Goal: Transaction & Acquisition: Purchase product/service

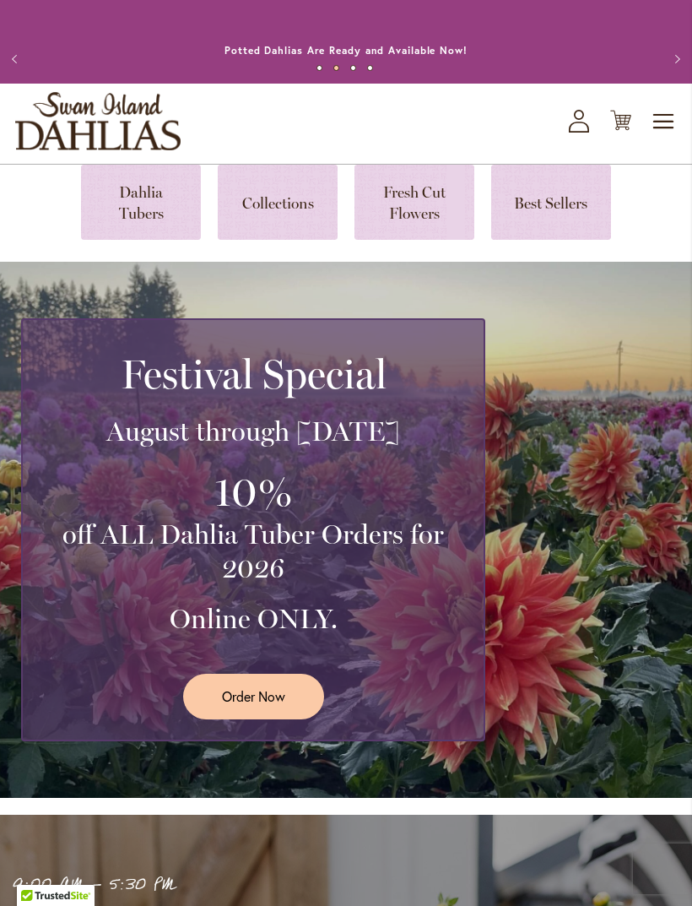
click at [576, 133] on icon "My Account" at bounding box center [579, 121] width 20 height 23
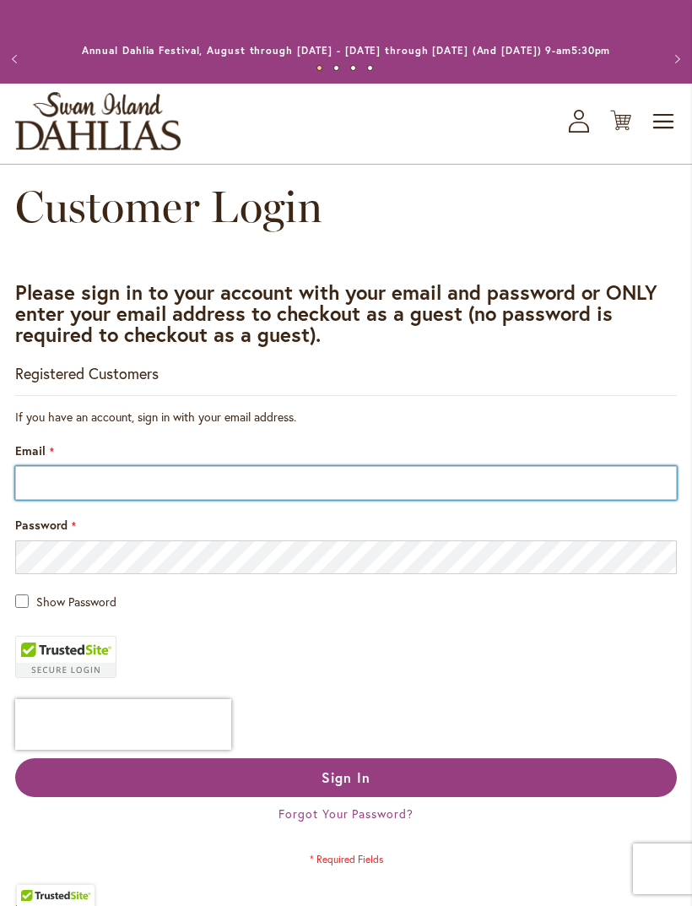
type input "**********"
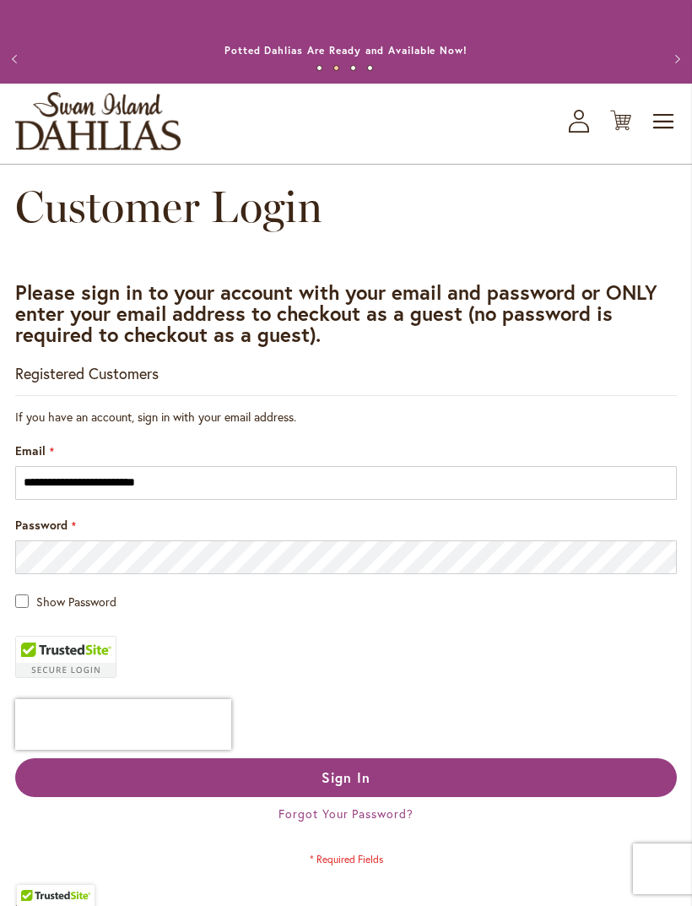
click at [559, 793] on button "Sign In" at bounding box center [346, 777] width 662 height 39
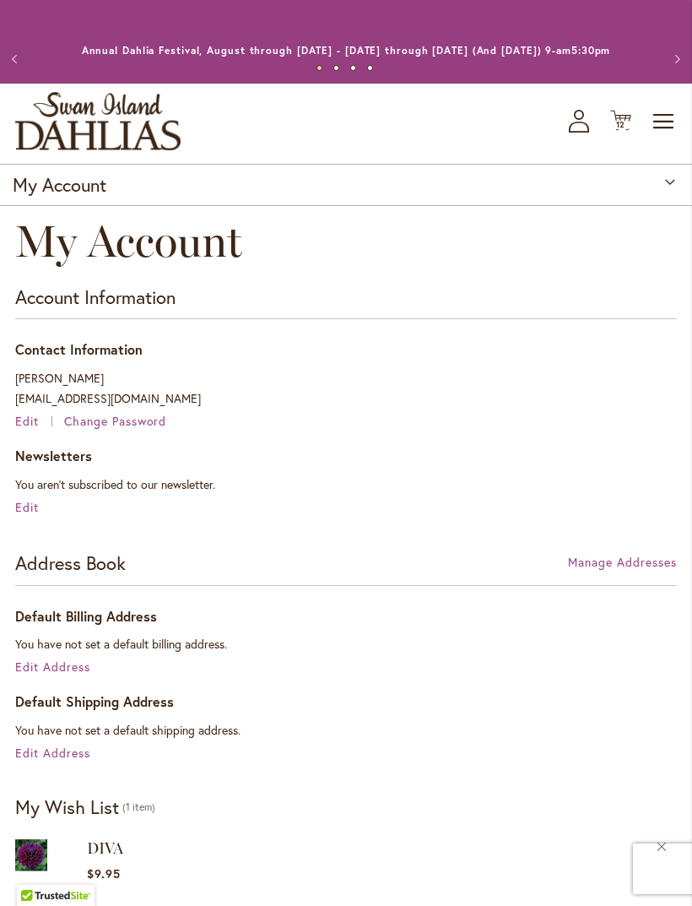
click at [616, 130] on span "12" at bounding box center [621, 124] width 10 height 11
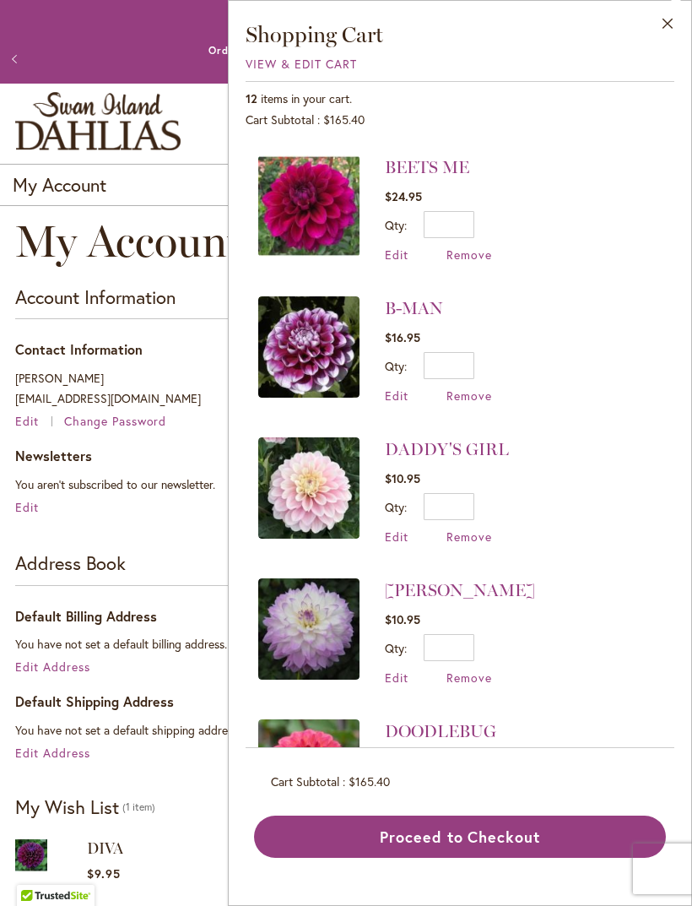
scroll to position [415, 0]
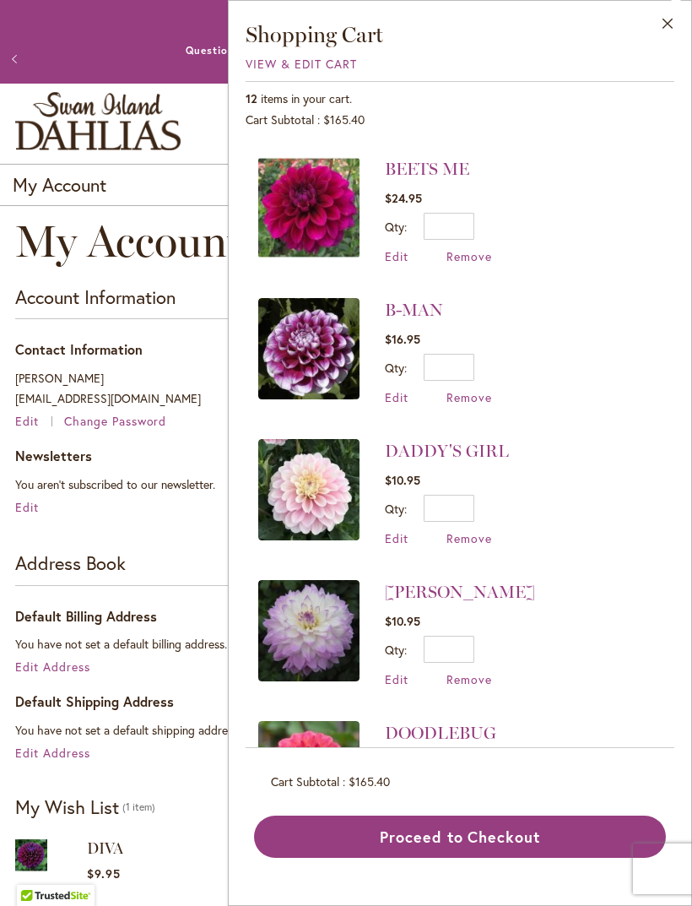
click at [412, 308] on link "B-MAN" at bounding box center [414, 310] width 58 height 20
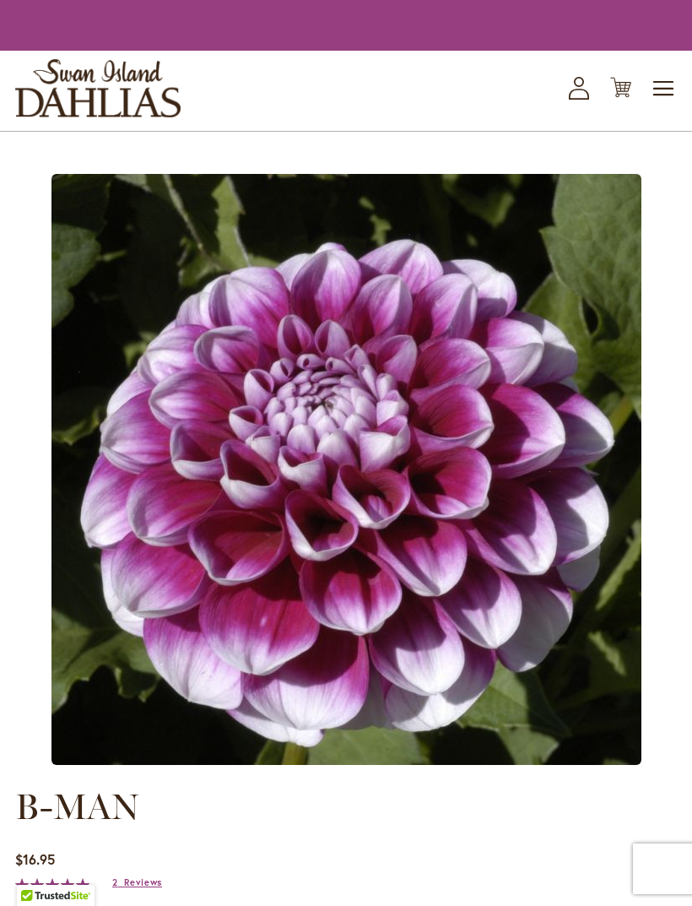
type input "****"
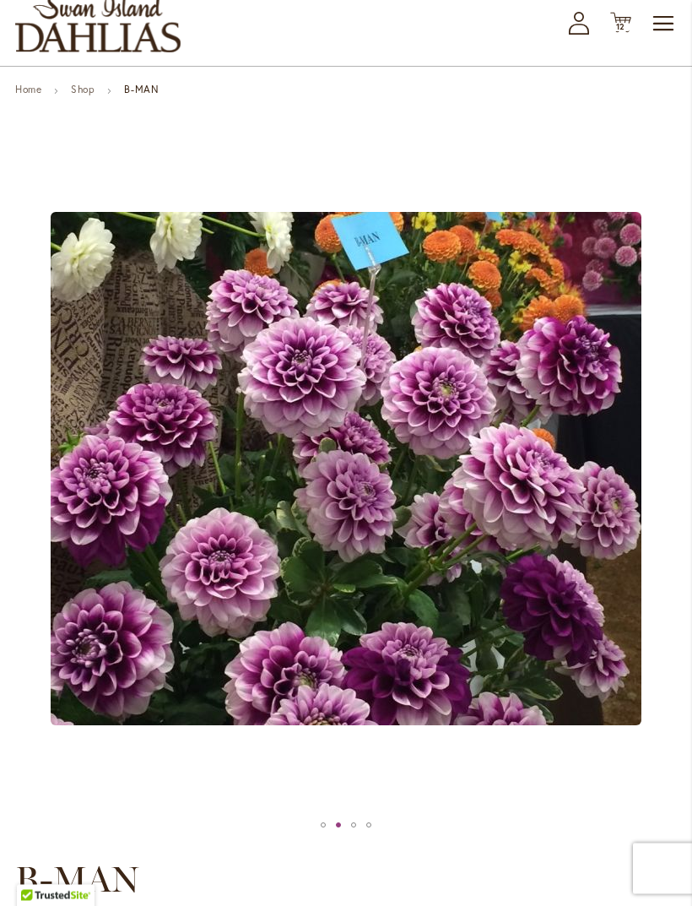
scroll to position [93, 0]
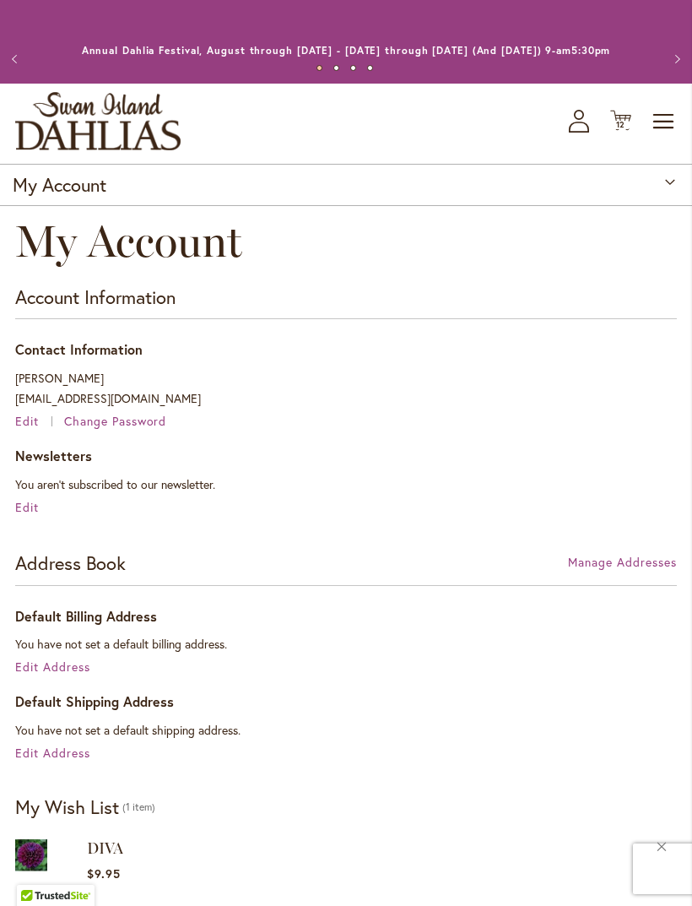
click at [625, 130] on icon "Cart .cls-1 { fill: #231f20; }" at bounding box center [620, 120] width 21 height 21
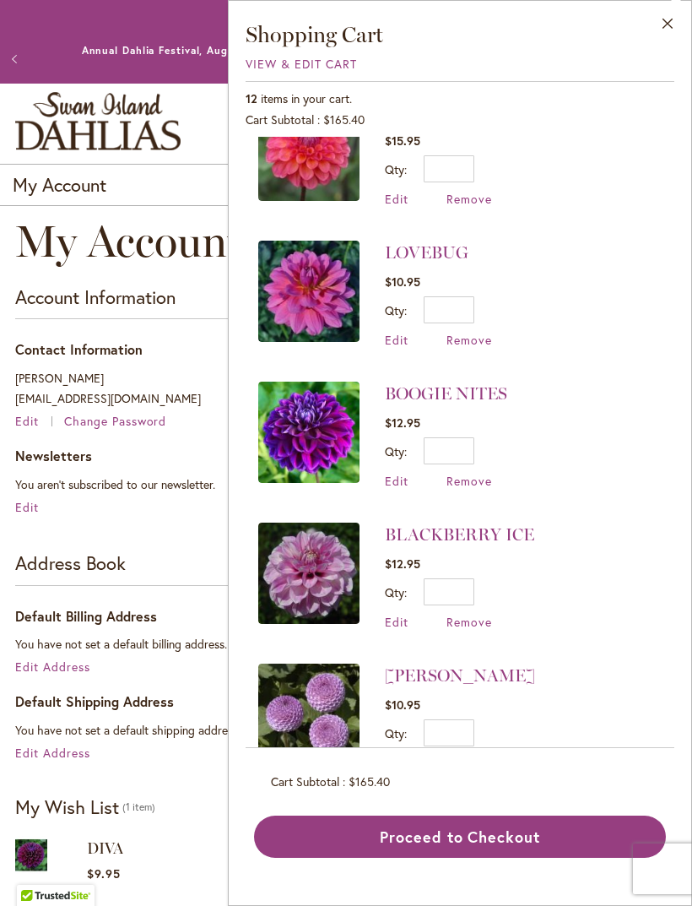
scroll to position [1036, 0]
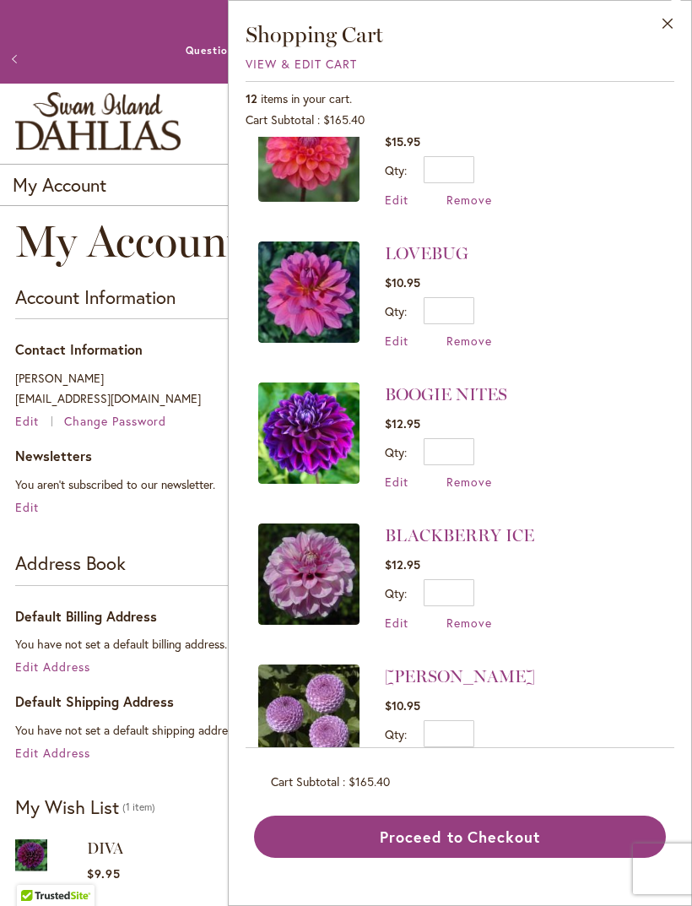
click at [658, 22] on button "Close" at bounding box center [668, 27] width 46 height 53
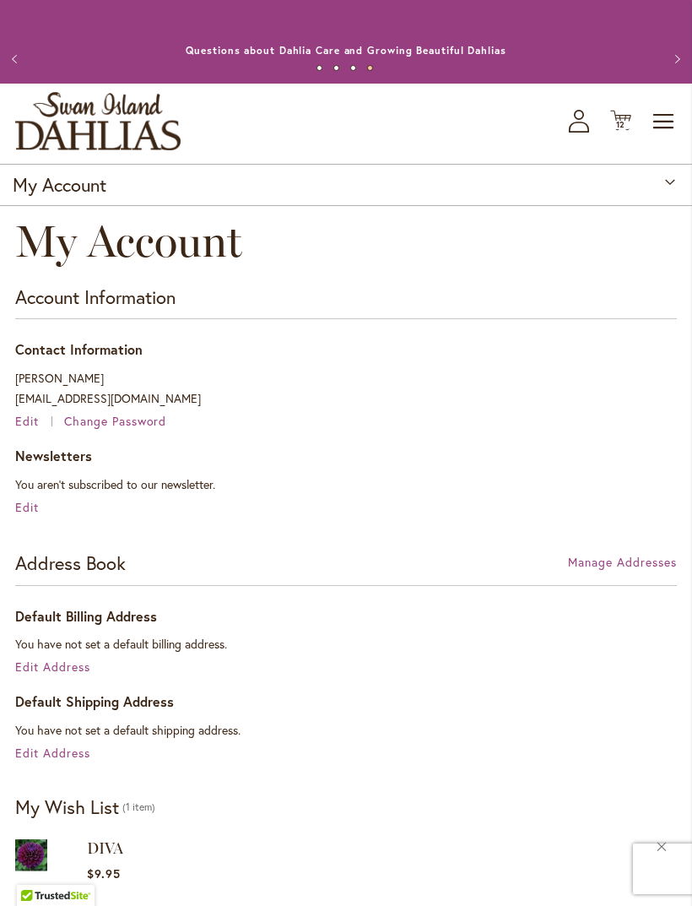
click at [69, 135] on img "store logo" at bounding box center [97, 121] width 165 height 58
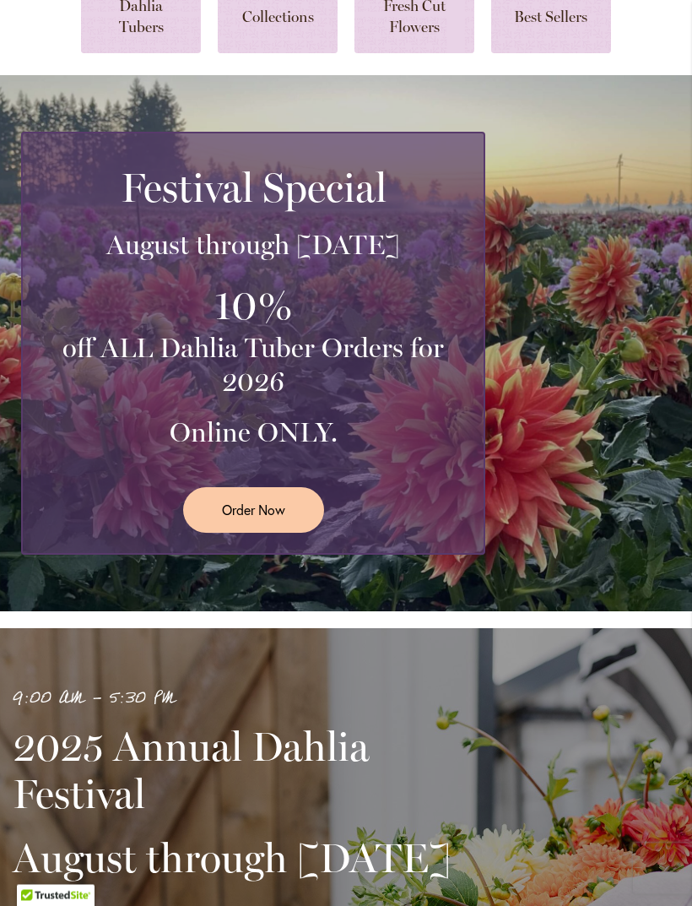
scroll to position [187, 0]
click at [265, 519] on span "Order Now" at bounding box center [253, 509] width 63 height 19
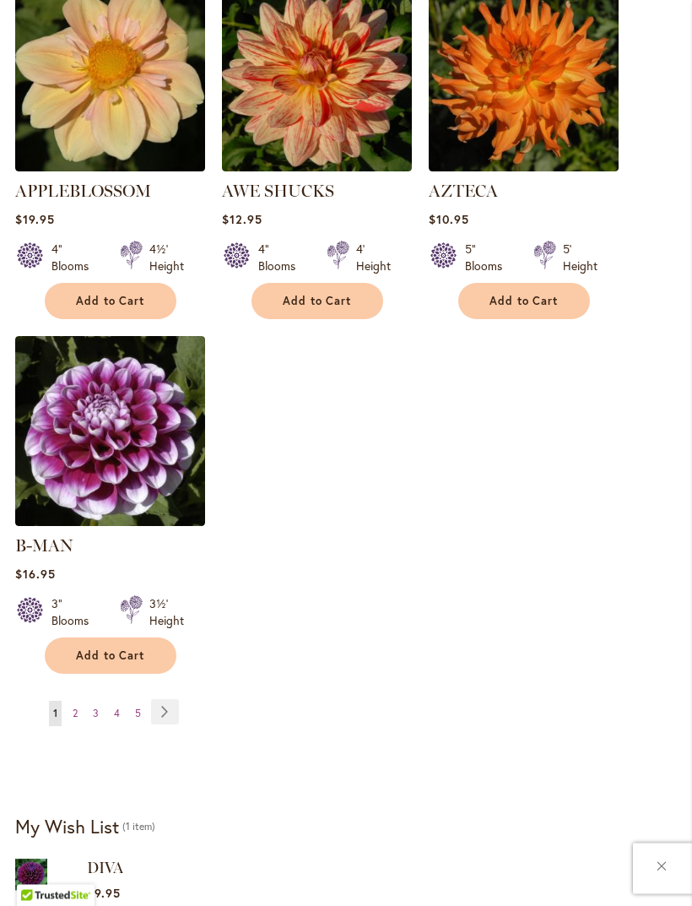
scroll to position [2012, 0]
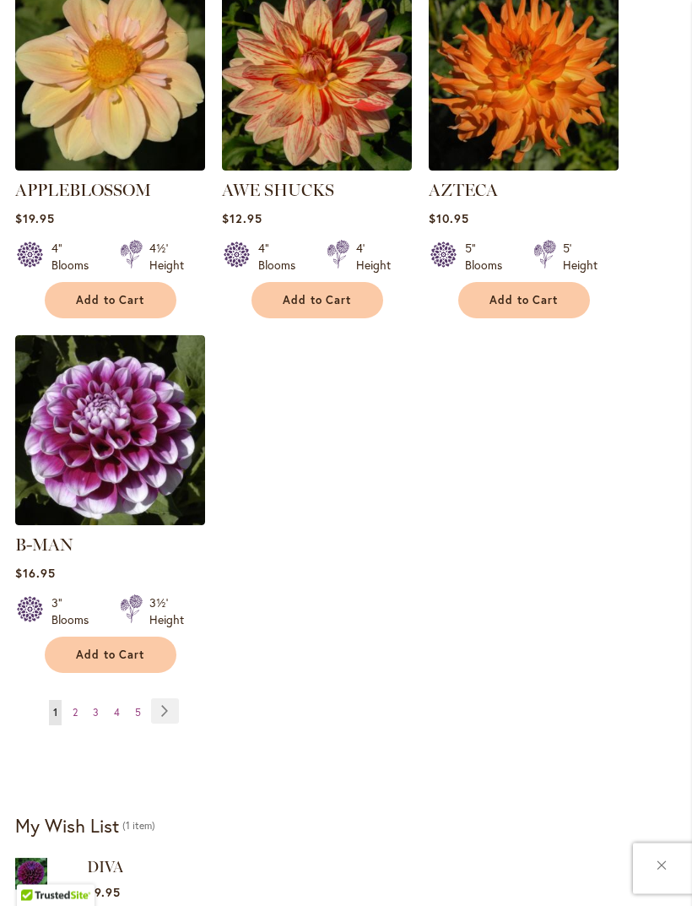
click at [80, 704] on link "Page 2" at bounding box center [75, 713] width 14 height 25
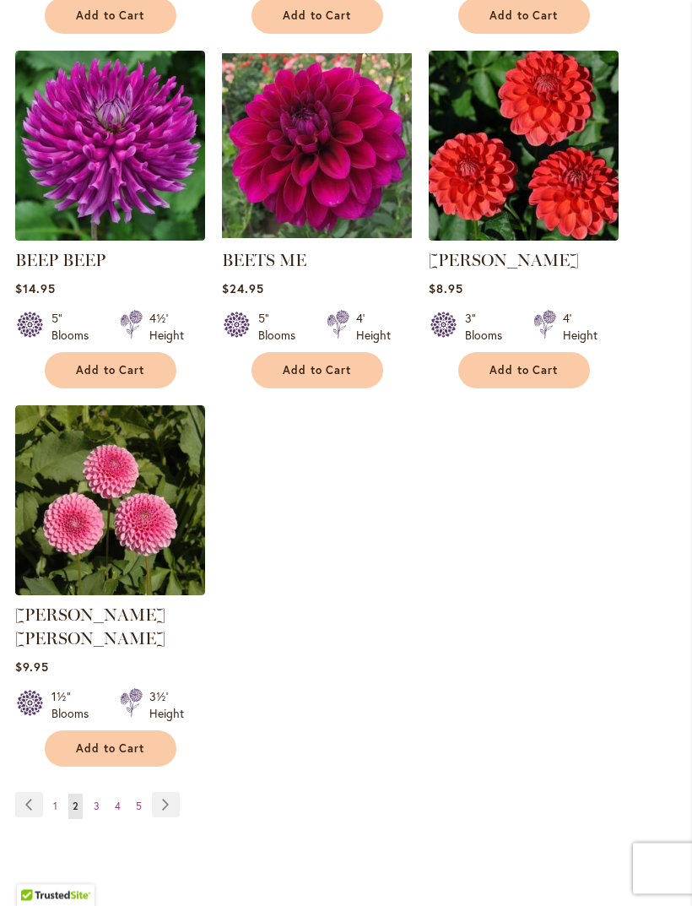
scroll to position [1921, 0]
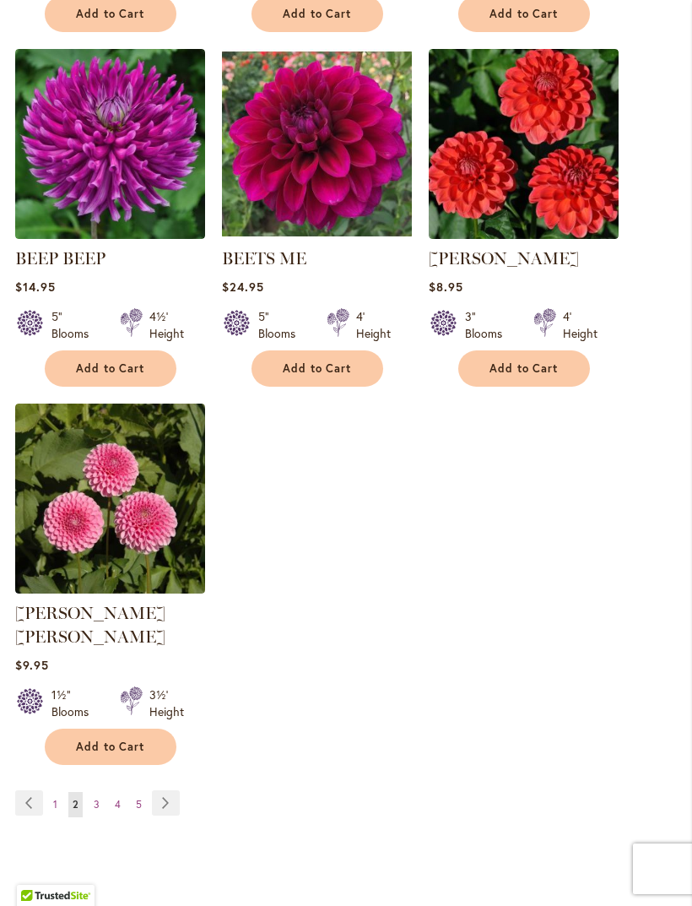
click at [98, 805] on link "Page 3" at bounding box center [96, 804] width 14 height 25
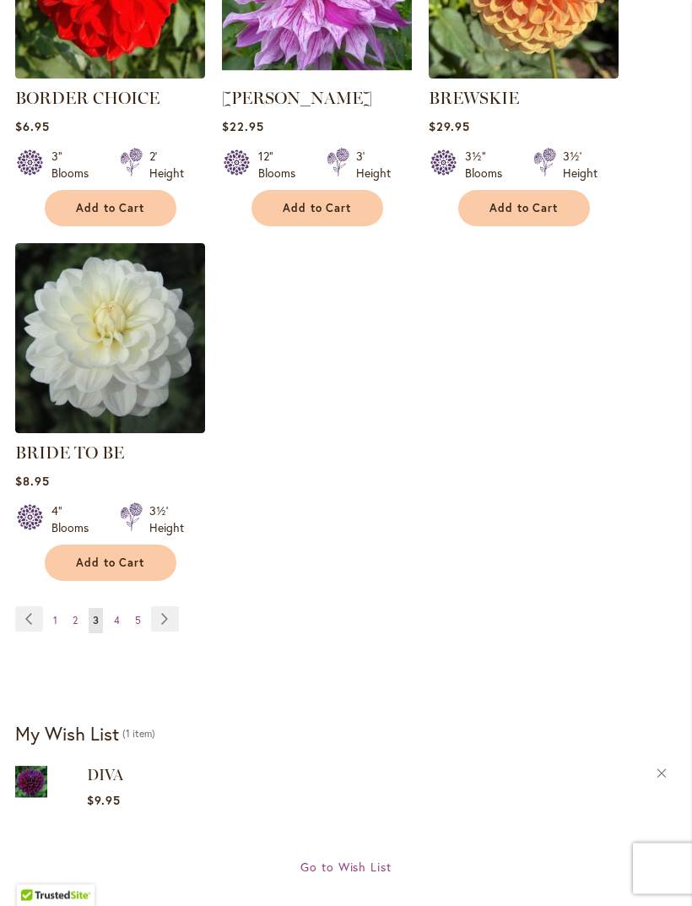
scroll to position [2081, 0]
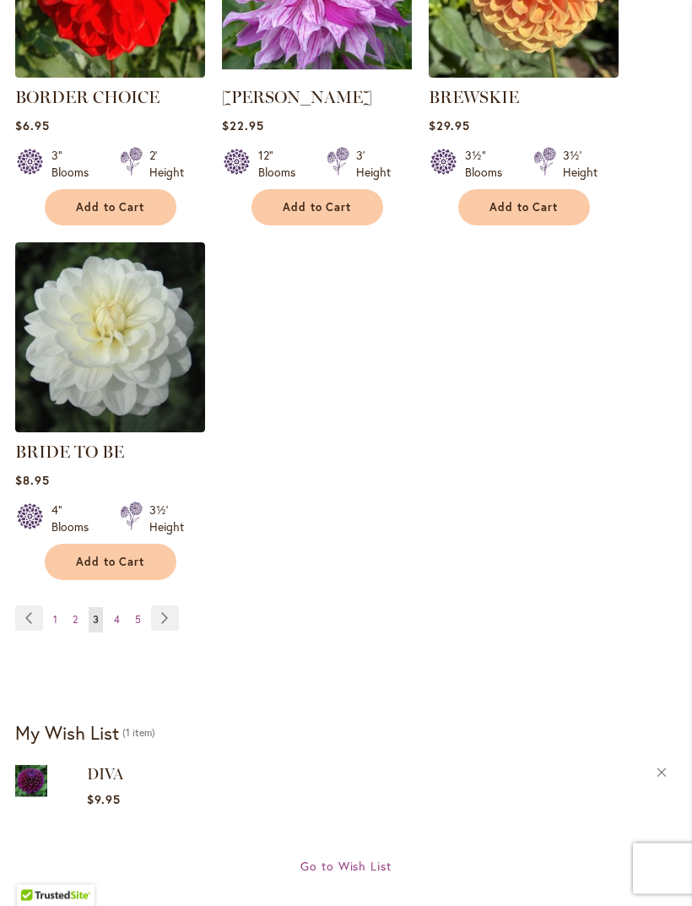
click at [122, 628] on link "Page 4" at bounding box center [117, 620] width 14 height 25
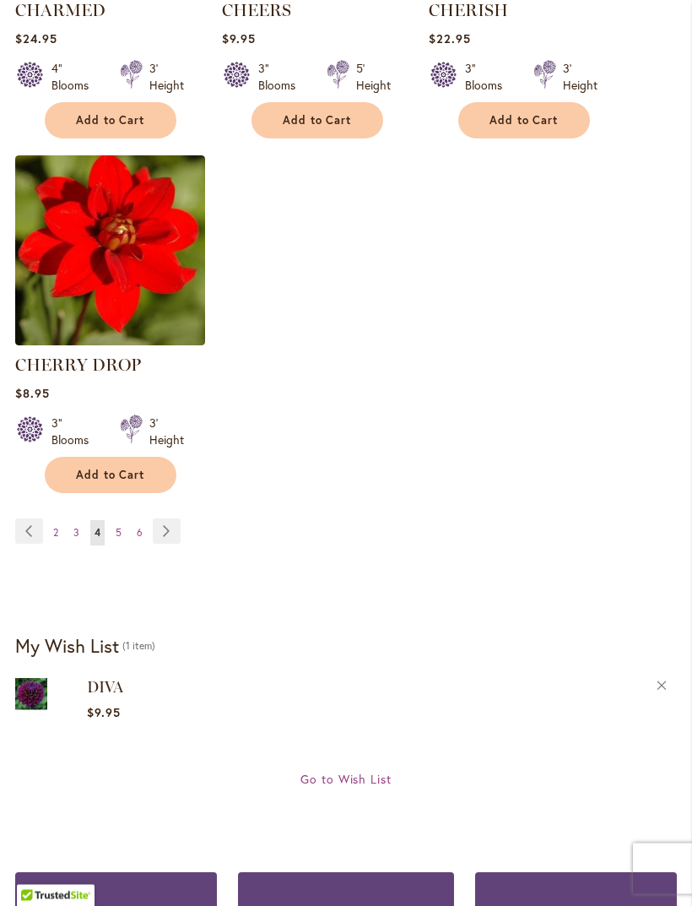
scroll to position [2208, 0]
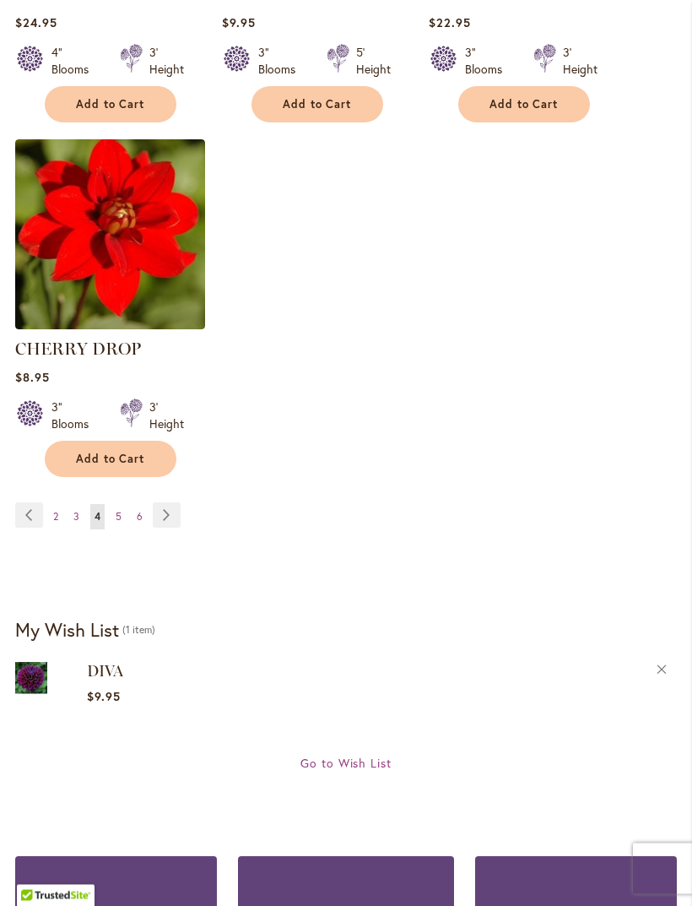
click at [124, 528] on link "Page 5" at bounding box center [118, 517] width 14 height 25
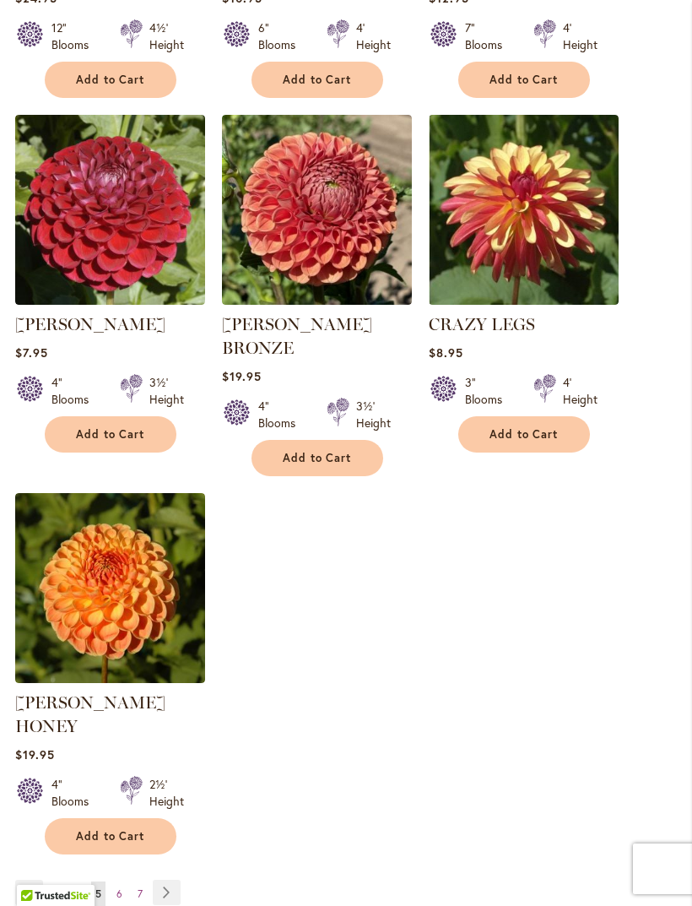
scroll to position [1929, 0]
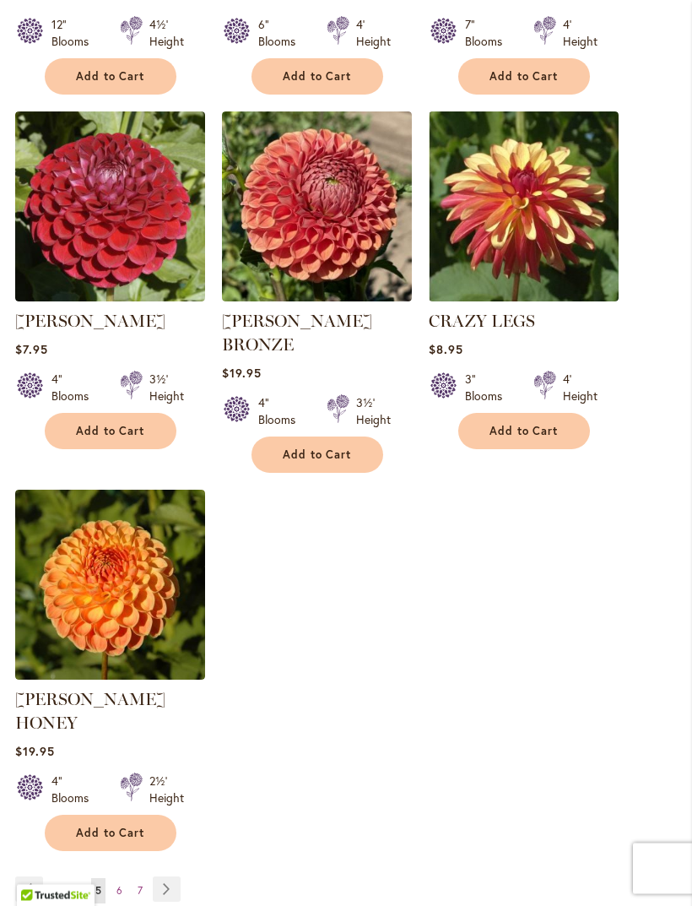
click at [121, 885] on span "6" at bounding box center [119, 891] width 6 height 13
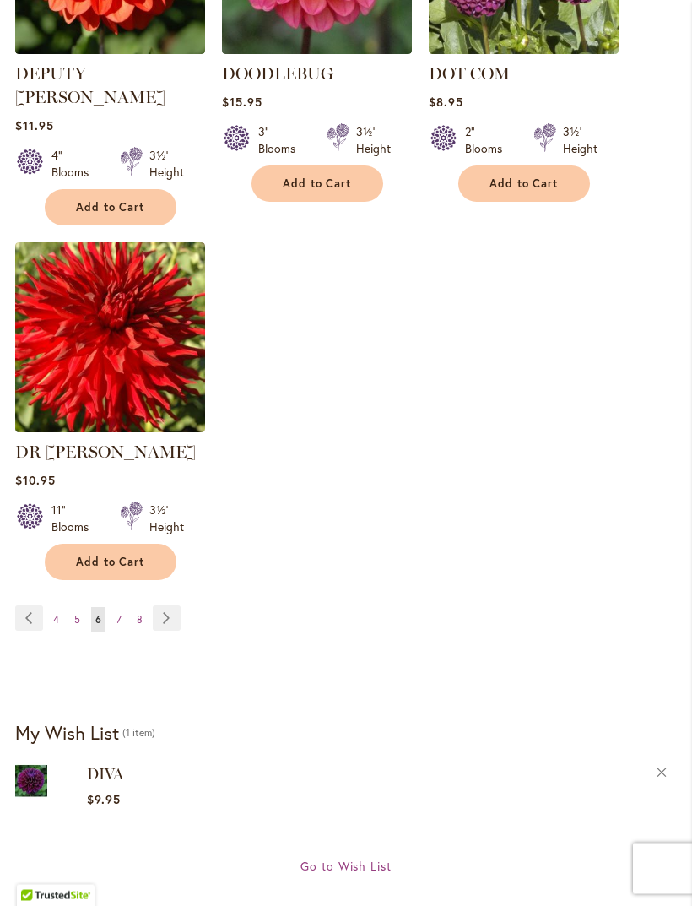
scroll to position [2153, 0]
click at [117, 613] on span "7" at bounding box center [118, 619] width 5 height 13
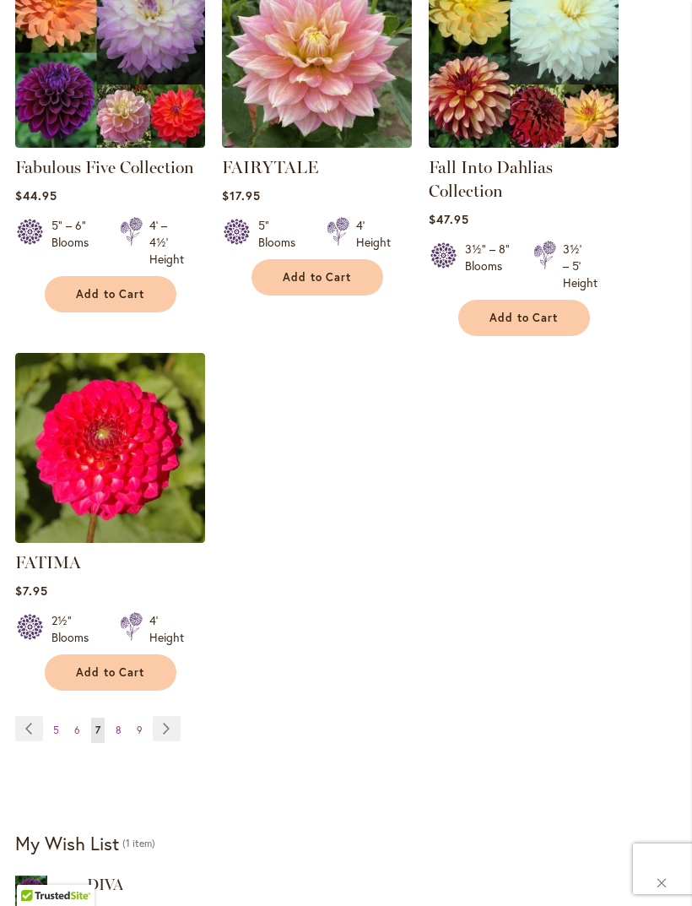
scroll to position [2019, 0]
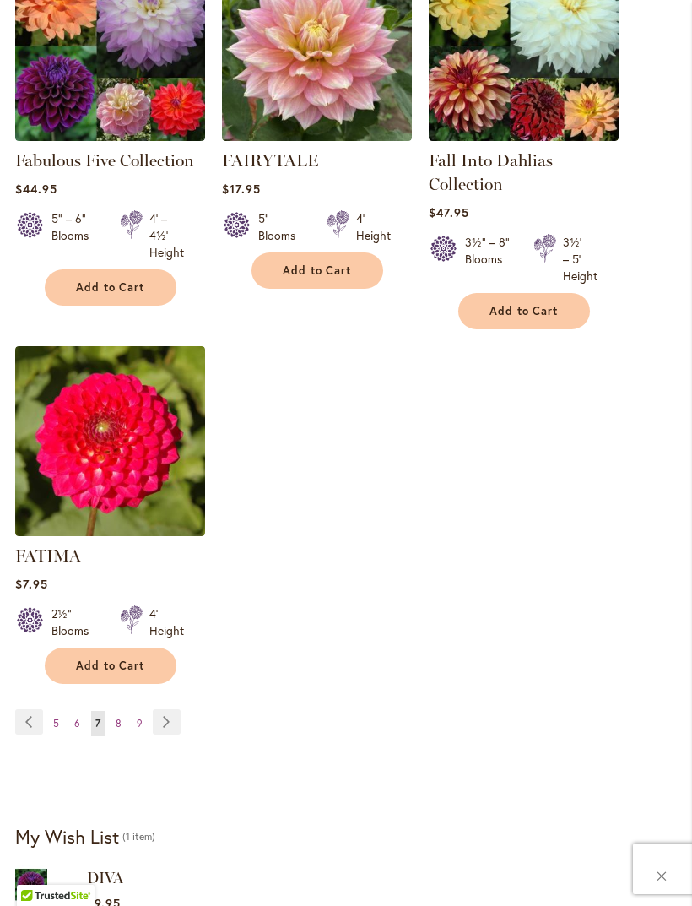
click at [124, 736] on link "Page 8" at bounding box center [118, 723] width 14 height 25
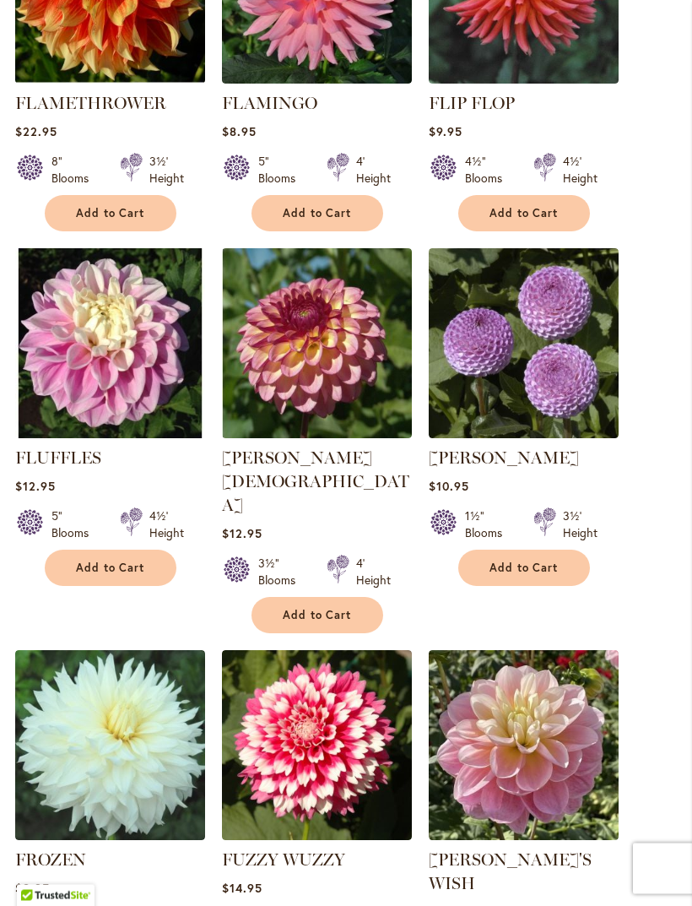
scroll to position [1391, 0]
click at [538, 575] on span "Add to Cart" at bounding box center [524, 567] width 69 height 14
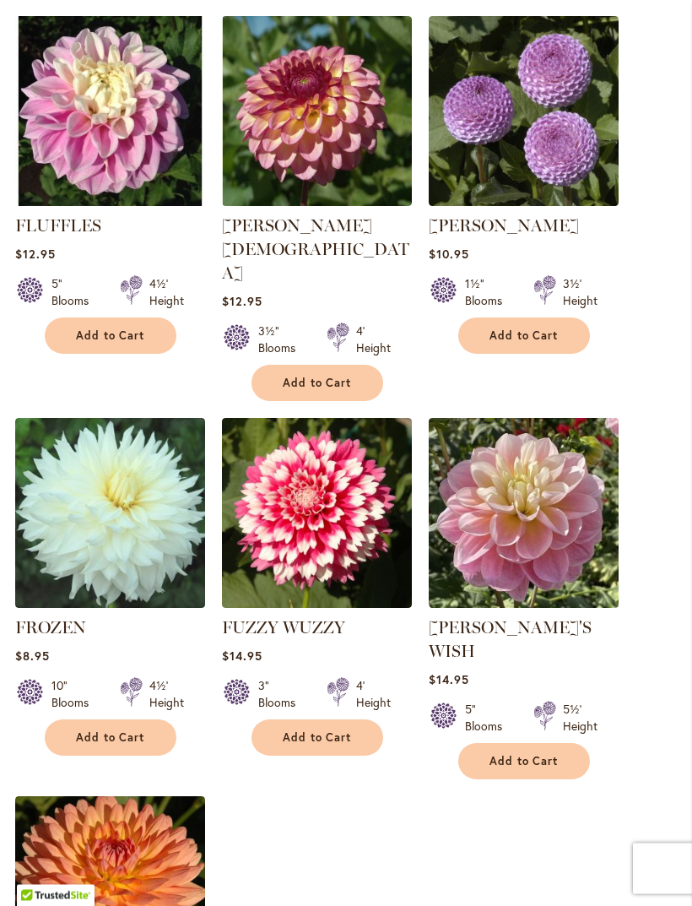
scroll to position [1667, 0]
click at [321, 514] on img at bounding box center [317, 513] width 190 height 190
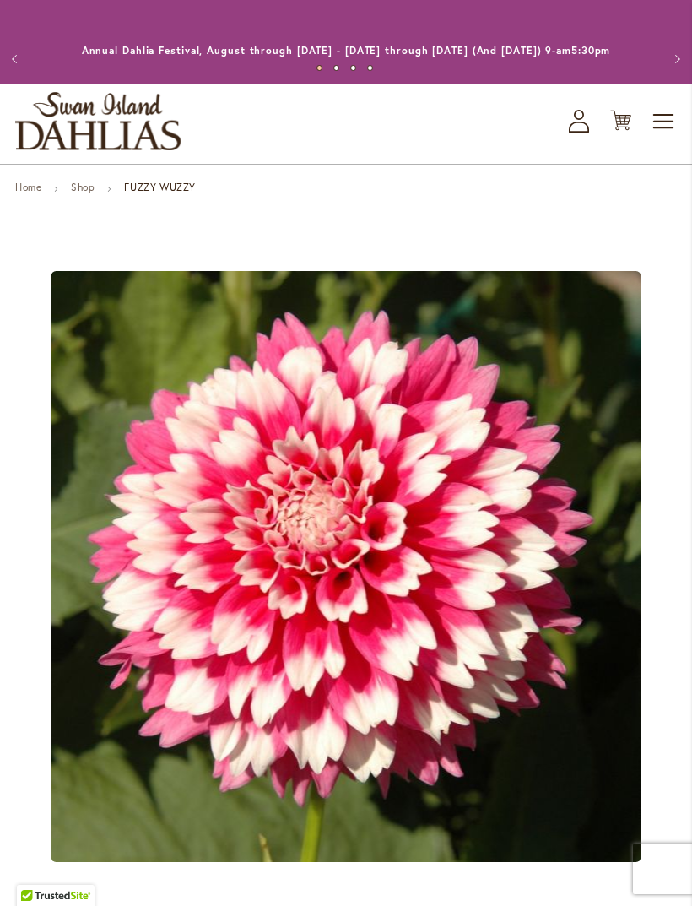
type input "****"
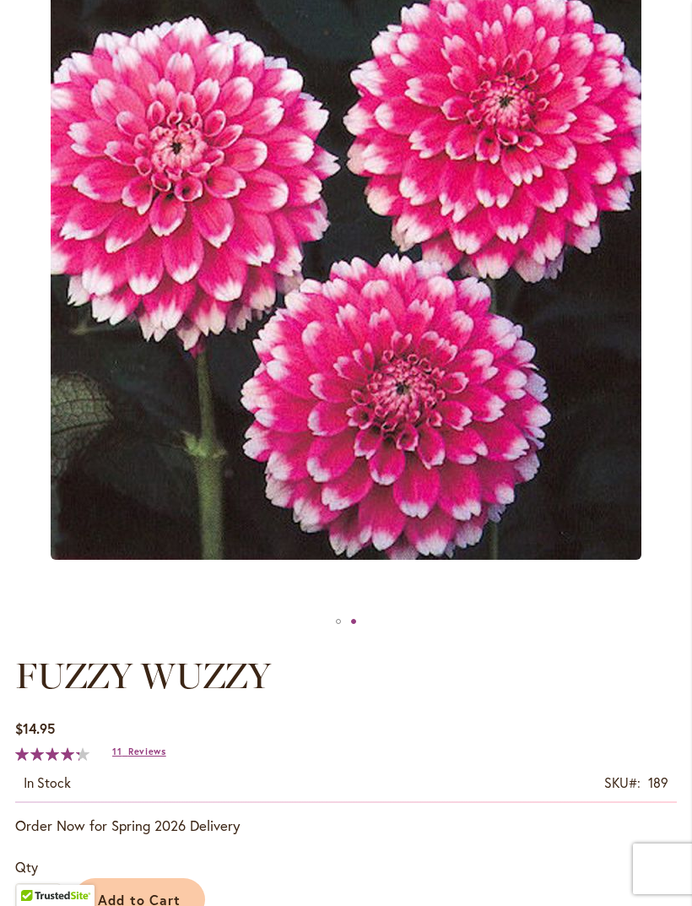
scroll to position [305, 0]
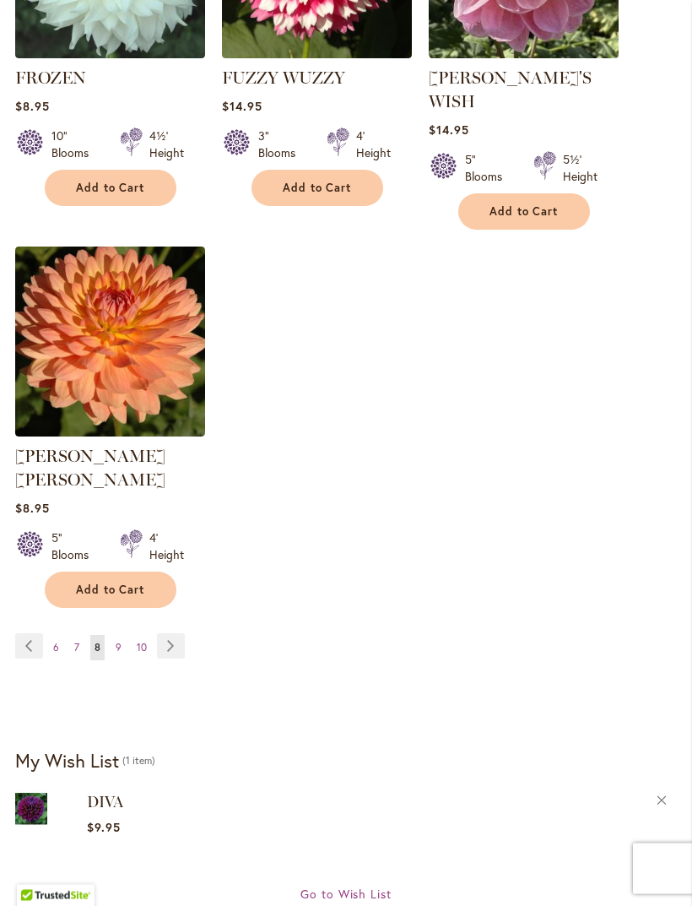
scroll to position [2194, 0]
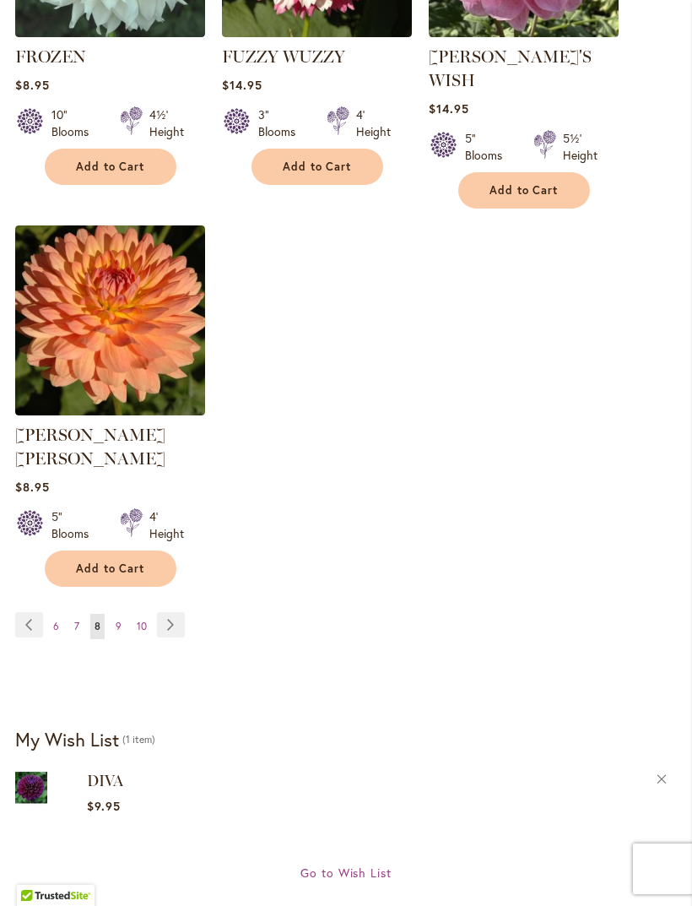
click at [117, 620] on span "9" at bounding box center [119, 626] width 6 height 13
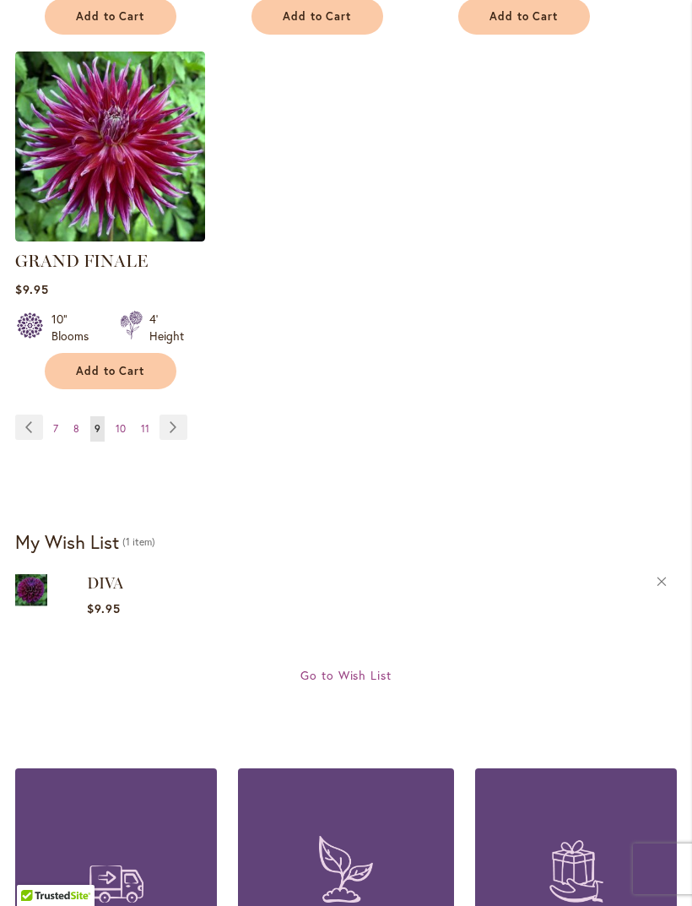
scroll to position [2336, 0]
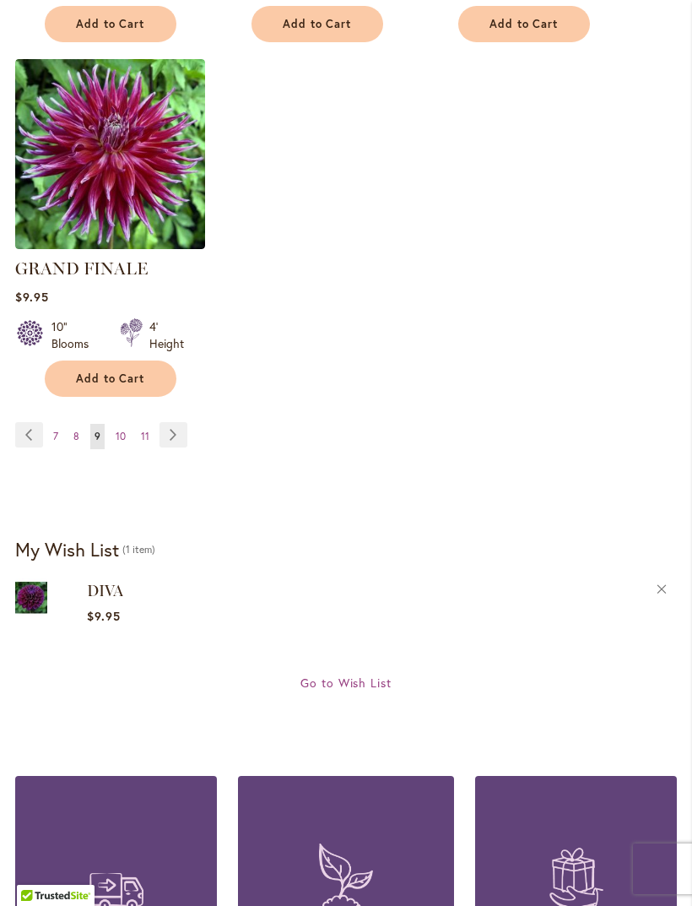
click at [121, 430] on span "10" at bounding box center [121, 436] width 10 height 13
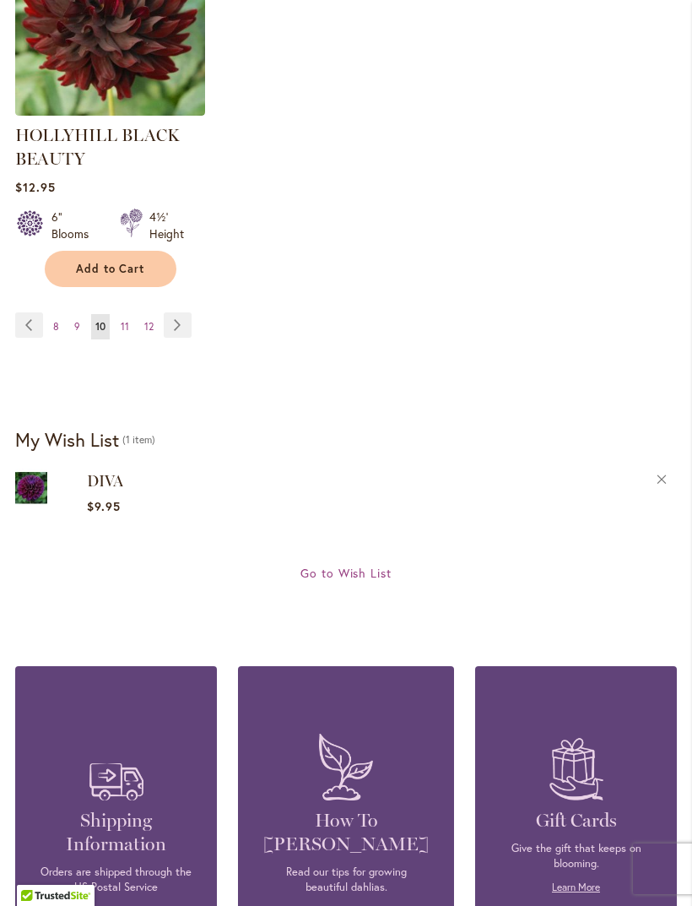
scroll to position [2458, 0]
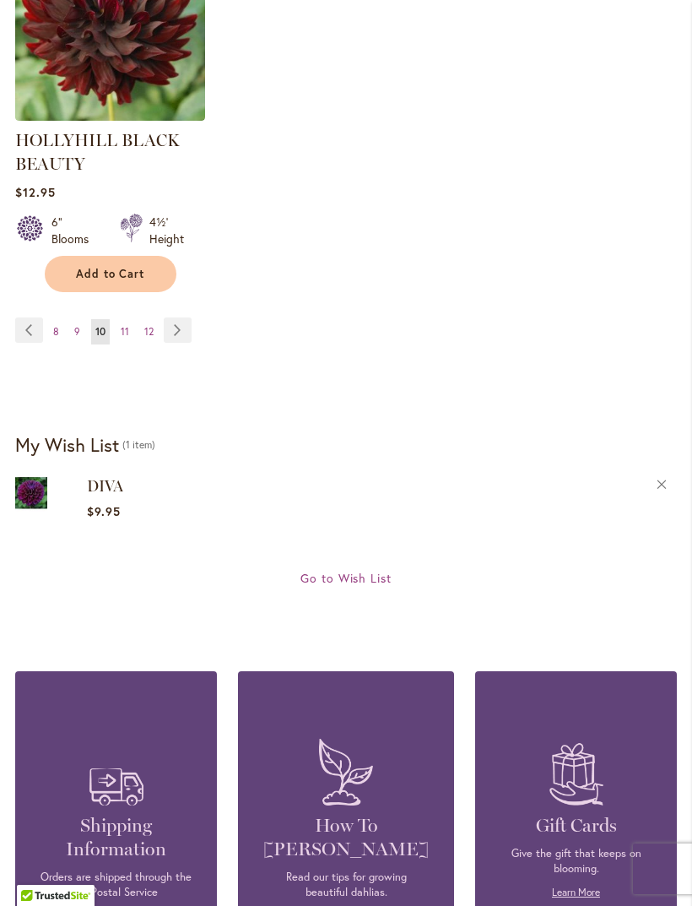
click at [121, 338] on span "11" at bounding box center [125, 331] width 8 height 13
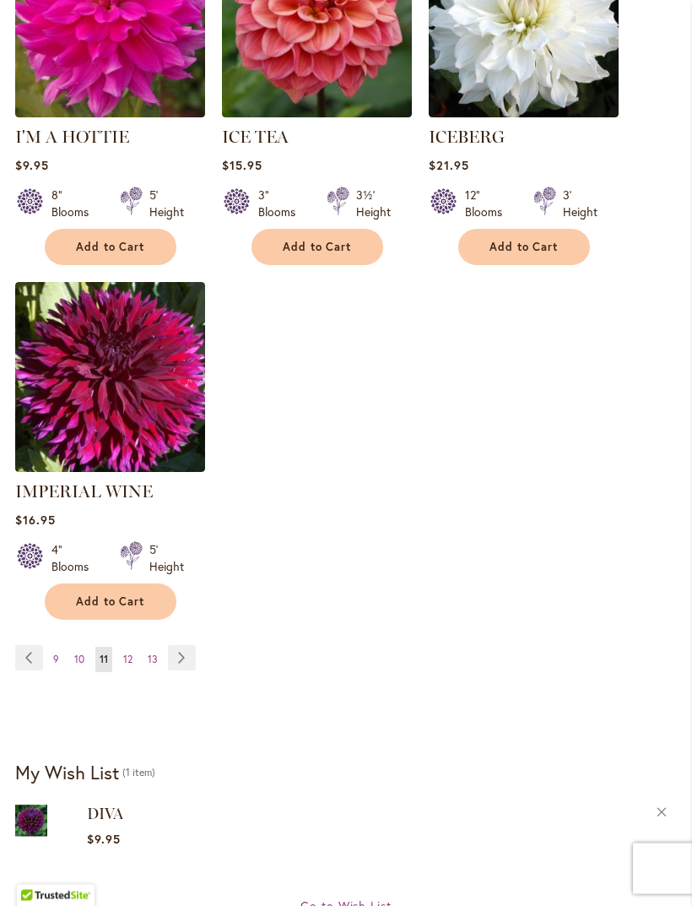
scroll to position [2066, 0]
click at [127, 652] on span "12" at bounding box center [127, 658] width 9 height 13
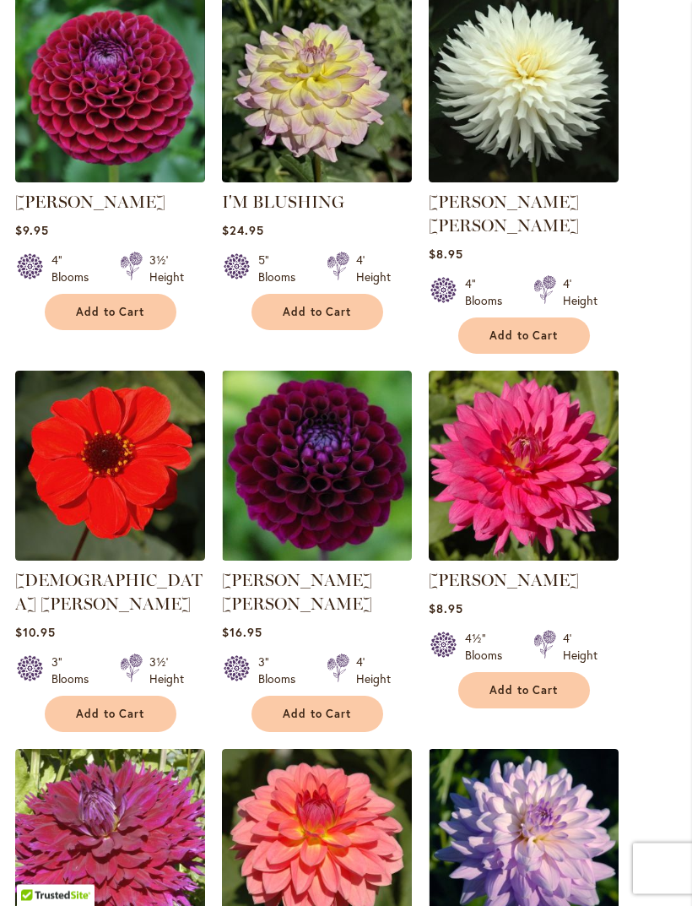
scroll to position [1285, 0]
click at [277, 695] on button "Add to Cart" at bounding box center [318, 713] width 132 height 36
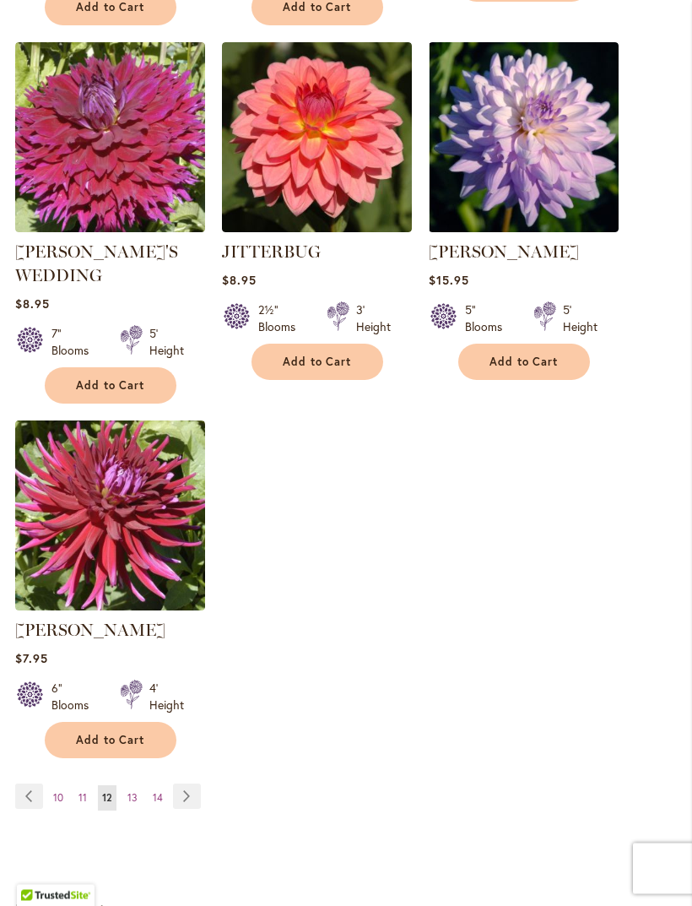
scroll to position [2037, 0]
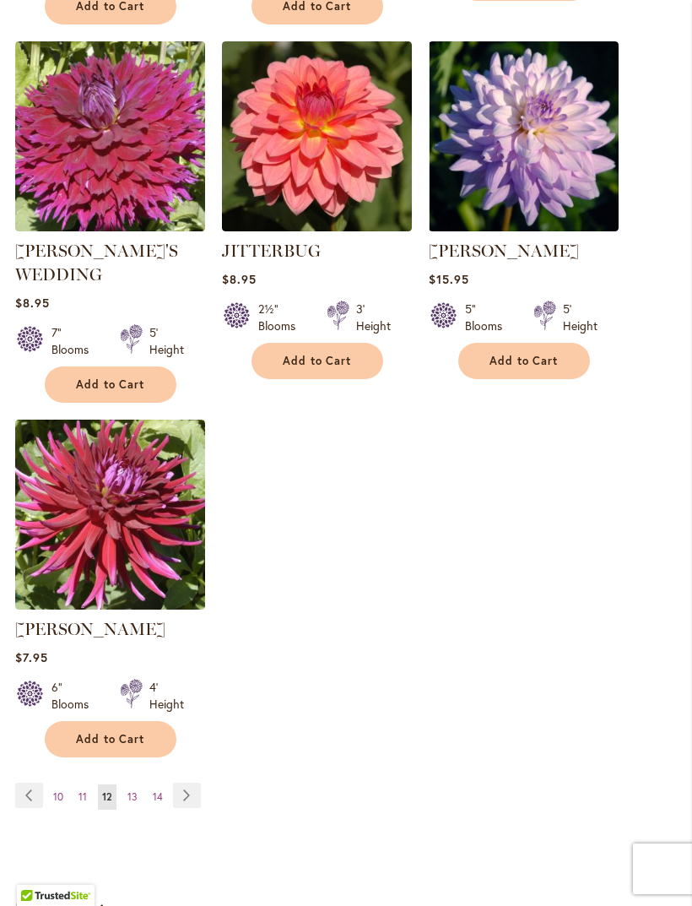
click at [132, 790] on span "13" at bounding box center [132, 796] width 10 height 13
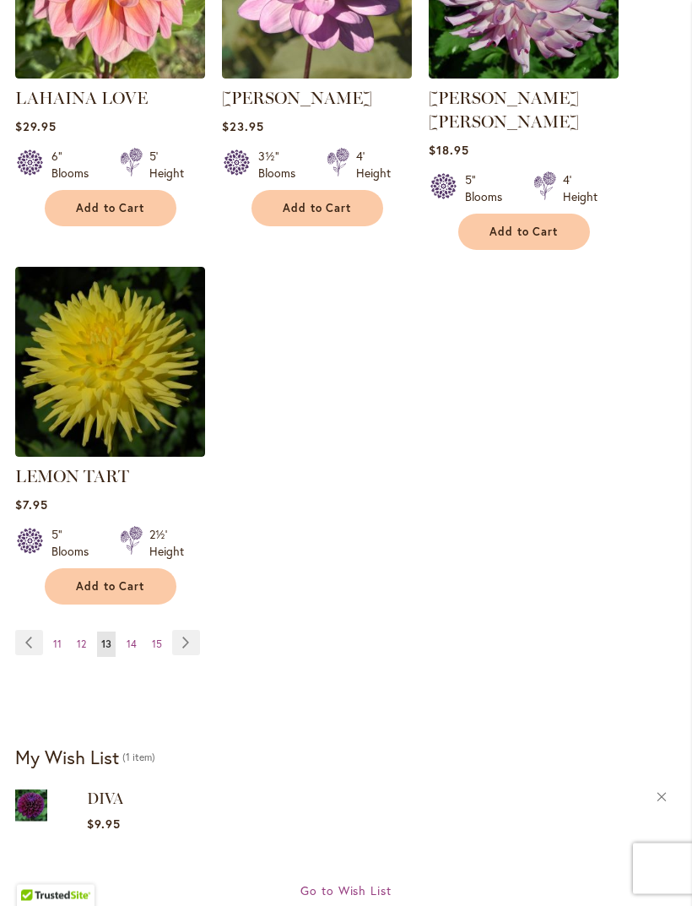
scroll to position [2103, 0]
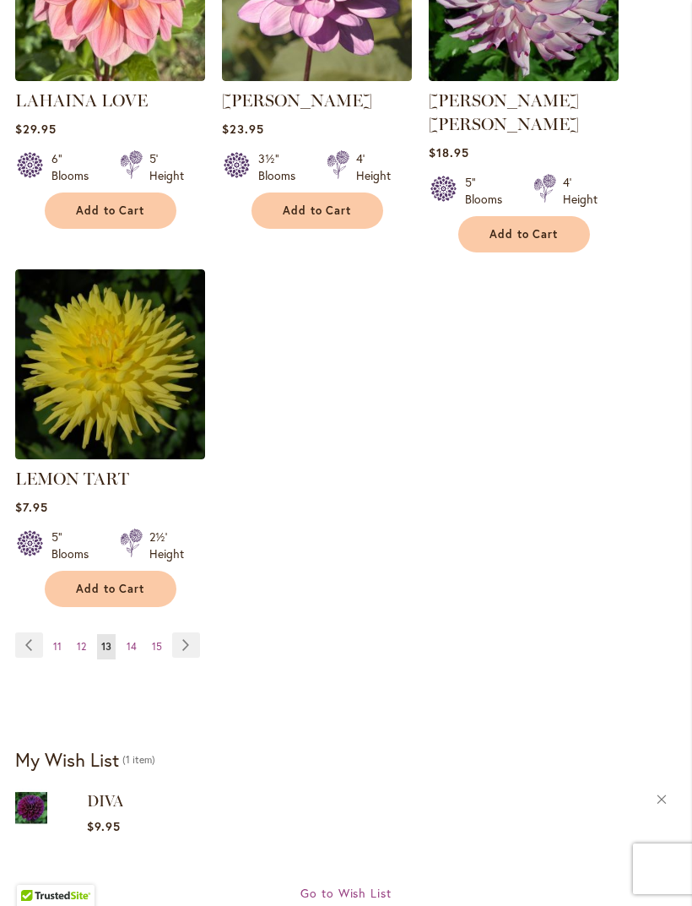
click at [132, 640] on span "14" at bounding box center [132, 646] width 10 height 13
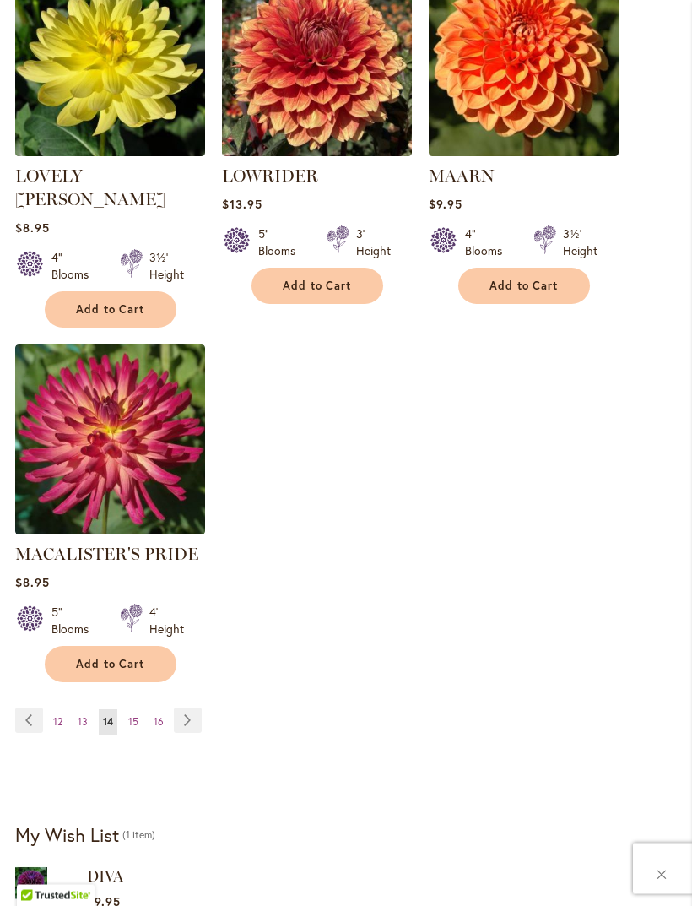
scroll to position [2106, 0]
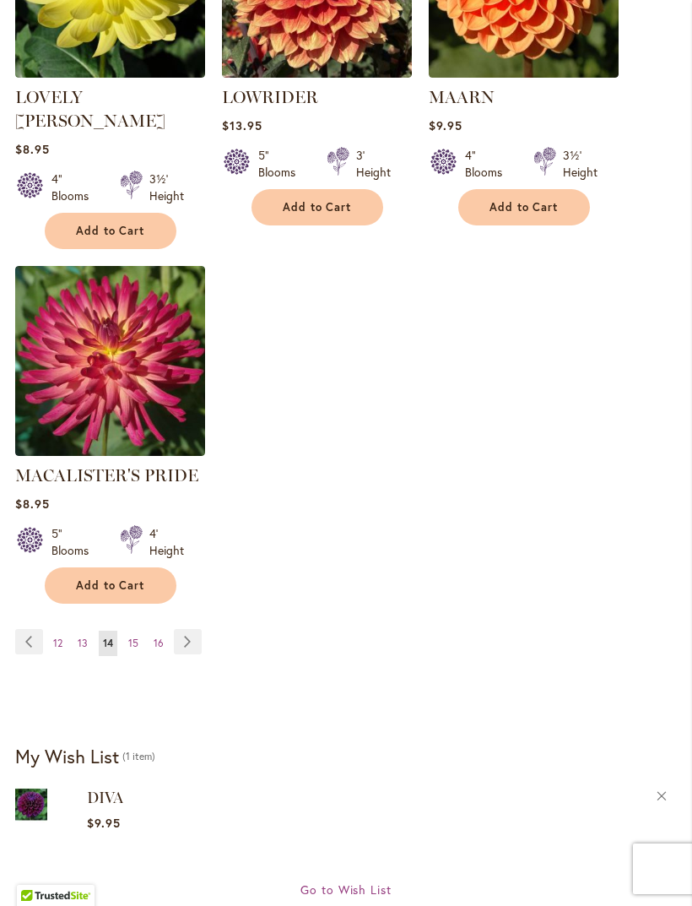
click at [135, 636] on span "15" at bounding box center [133, 642] width 10 height 13
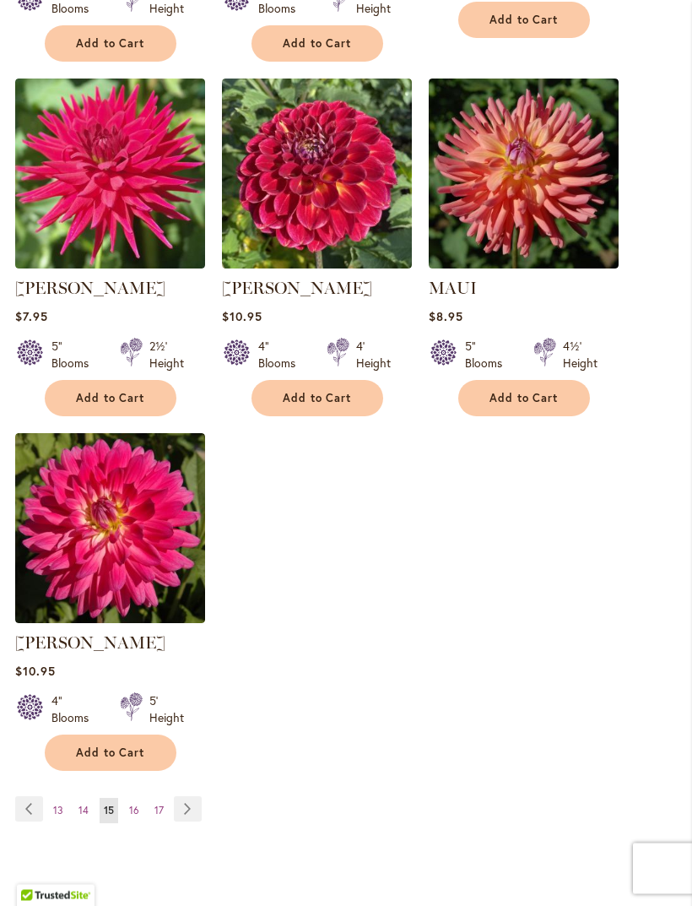
scroll to position [1946, 0]
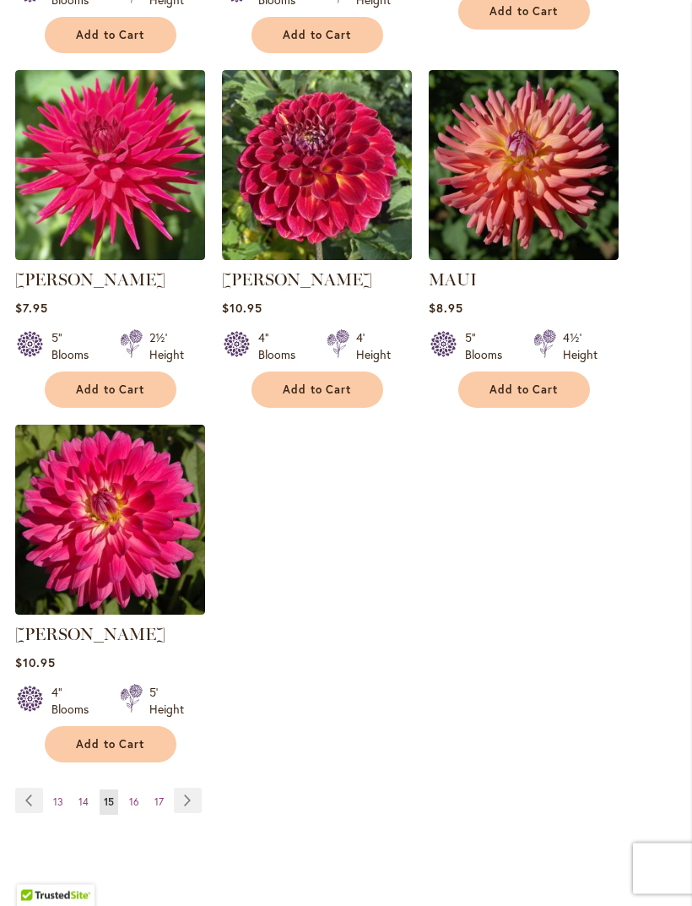
click at [135, 796] on span "16" at bounding box center [134, 802] width 10 height 13
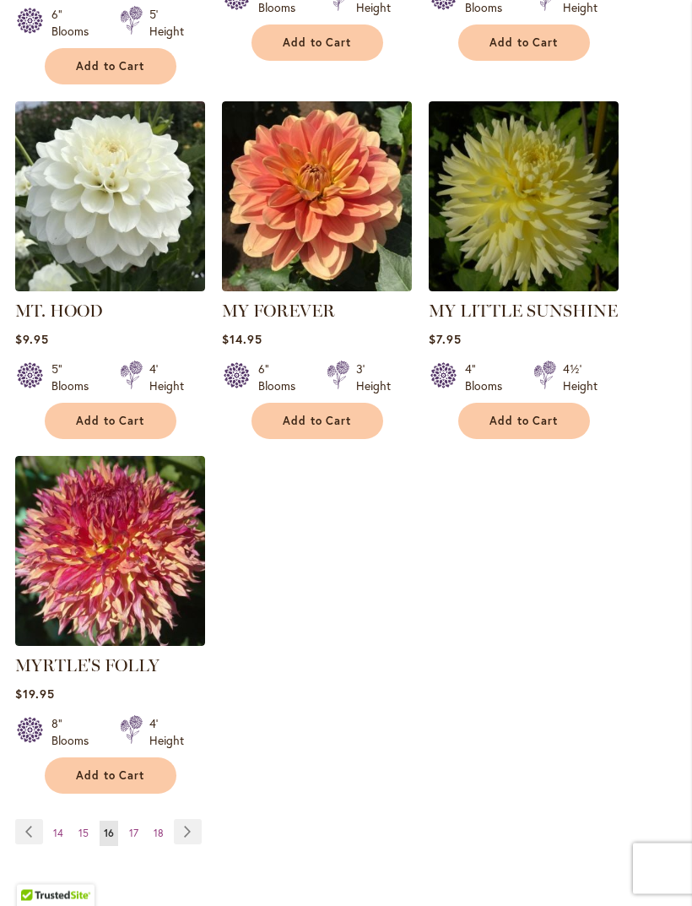
scroll to position [1916, 0]
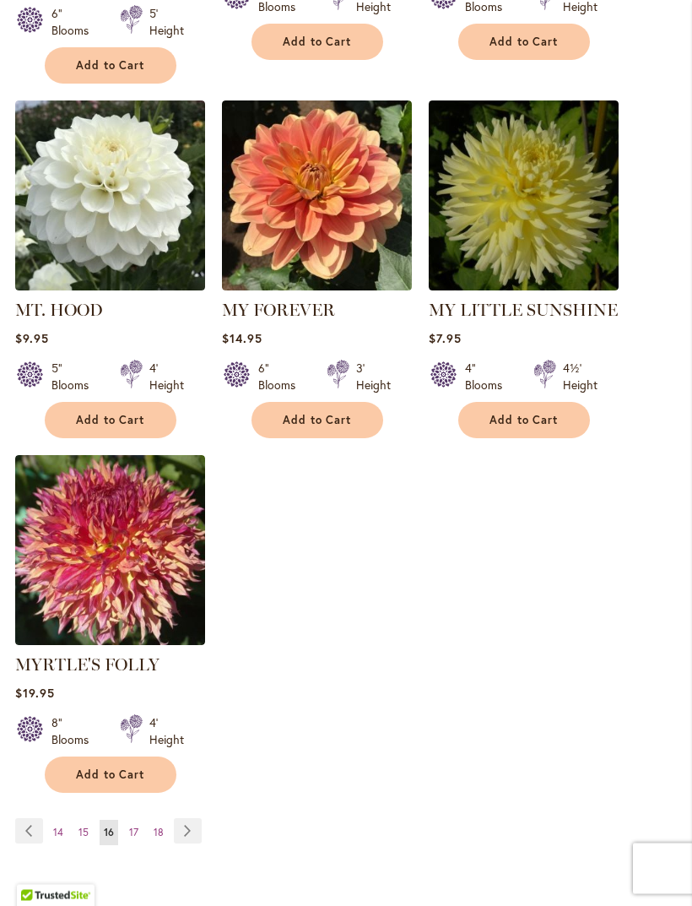
click at [134, 826] on span "17" at bounding box center [133, 832] width 9 height 13
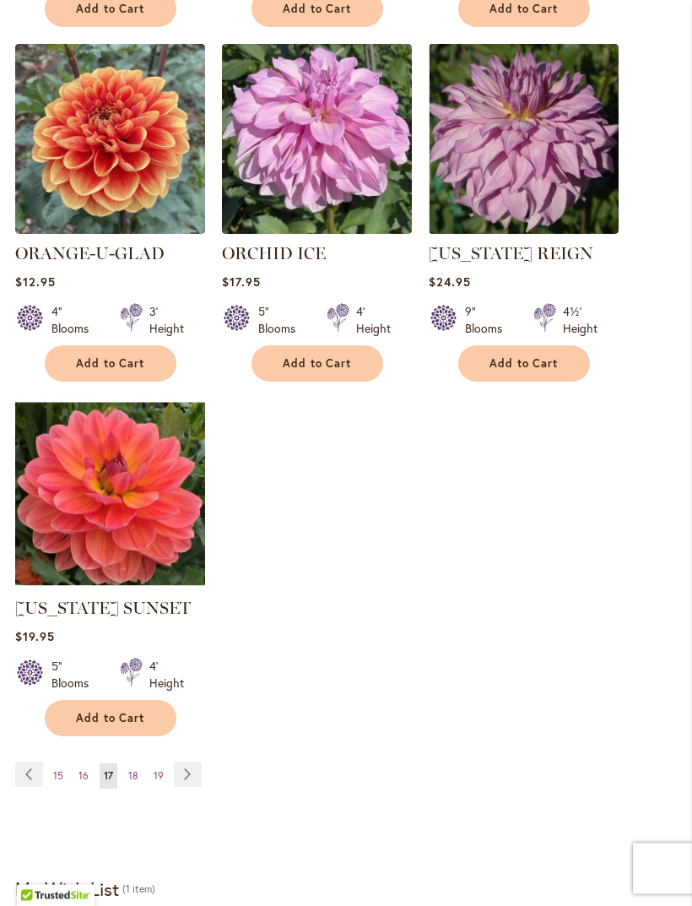
scroll to position [1926, 0]
click at [136, 782] on span "18" at bounding box center [133, 775] width 10 height 13
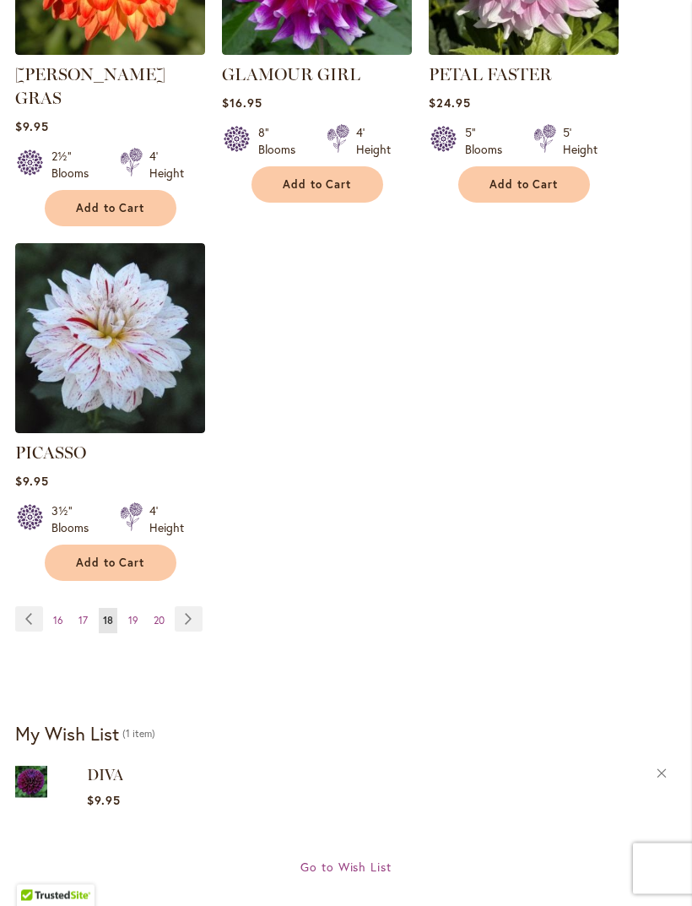
scroll to position [2129, 0]
click at [137, 617] on span "19" at bounding box center [133, 620] width 10 height 13
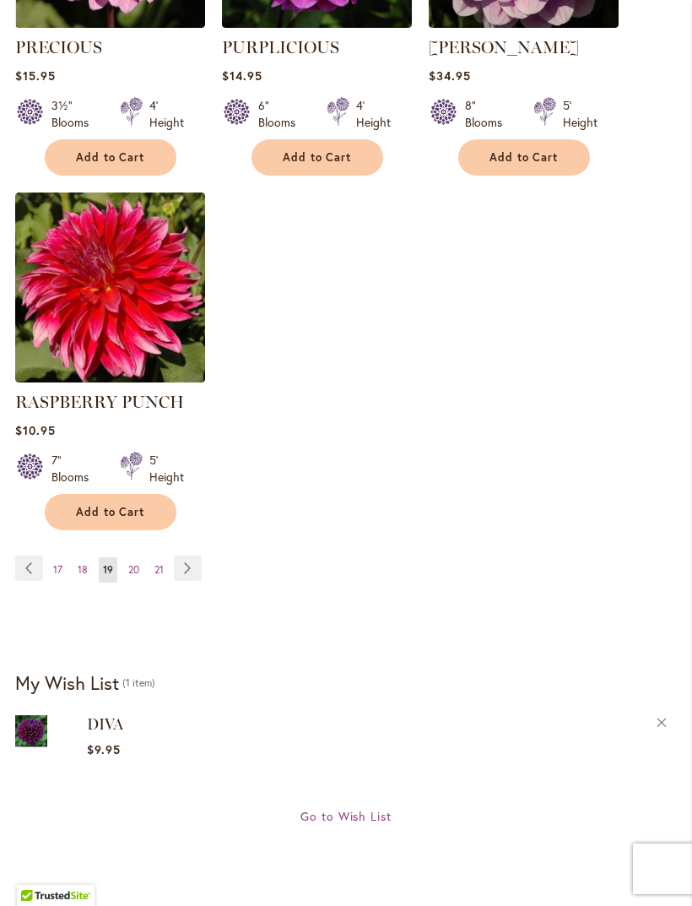
scroll to position [2281, 0]
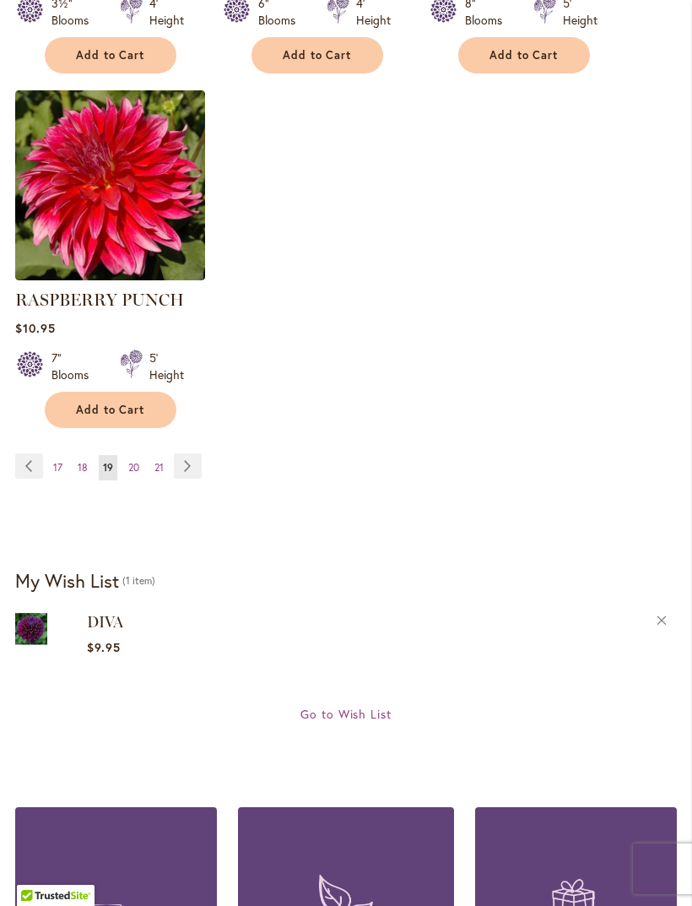
click at [128, 461] on span "20" at bounding box center [133, 467] width 11 height 13
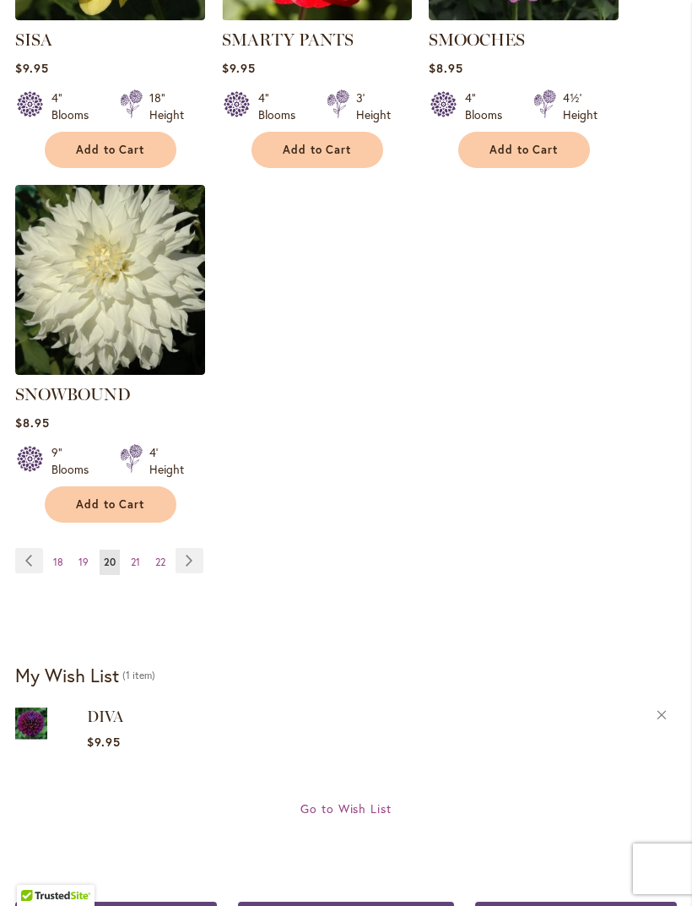
scroll to position [2163, 0]
click at [133, 555] on span "21" at bounding box center [135, 561] width 9 height 13
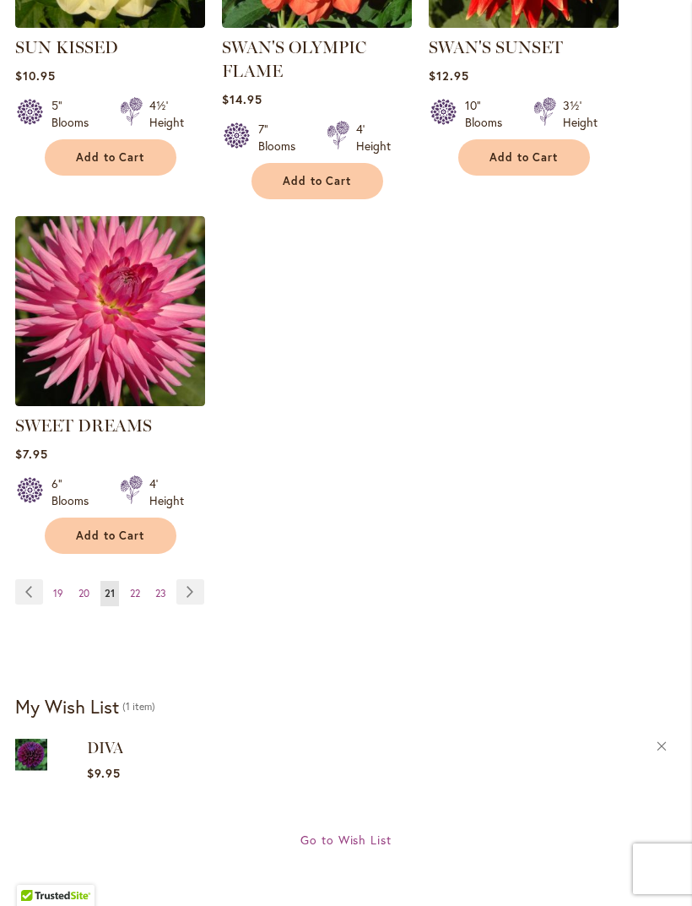
scroll to position [2205, 0]
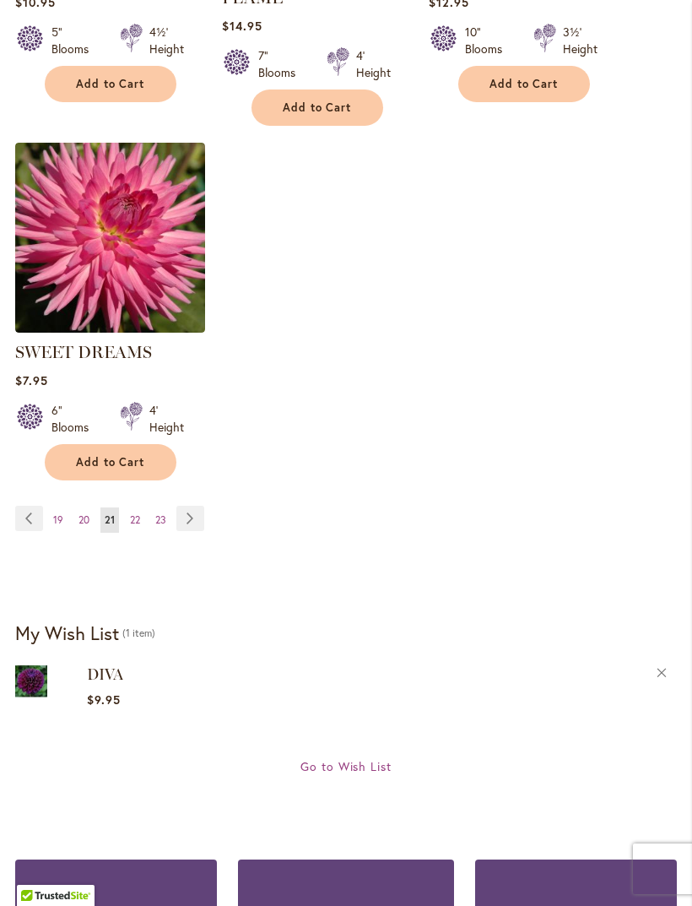
click at [131, 526] on span "22" at bounding box center [135, 519] width 10 height 13
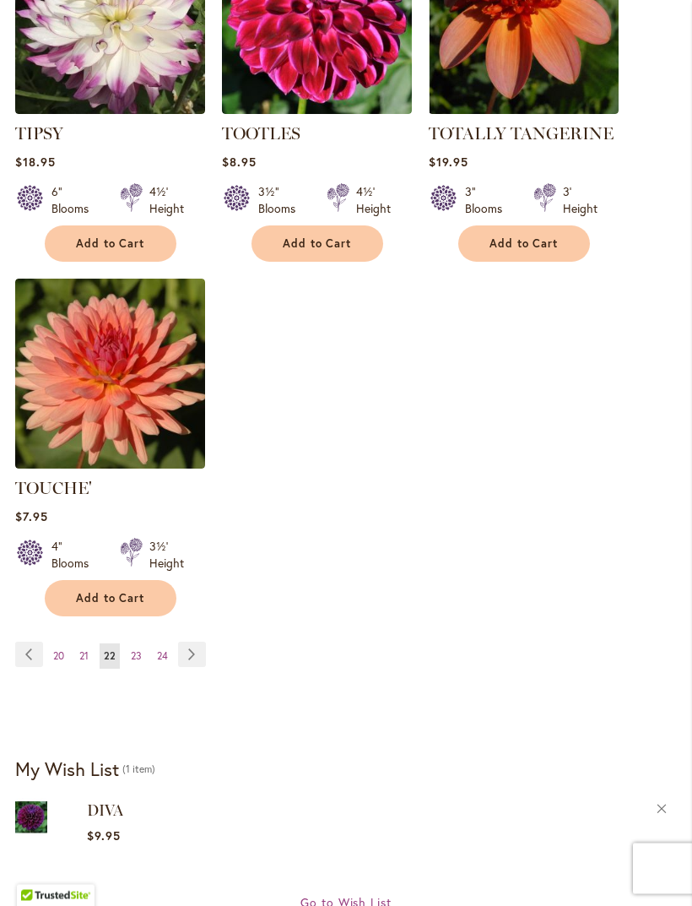
scroll to position [2046, 0]
click at [140, 662] on span "23" at bounding box center [136, 655] width 11 height 13
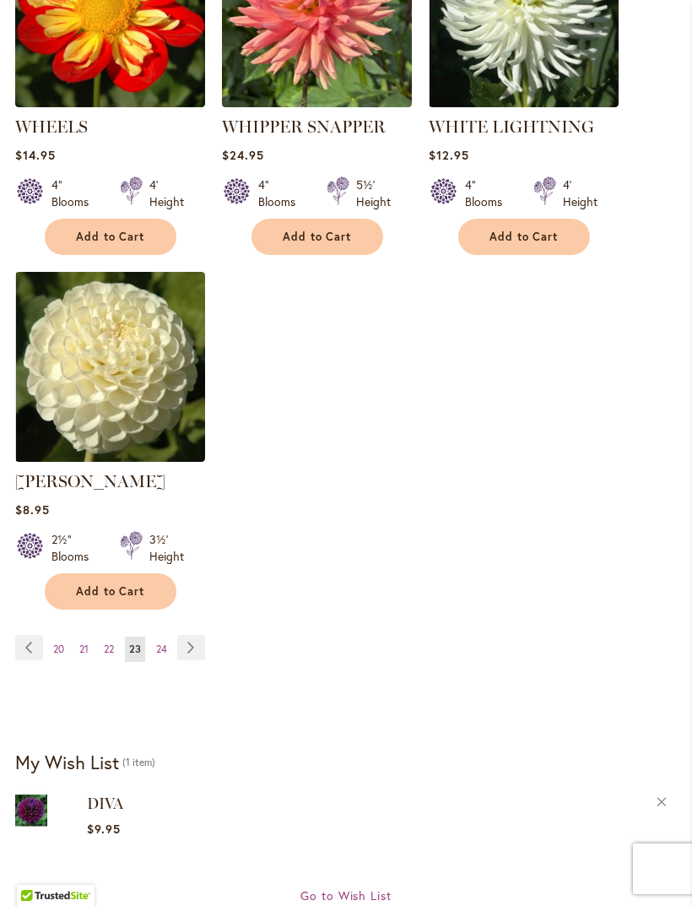
scroll to position [2088, 0]
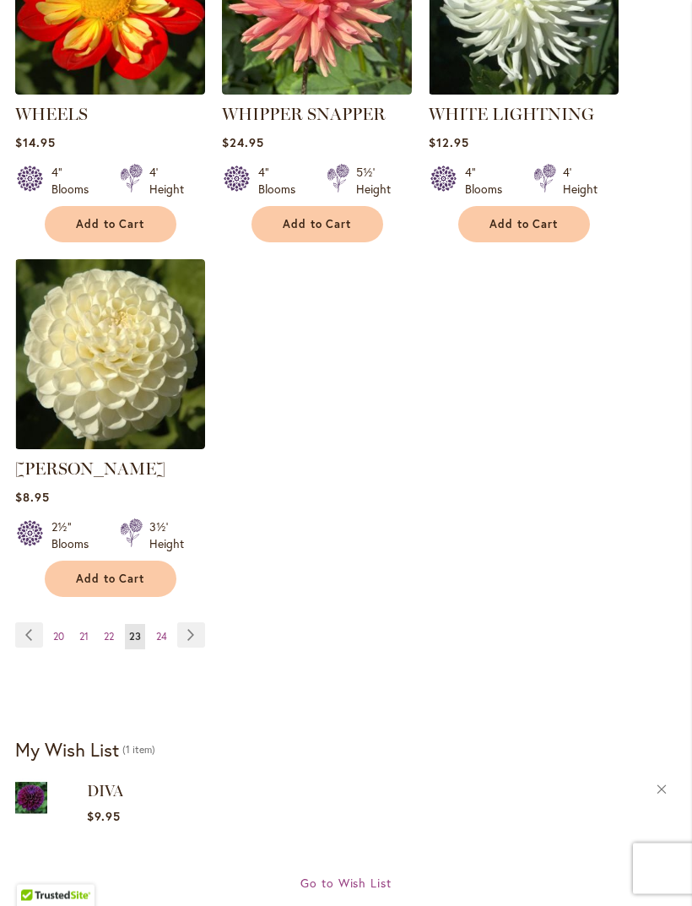
click at [163, 638] on link "Page 24" at bounding box center [161, 637] width 19 height 25
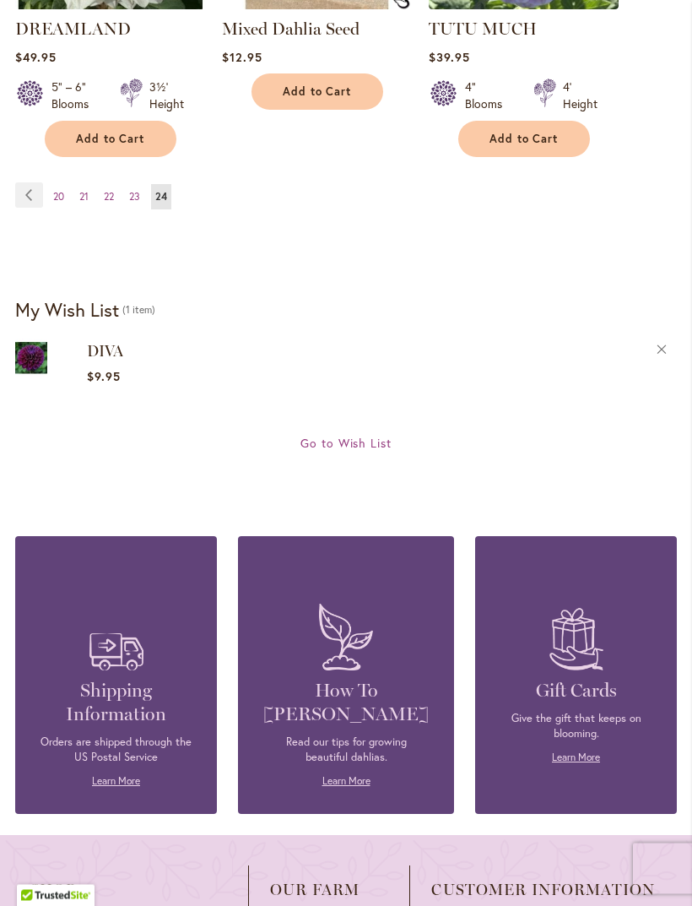
scroll to position [2151, 0]
click at [342, 787] on link "Learn More" at bounding box center [346, 780] width 48 height 13
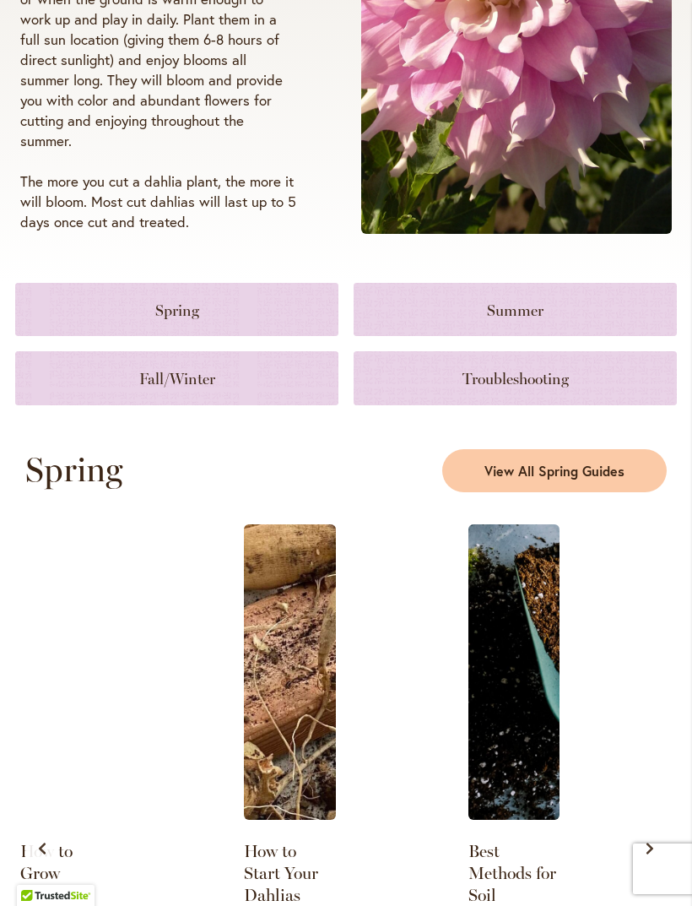
scroll to position [485, 0]
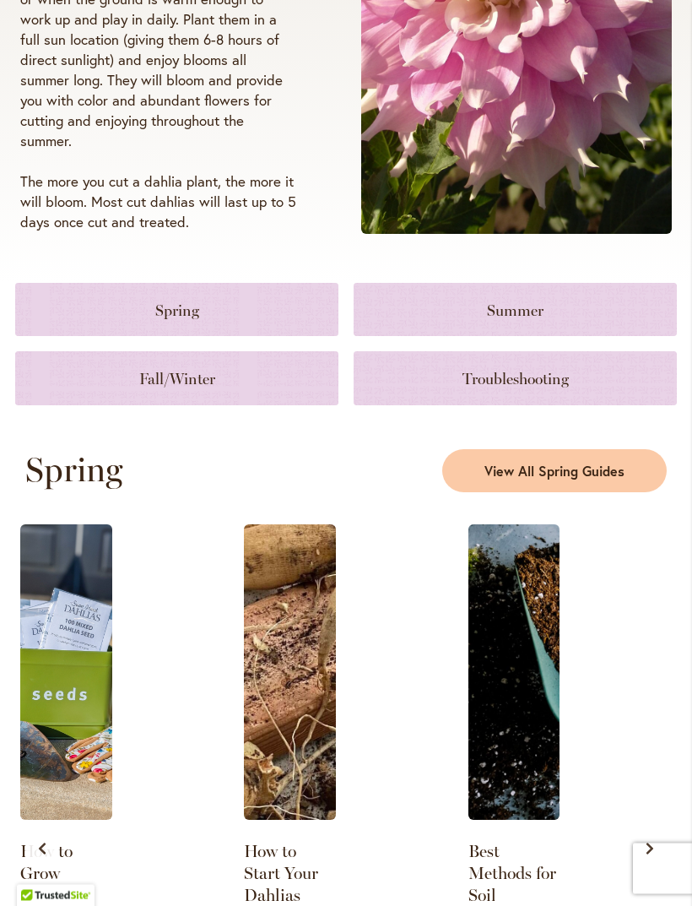
click at [153, 401] on link at bounding box center [176, 378] width 323 height 53
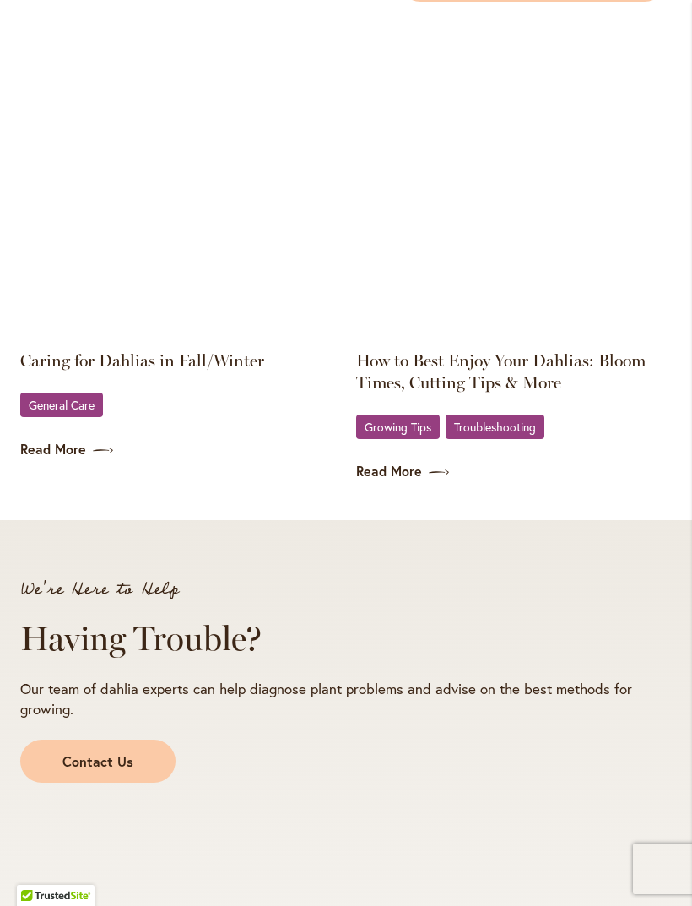
scroll to position [2619, 0]
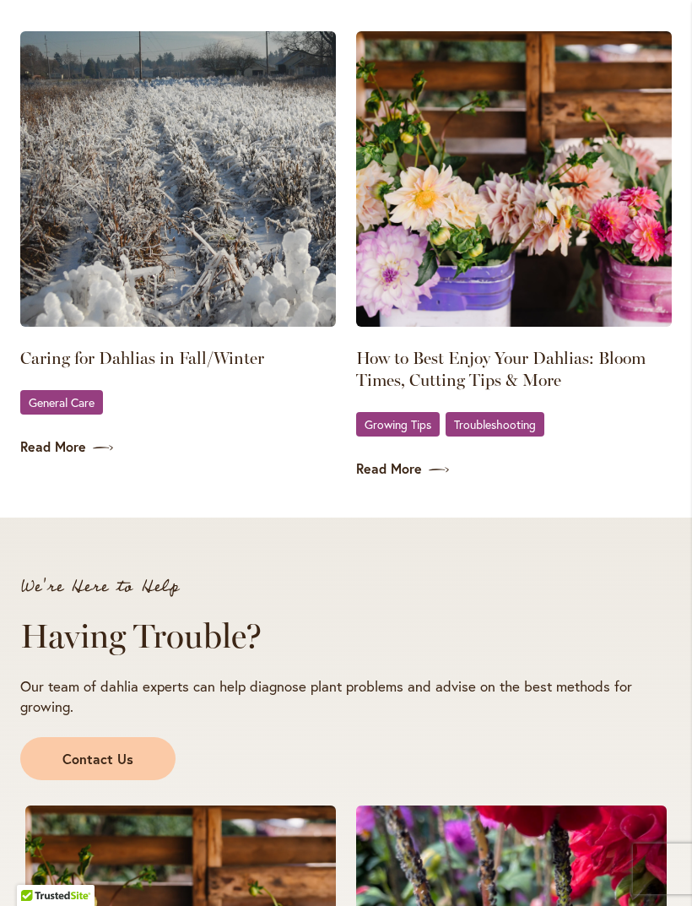
click at [62, 408] on span "General Care" at bounding box center [62, 402] width 66 height 11
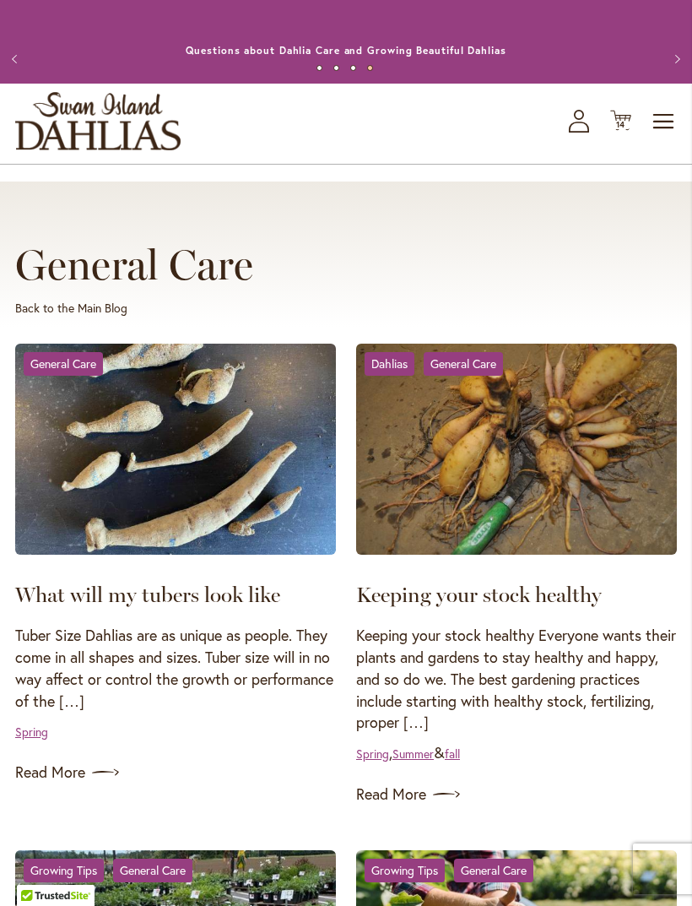
click at [621, 130] on span "14" at bounding box center [621, 124] width 10 height 11
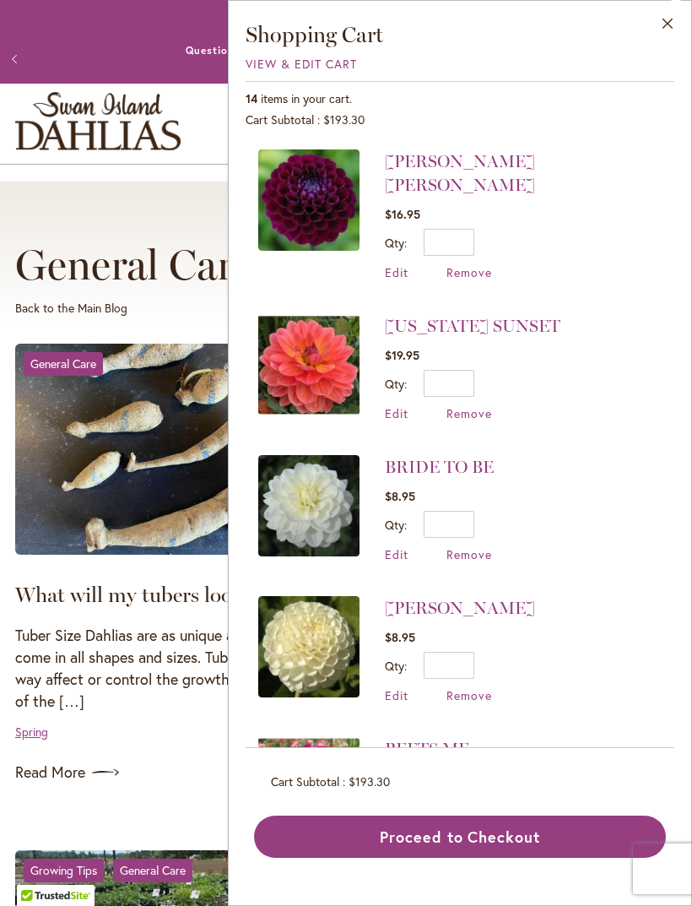
click at [171, 786] on link "Read More" at bounding box center [175, 772] width 321 height 27
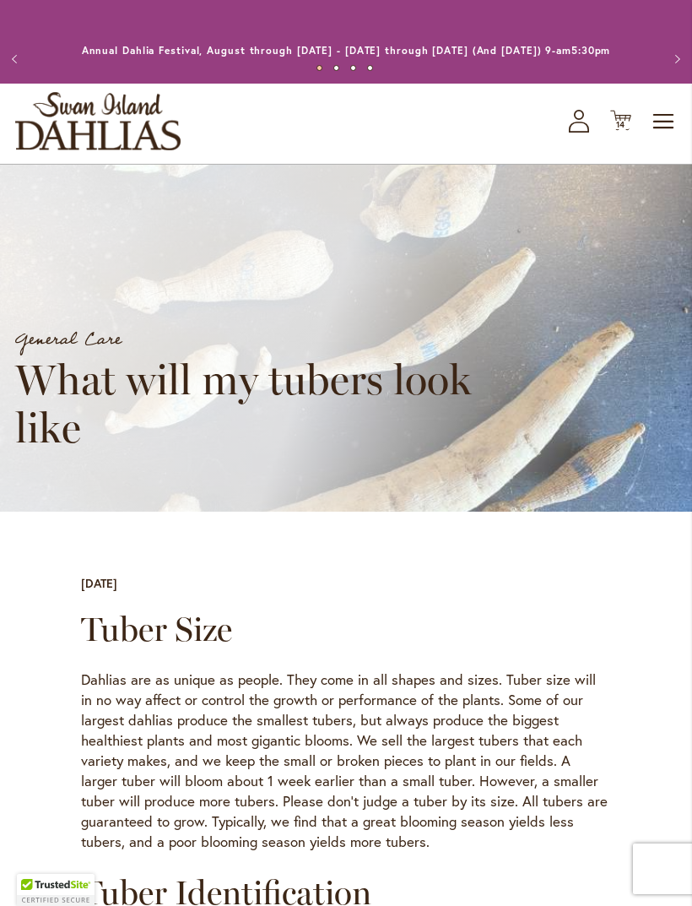
click at [617, 130] on span "14" at bounding box center [621, 124] width 10 height 11
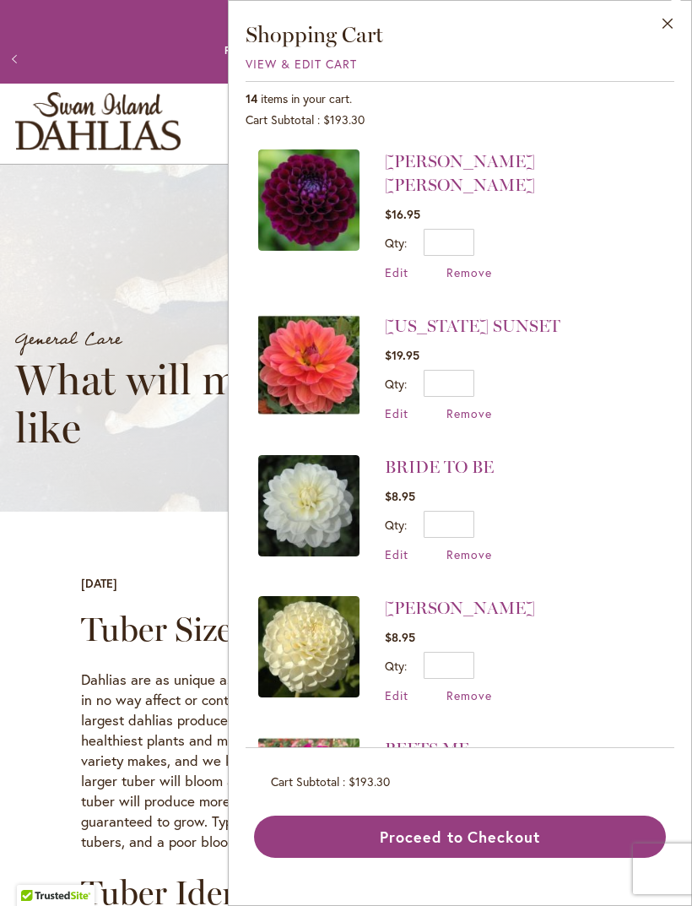
click at [332, 340] on img at bounding box center [308, 364] width 101 height 101
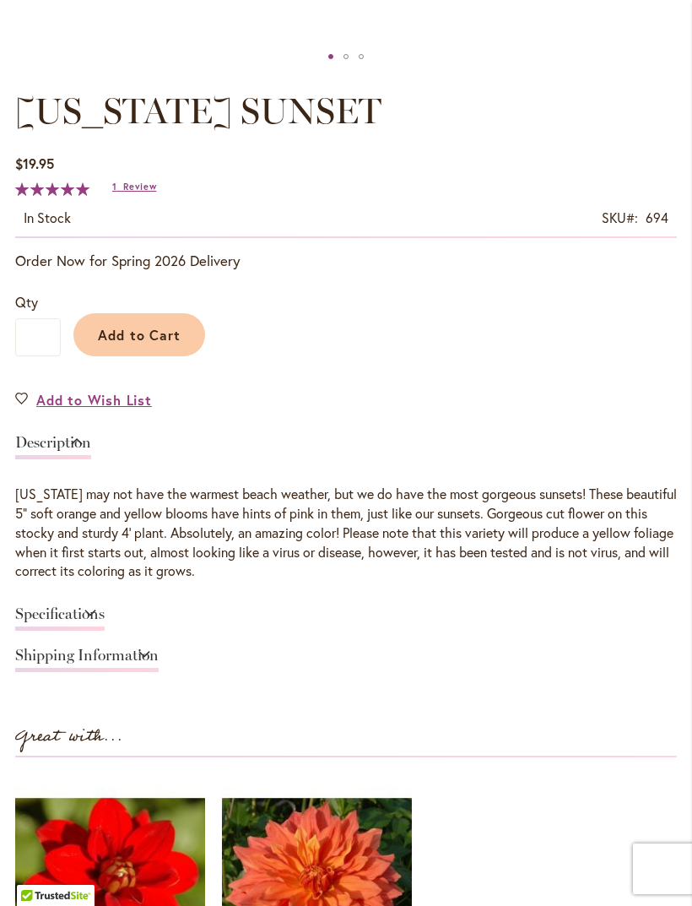
scroll to position [878, 0]
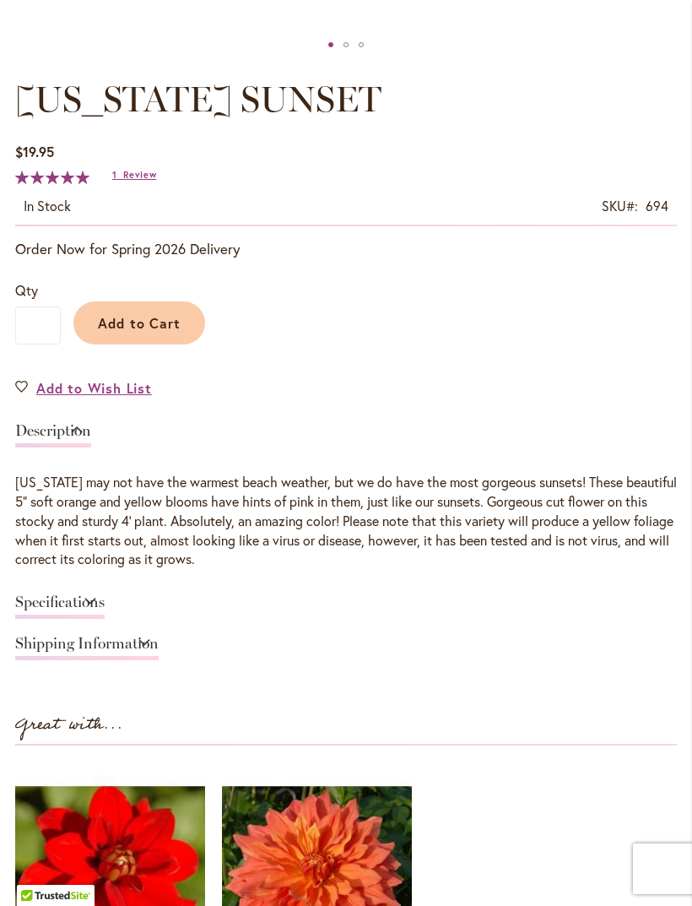
click at [105, 611] on link "Specifications" at bounding box center [59, 606] width 89 height 24
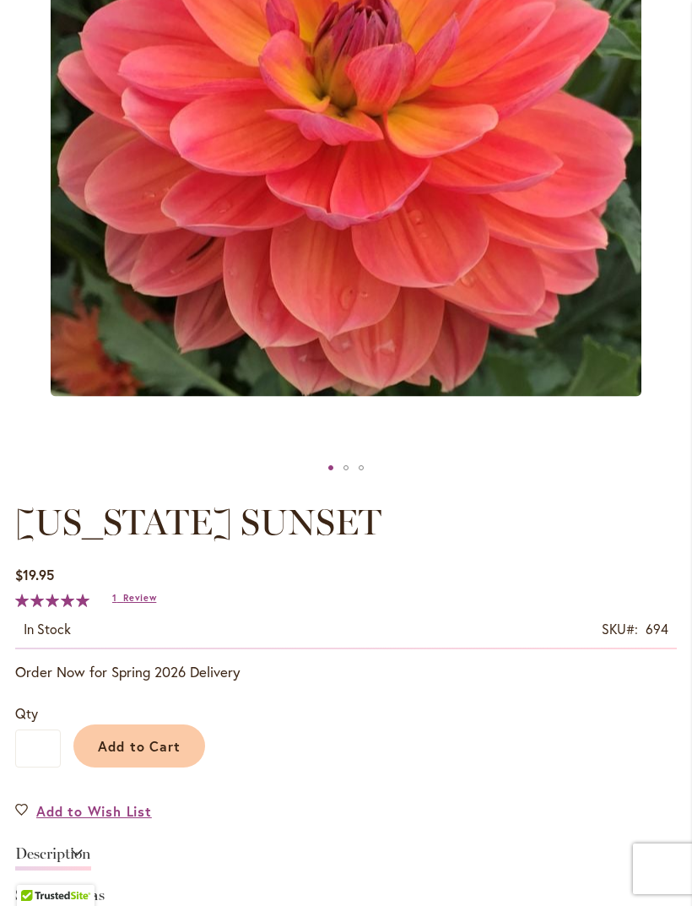
scroll to position [548, 0]
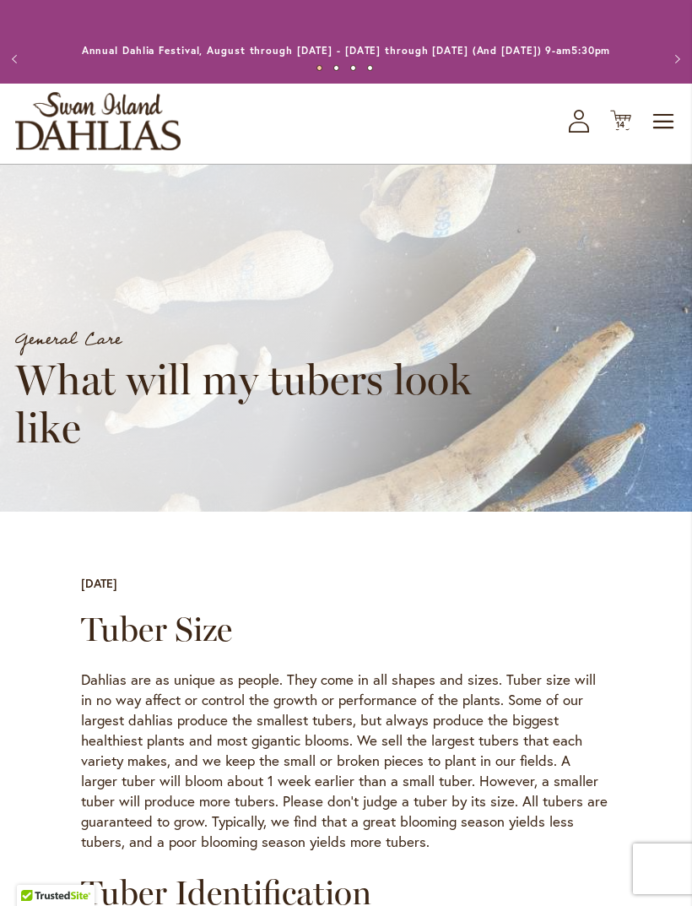
click at [615, 131] on icon at bounding box center [620, 121] width 21 height 20
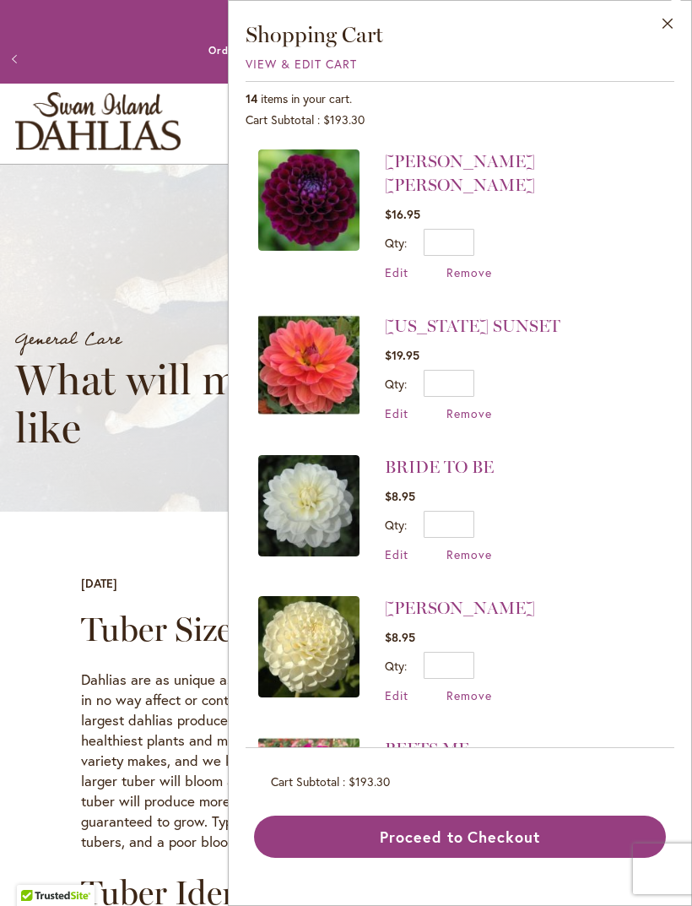
click at [473, 405] on span "Remove" at bounding box center [470, 413] width 46 height 16
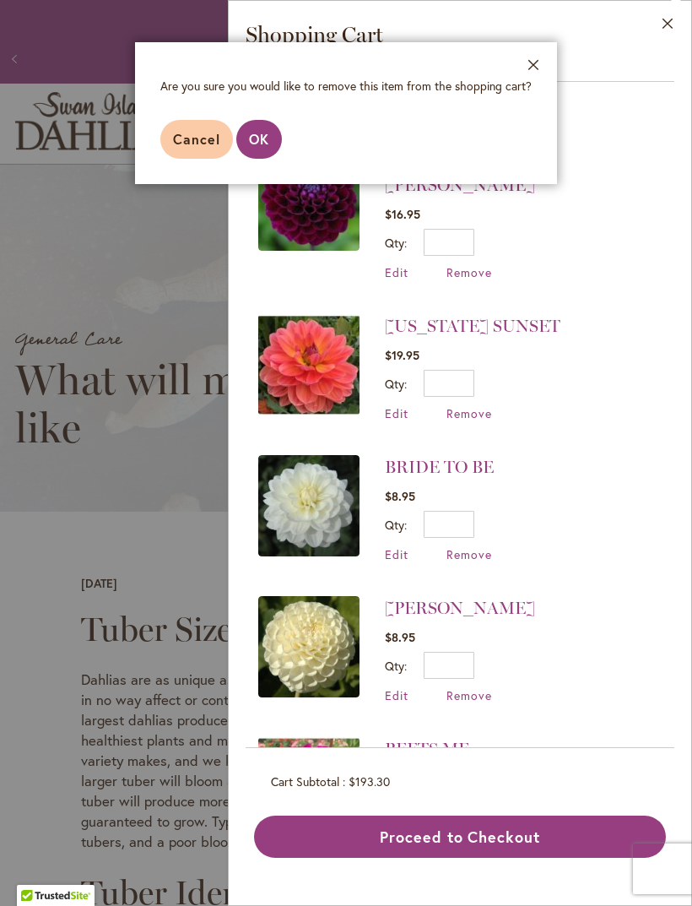
click at [261, 135] on span "OK" at bounding box center [259, 139] width 20 height 18
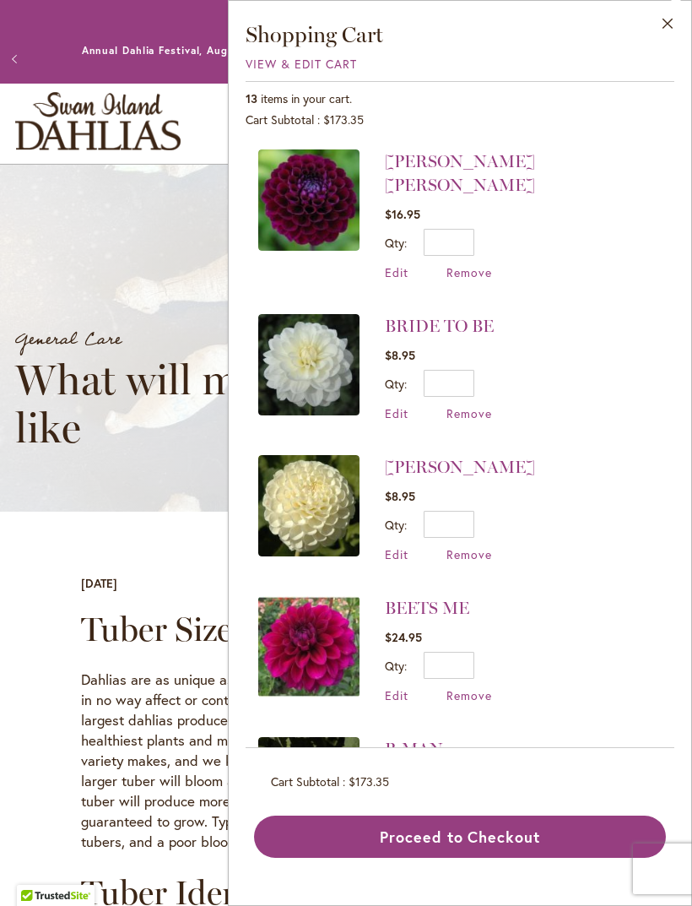
click at [490, 405] on span "Remove" at bounding box center [470, 413] width 46 height 16
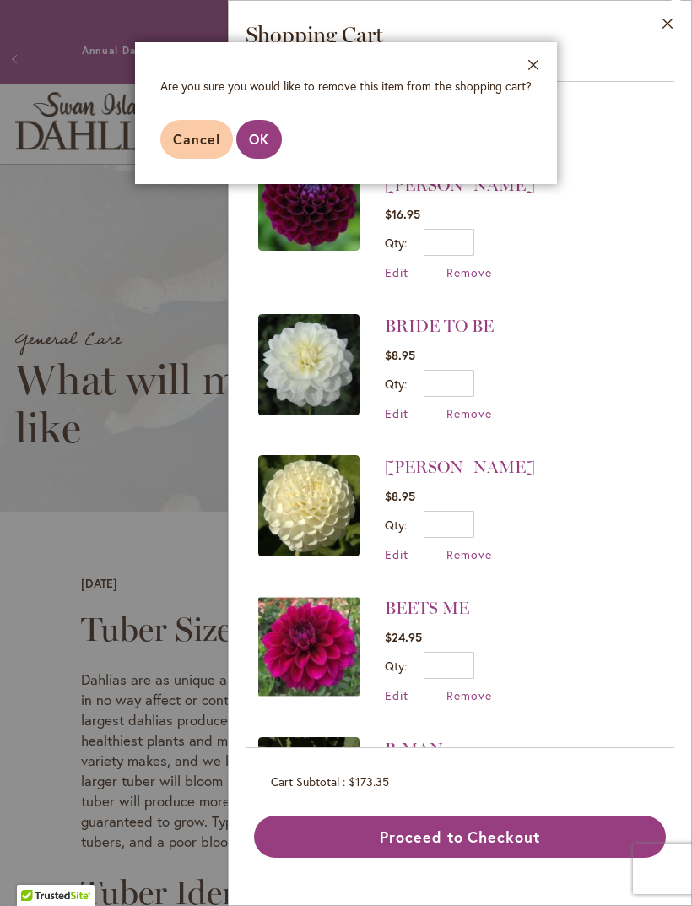
click at [177, 140] on span "Cancel" at bounding box center [196, 139] width 47 height 18
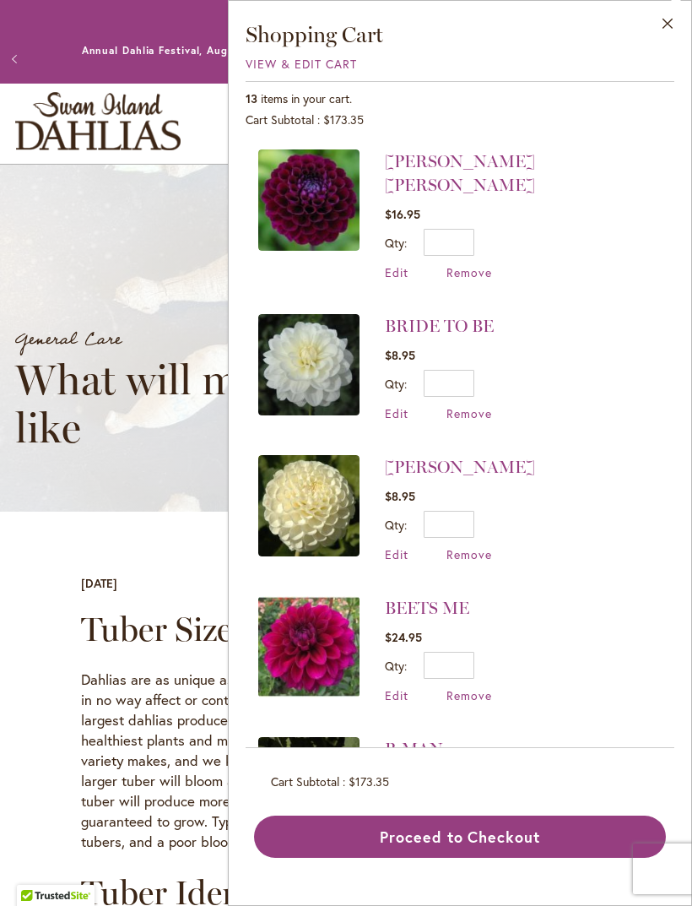
click at [319, 610] on img at bounding box center [308, 646] width 101 height 101
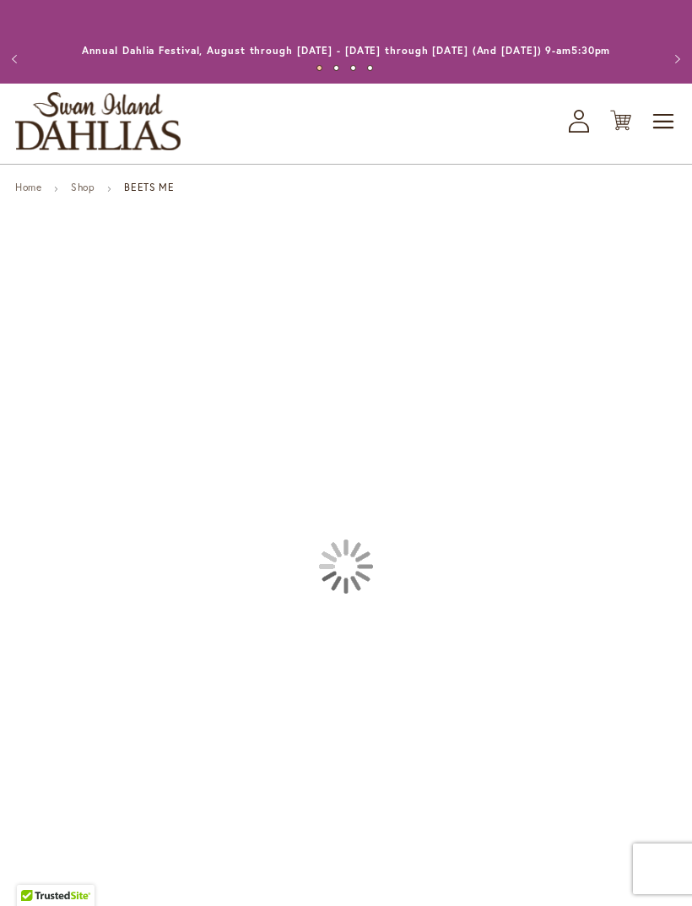
type input "****"
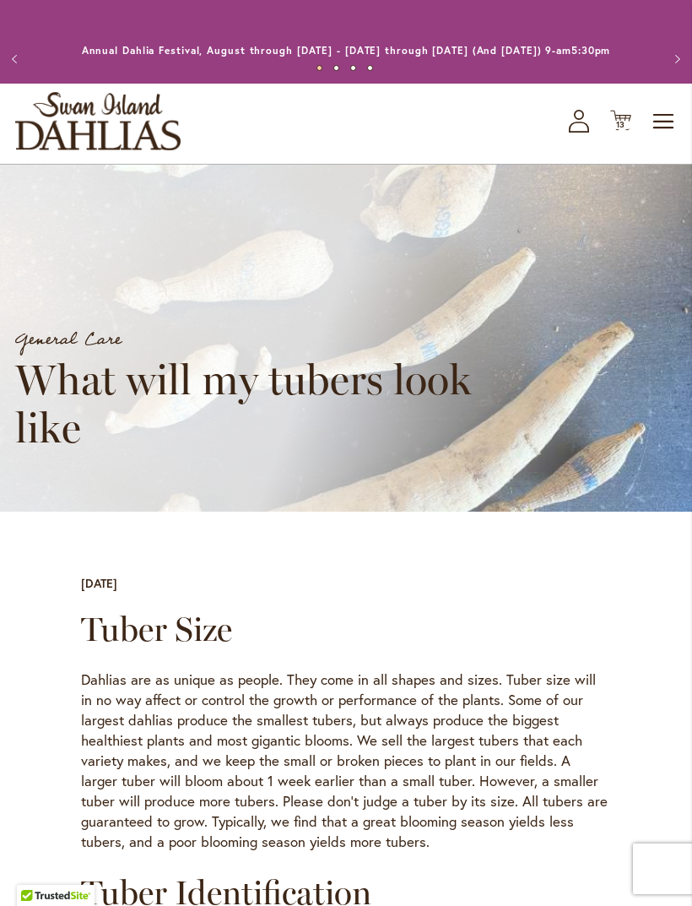
click at [610, 131] on icon "Cart .cls-1 { fill: #231f20; }" at bounding box center [620, 120] width 21 height 21
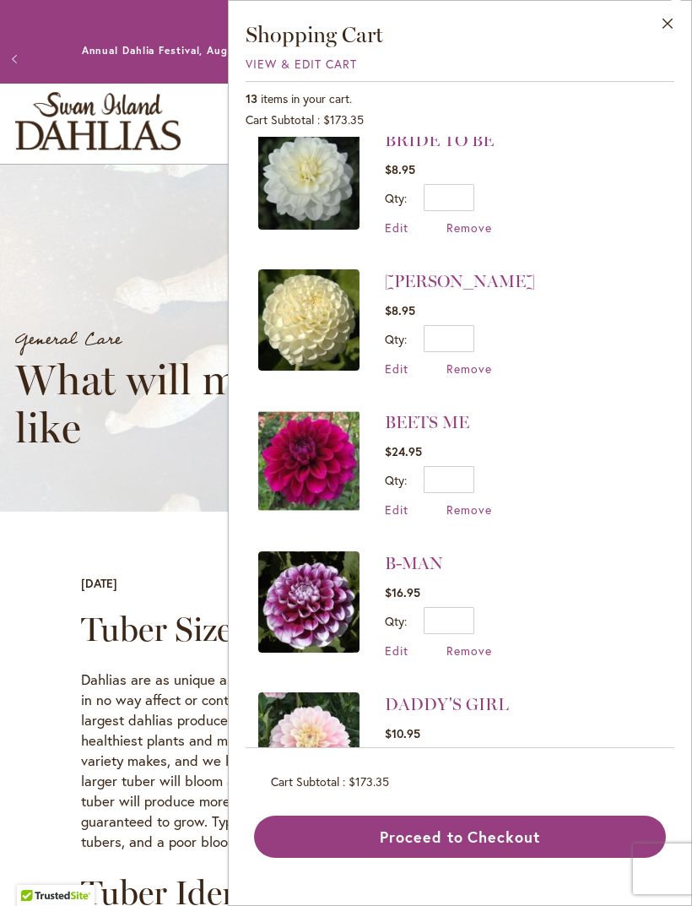
scroll to position [179, 0]
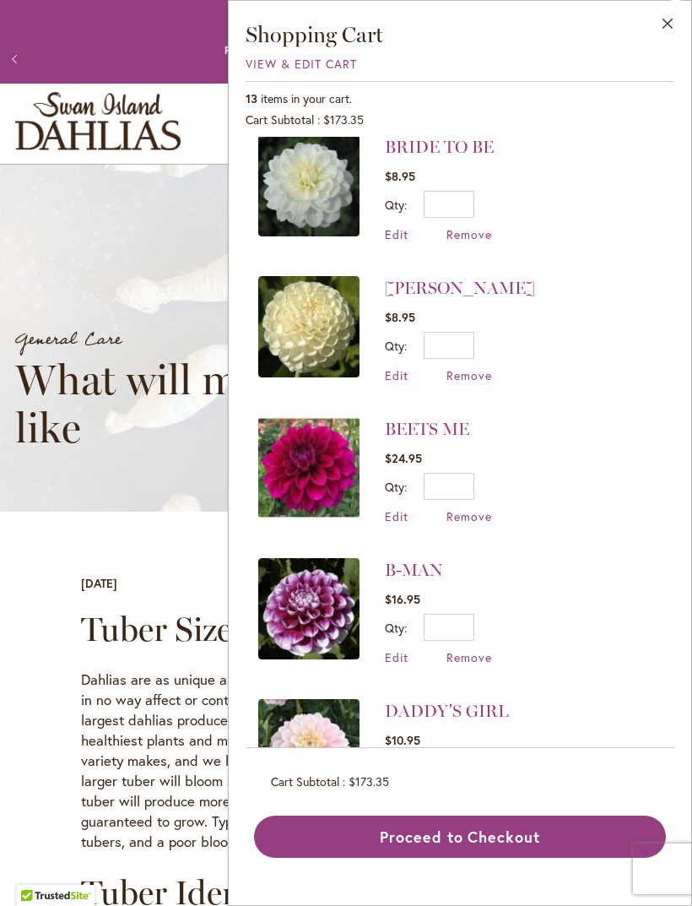
click at [476, 508] on span "Remove" at bounding box center [470, 516] width 46 height 16
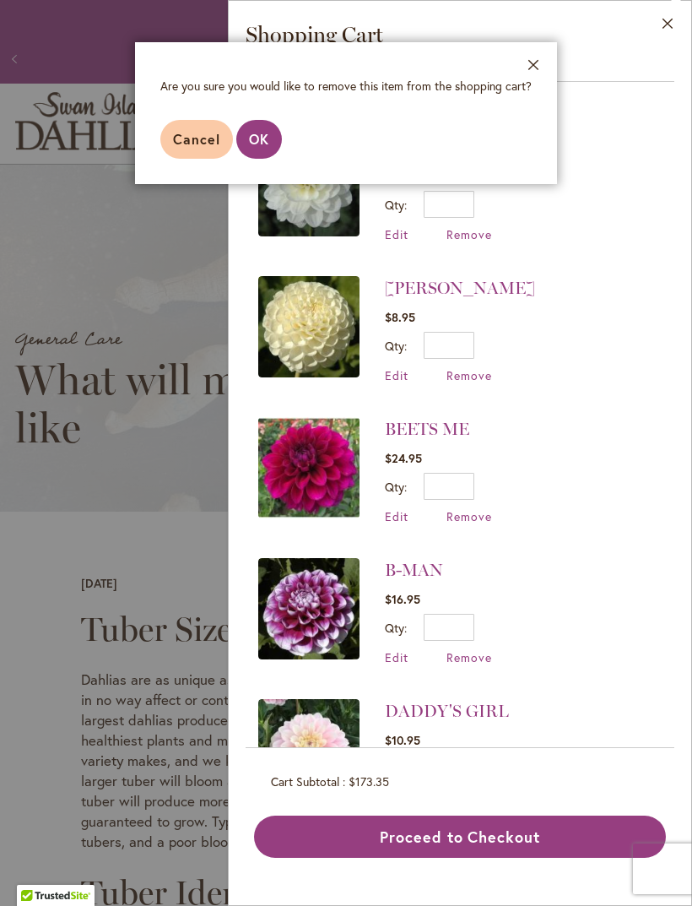
click at [250, 133] on span "OK" at bounding box center [259, 139] width 20 height 18
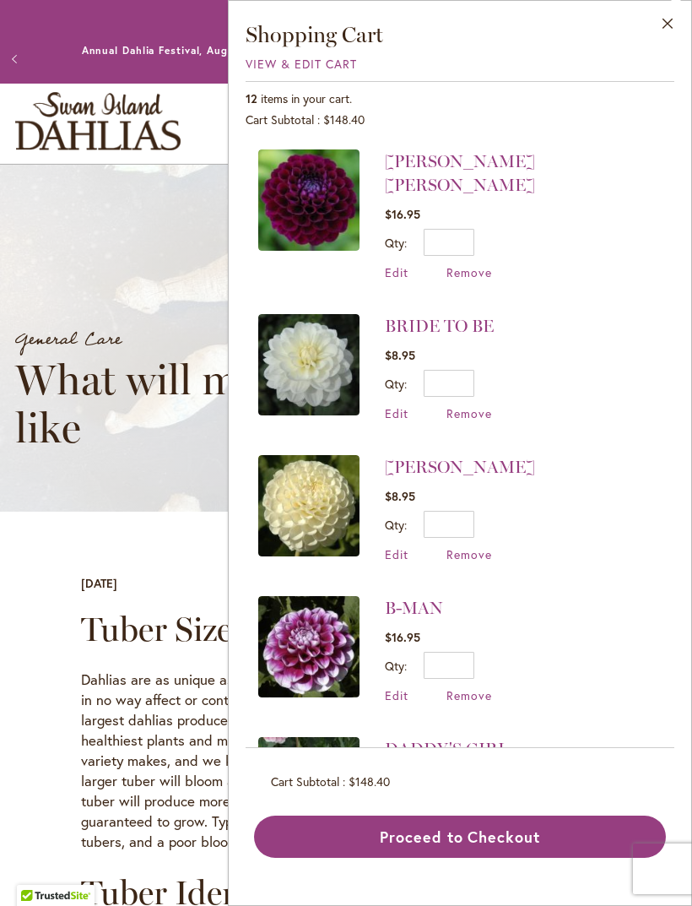
scroll to position [0, 0]
click at [487, 405] on span "Remove" at bounding box center [470, 413] width 46 height 16
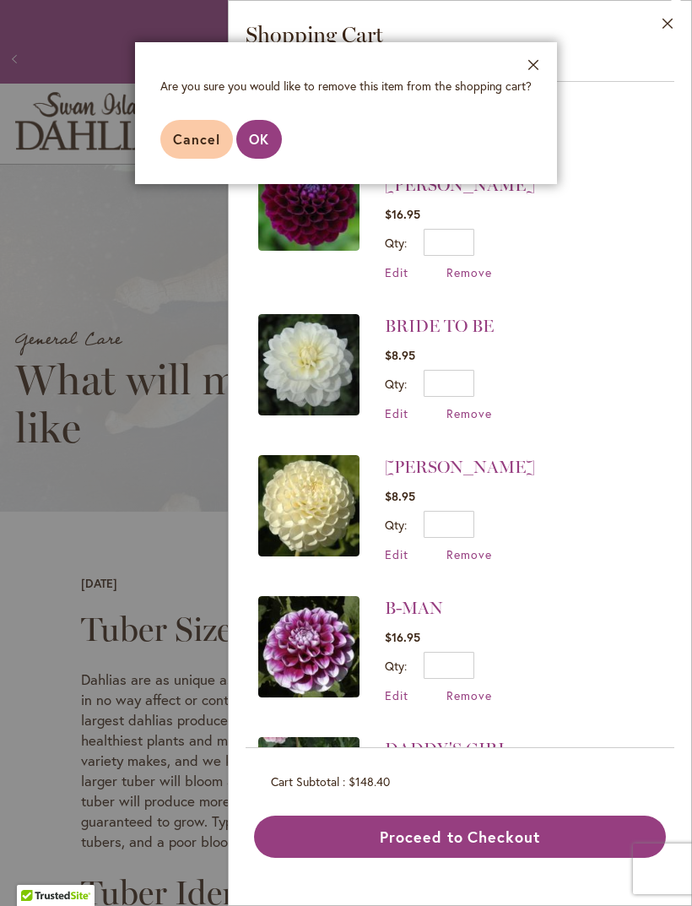
click at [268, 147] on span "OK" at bounding box center [259, 139] width 20 height 18
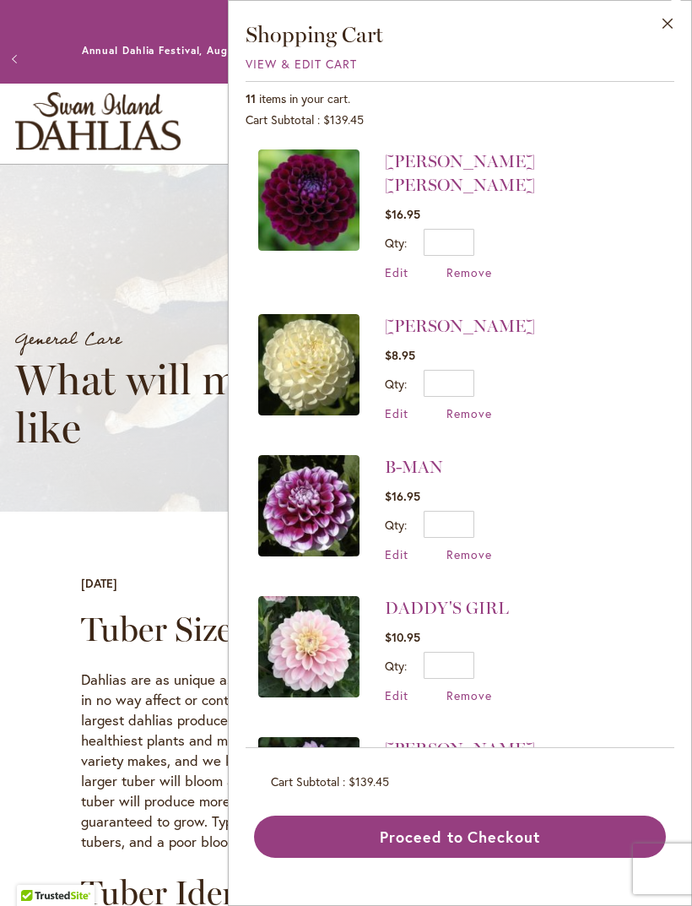
click at [475, 264] on span "Remove" at bounding box center [470, 272] width 46 height 16
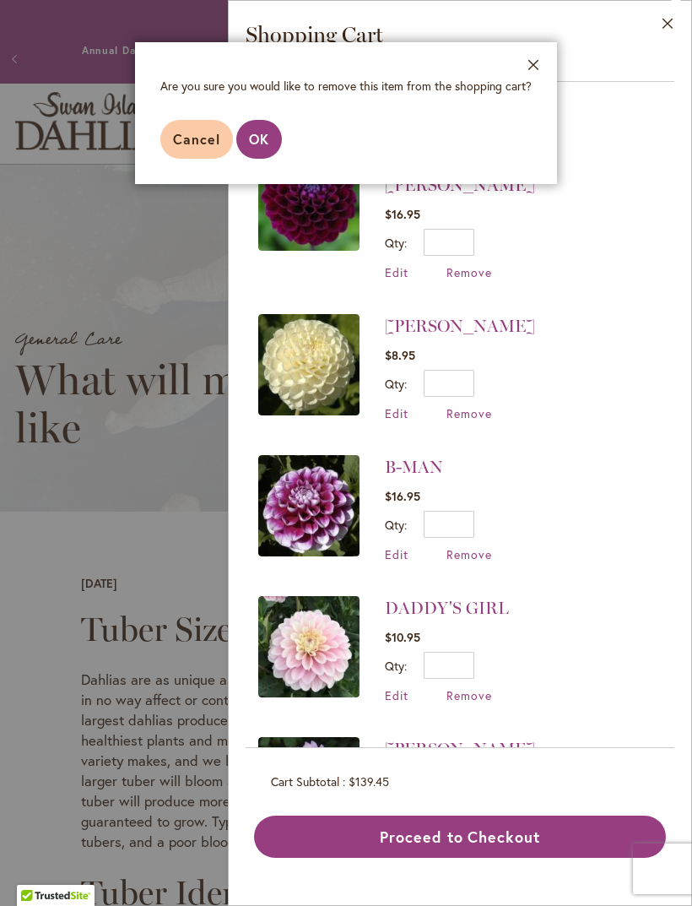
click at [256, 131] on span "OK" at bounding box center [259, 139] width 20 height 18
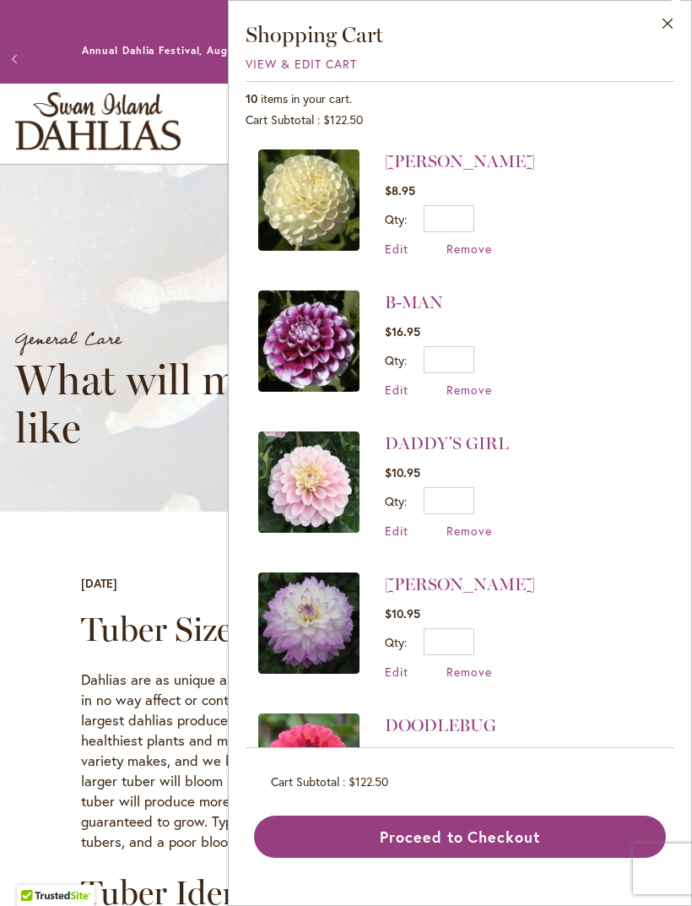
click at [317, 601] on img at bounding box center [308, 622] width 101 height 101
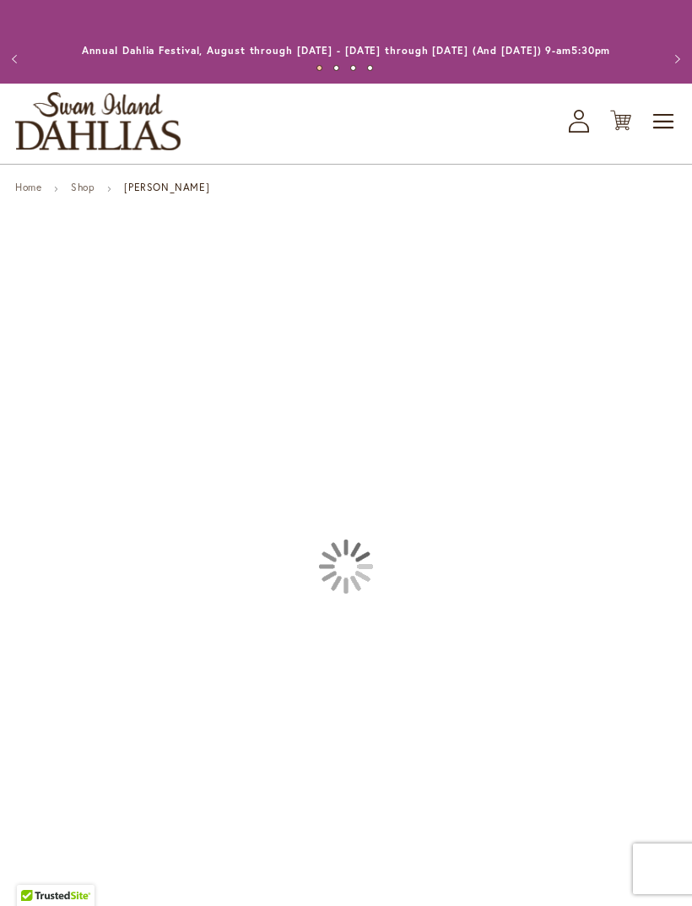
type input "****"
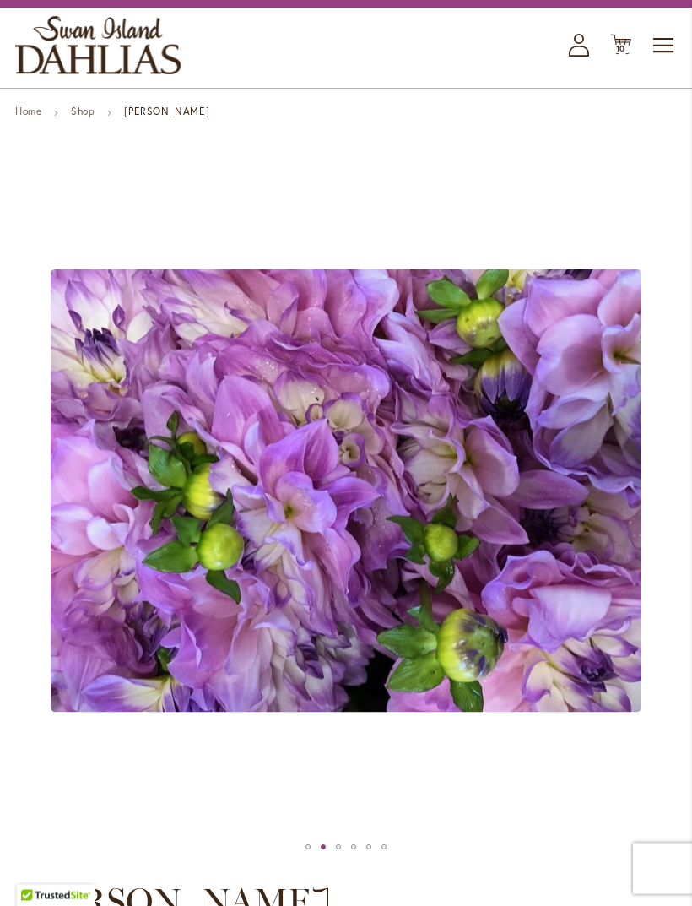
scroll to position [79, 0]
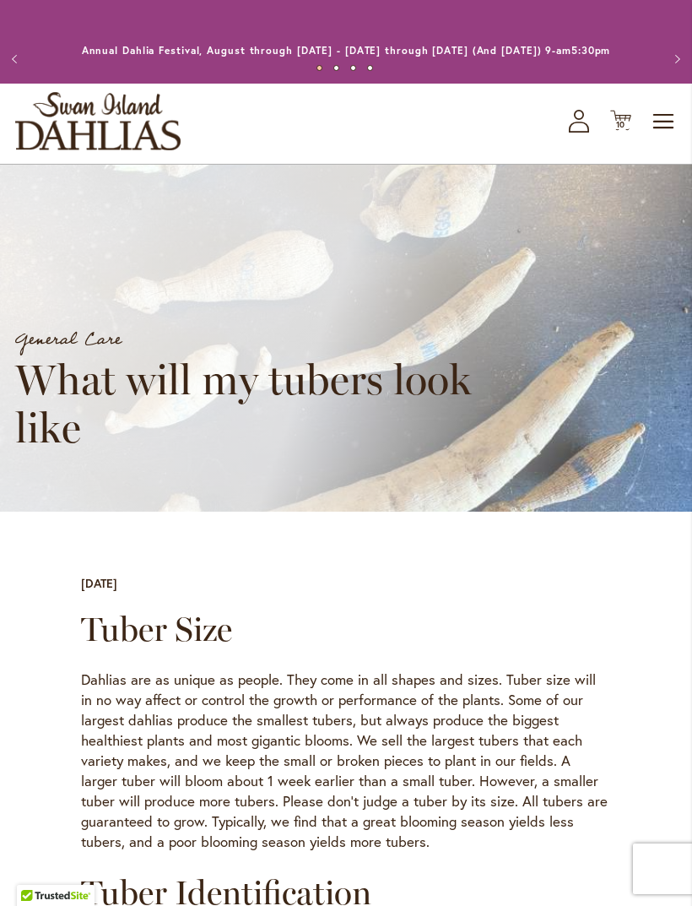
click at [616, 131] on icon "Cart .cls-1 { fill: #231f20; }" at bounding box center [620, 120] width 21 height 21
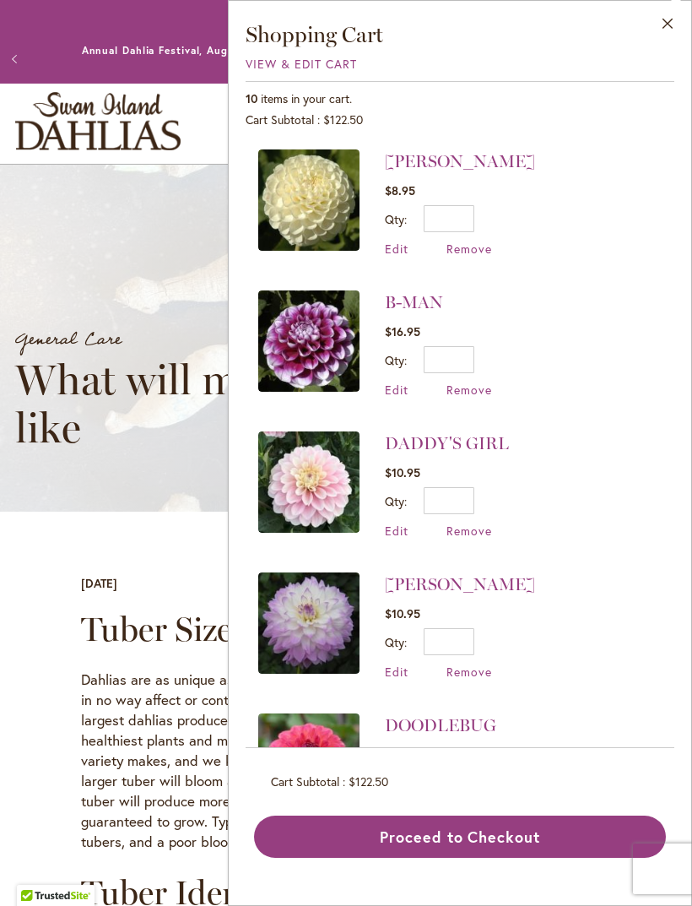
click at [477, 672] on span "Remove" at bounding box center [470, 671] width 46 height 16
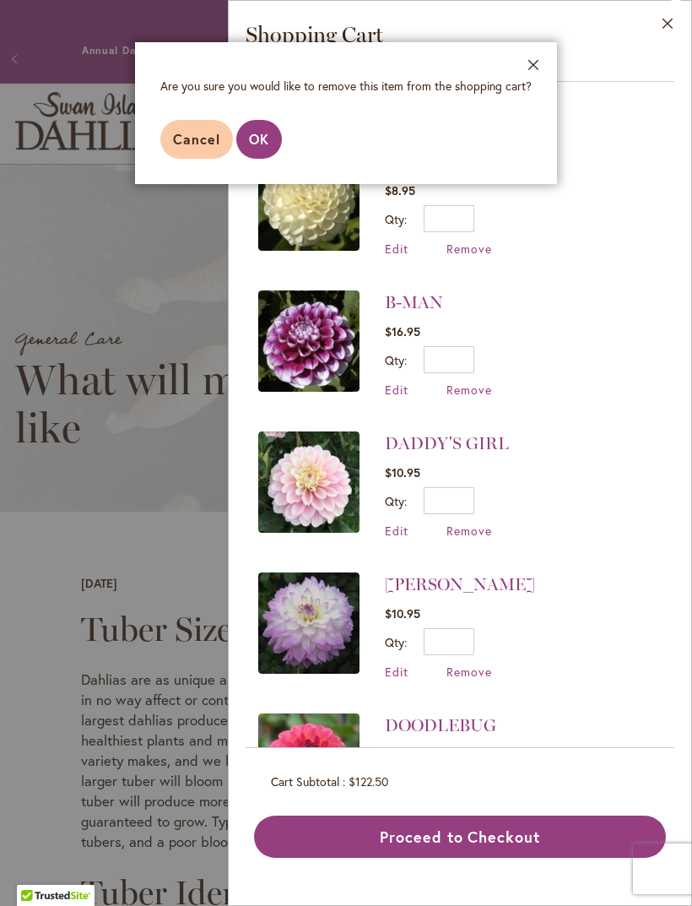
click at [257, 134] on span "OK" at bounding box center [259, 139] width 20 height 18
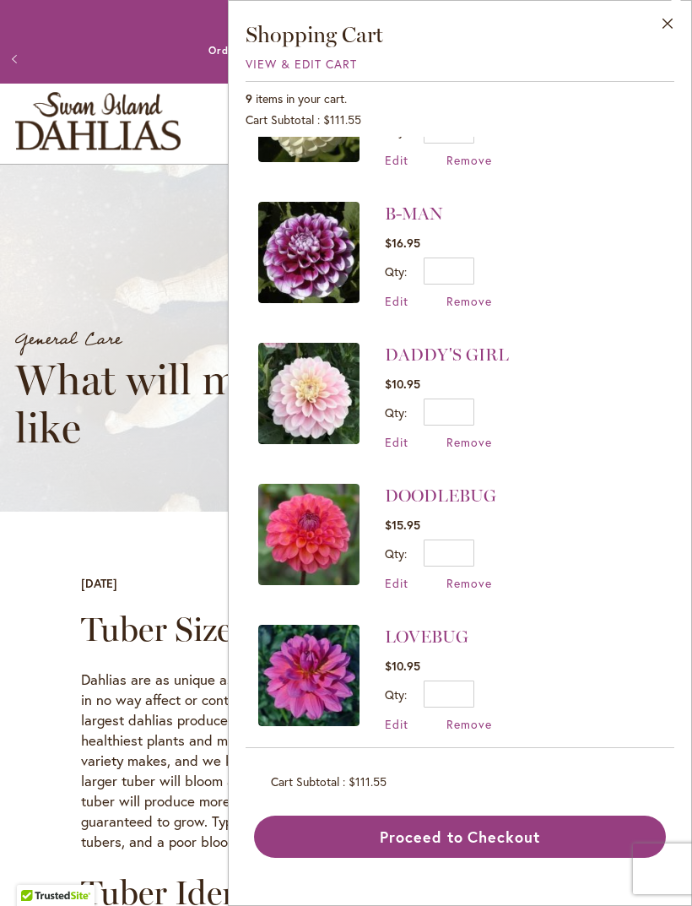
scroll to position [91, 0]
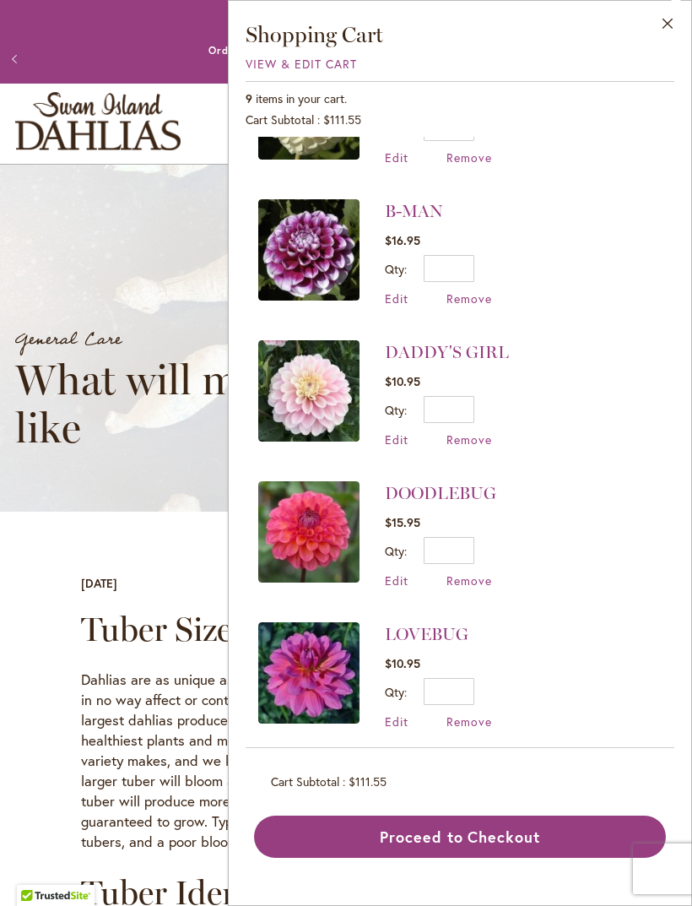
click at [327, 669] on img at bounding box center [308, 672] width 101 height 101
click at [411, 635] on link "LOVEBUG" at bounding box center [427, 634] width 84 height 20
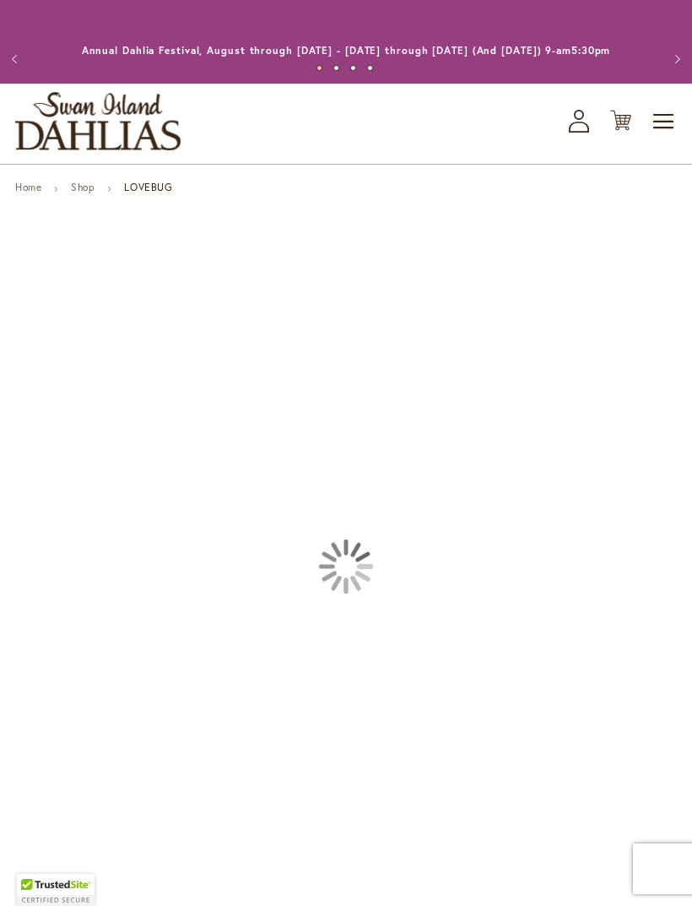
type input "****"
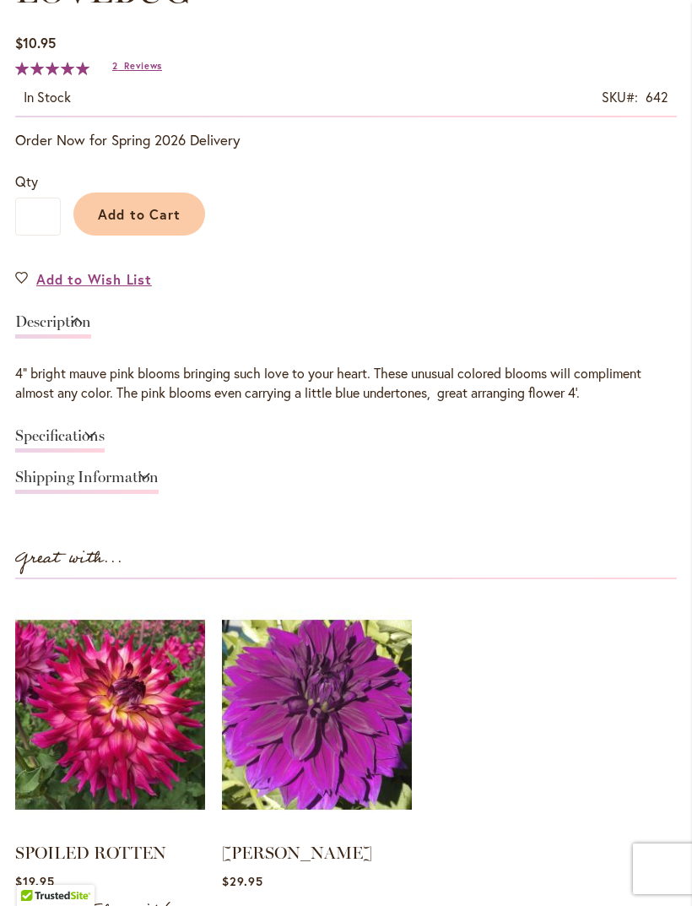
scroll to position [1029, 0]
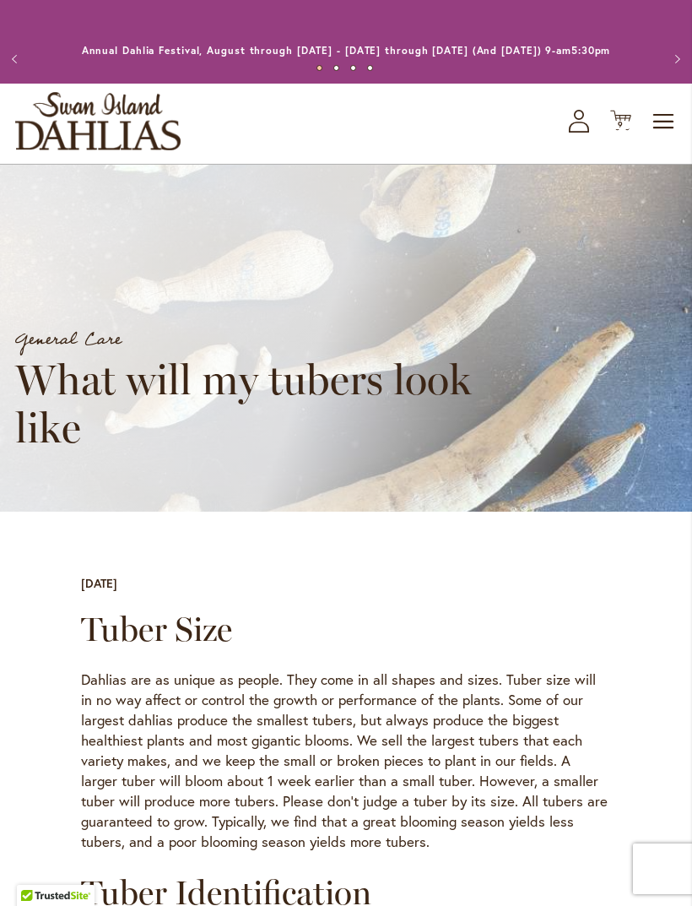
click at [621, 130] on span "9" at bounding box center [621, 124] width 6 height 11
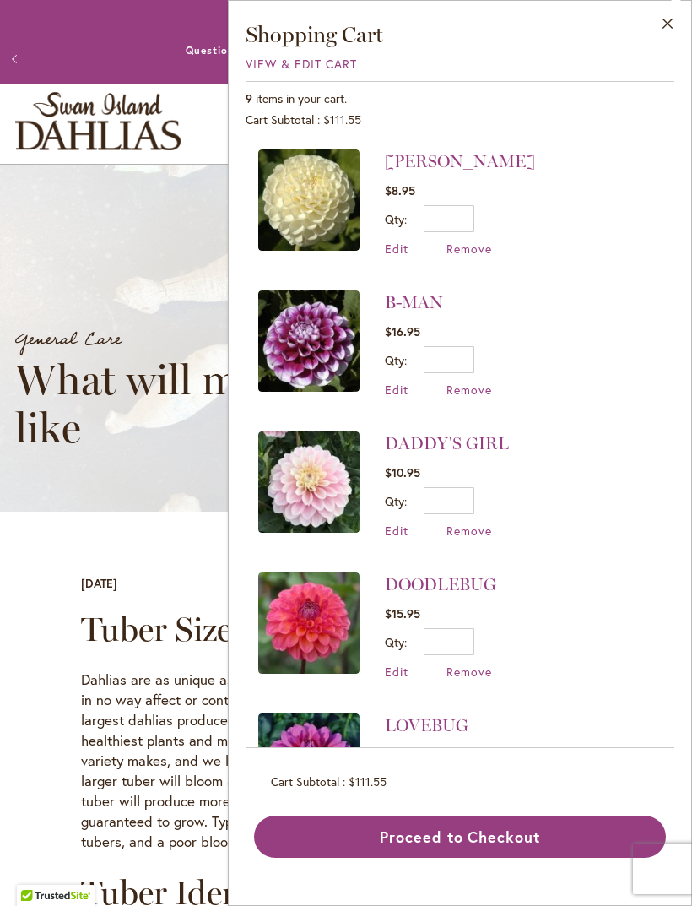
click at [670, 10] on button "Close" at bounding box center [668, 27] width 46 height 53
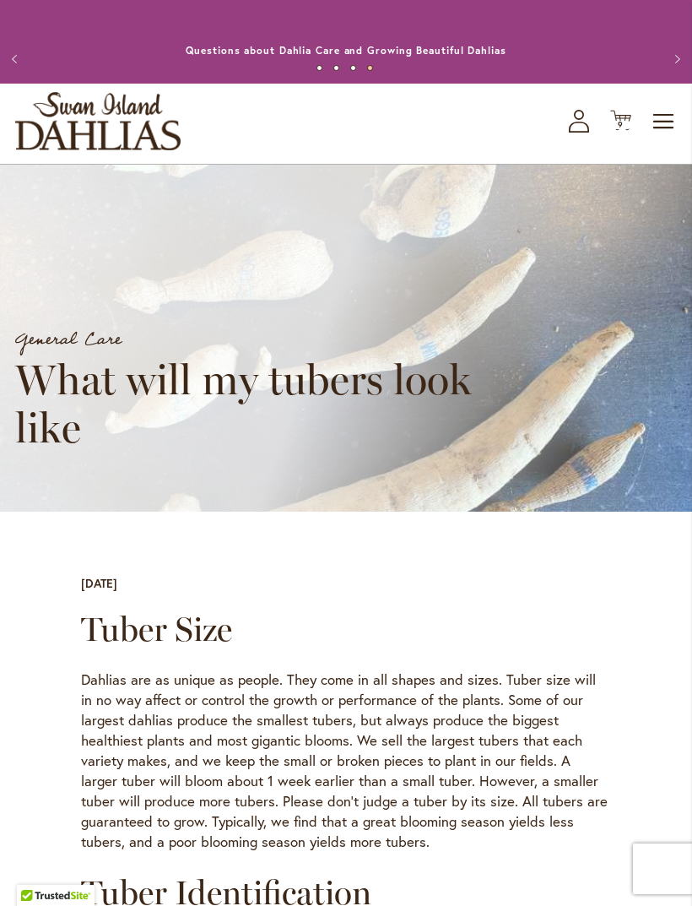
click at [658, 132] on span "Toggle Nav" at bounding box center [664, 122] width 25 height 34
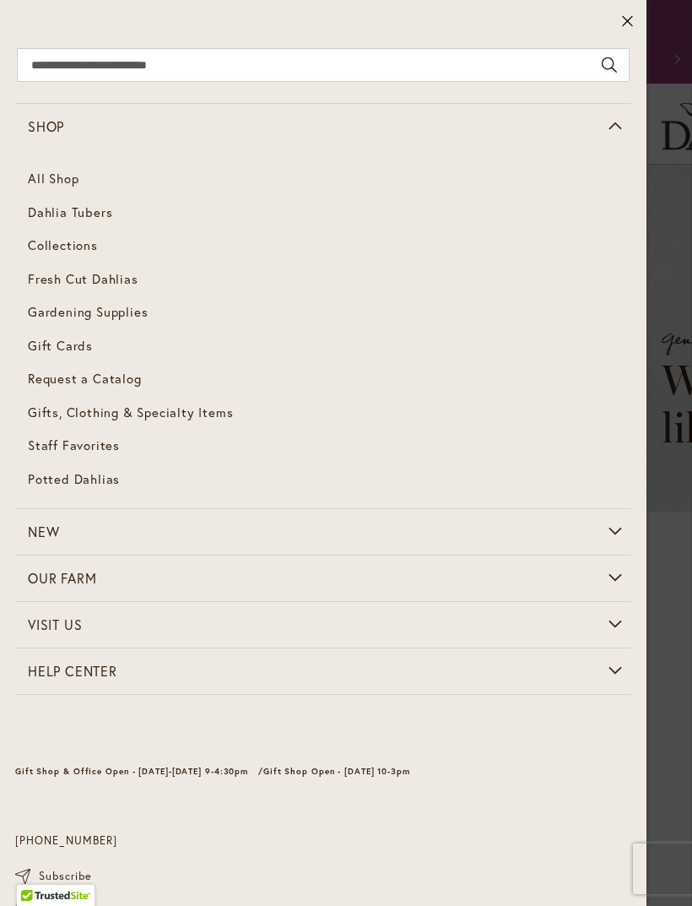
click at [46, 171] on link "All Shop" at bounding box center [323, 179] width 616 height 34
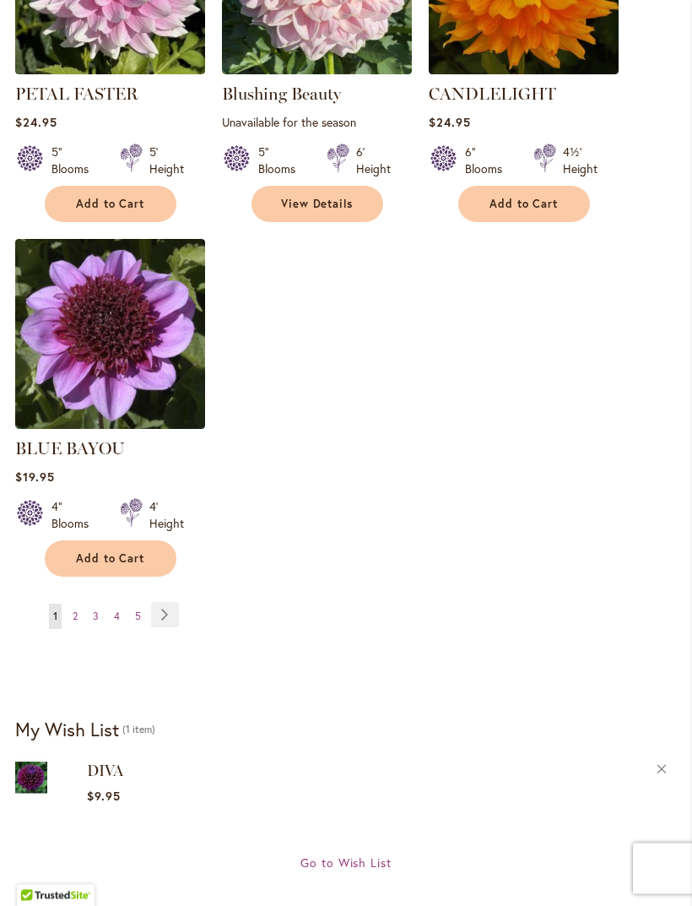
scroll to position [1961, 0]
click at [140, 622] on span "5" at bounding box center [138, 615] width 6 height 13
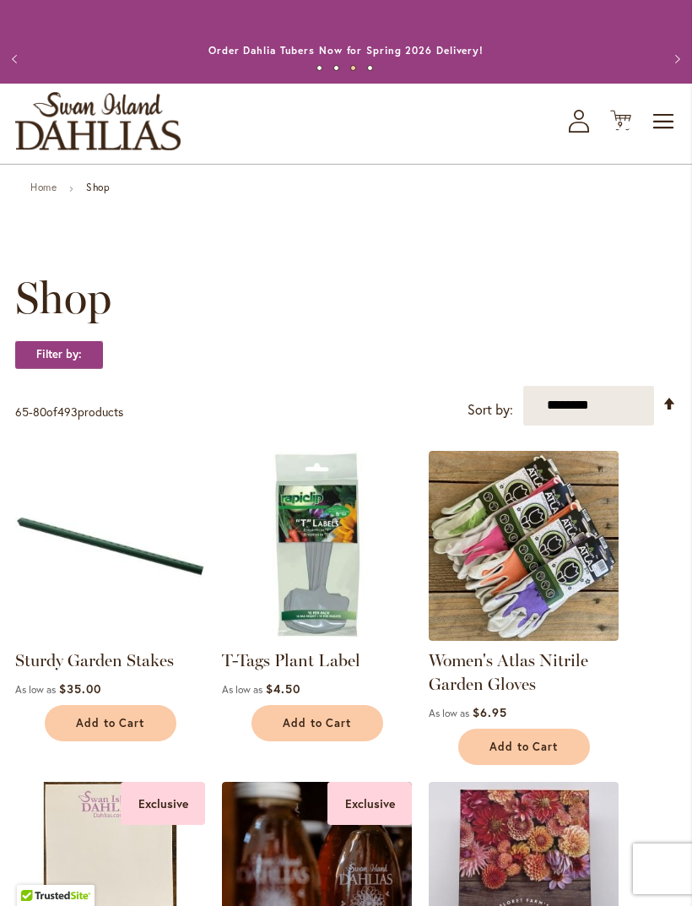
click at [662, 134] on span "Toggle Nav" at bounding box center [664, 122] width 25 height 34
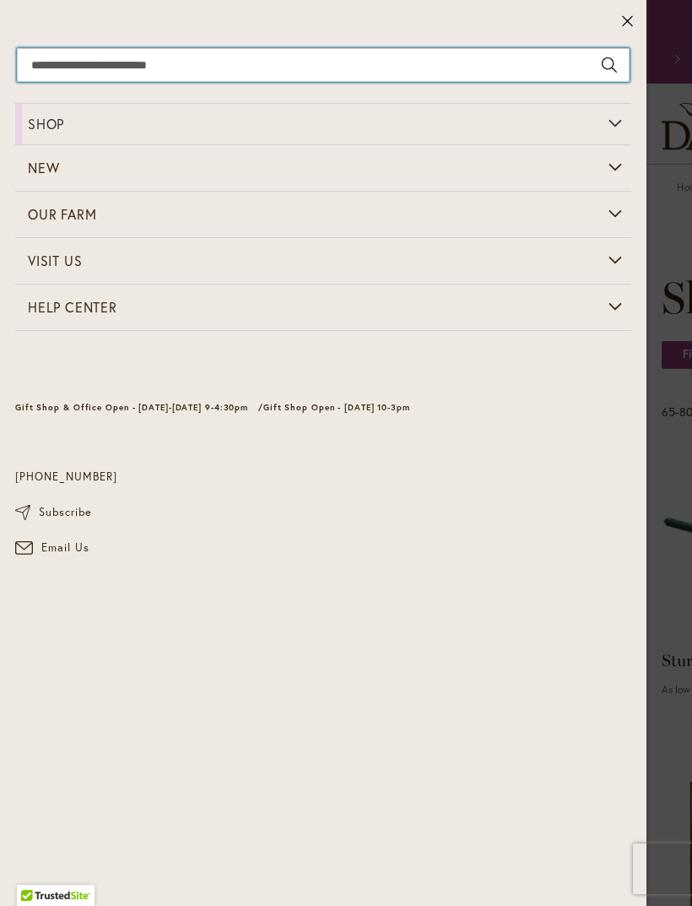
click at [495, 78] on input "Search" at bounding box center [323, 65] width 613 height 34
type input "****"
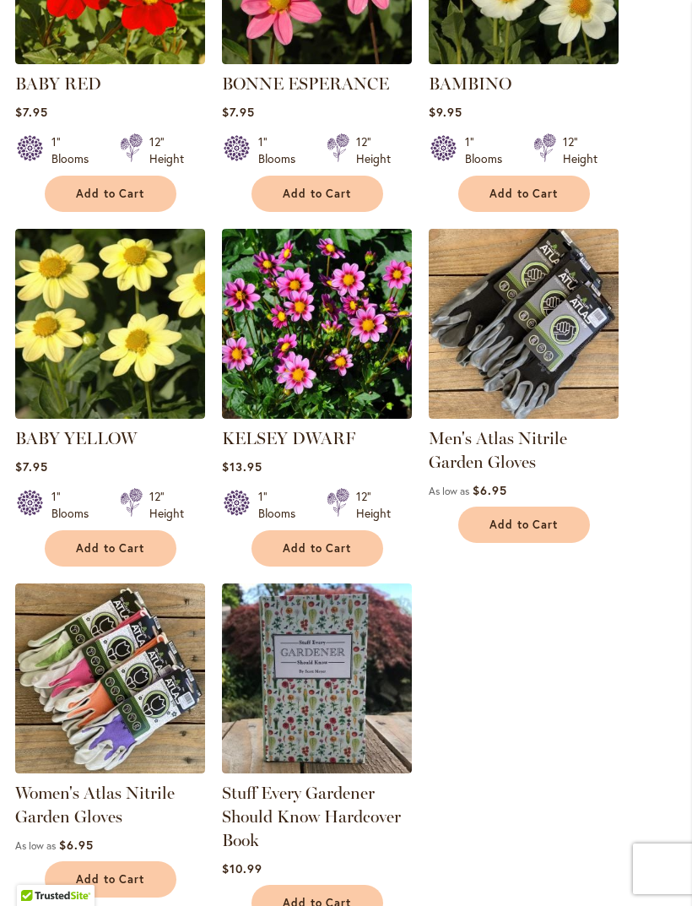
scroll to position [1162, 0]
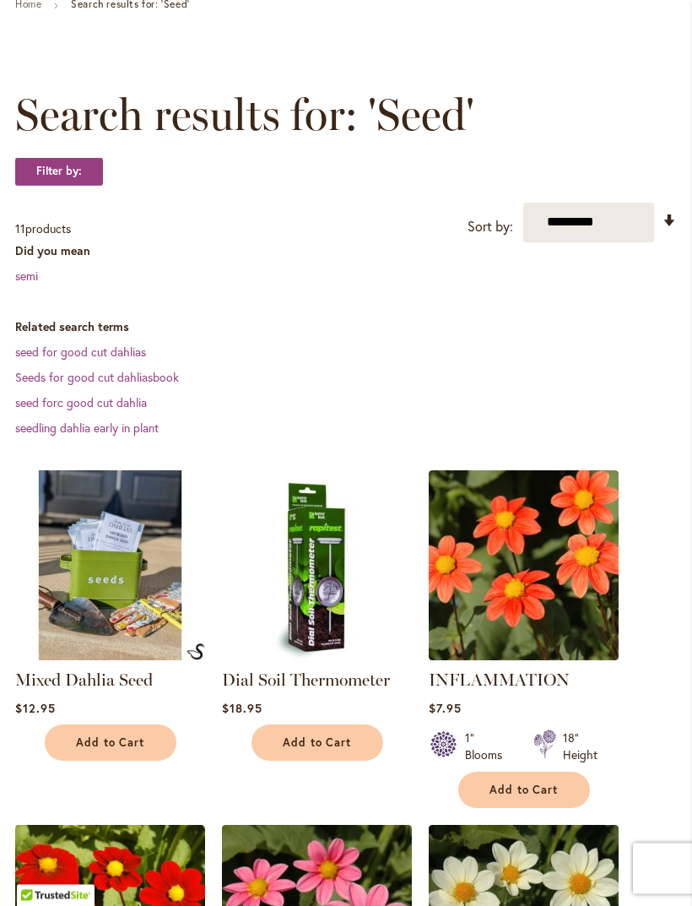
click at [110, 608] on img at bounding box center [110, 566] width 190 height 190
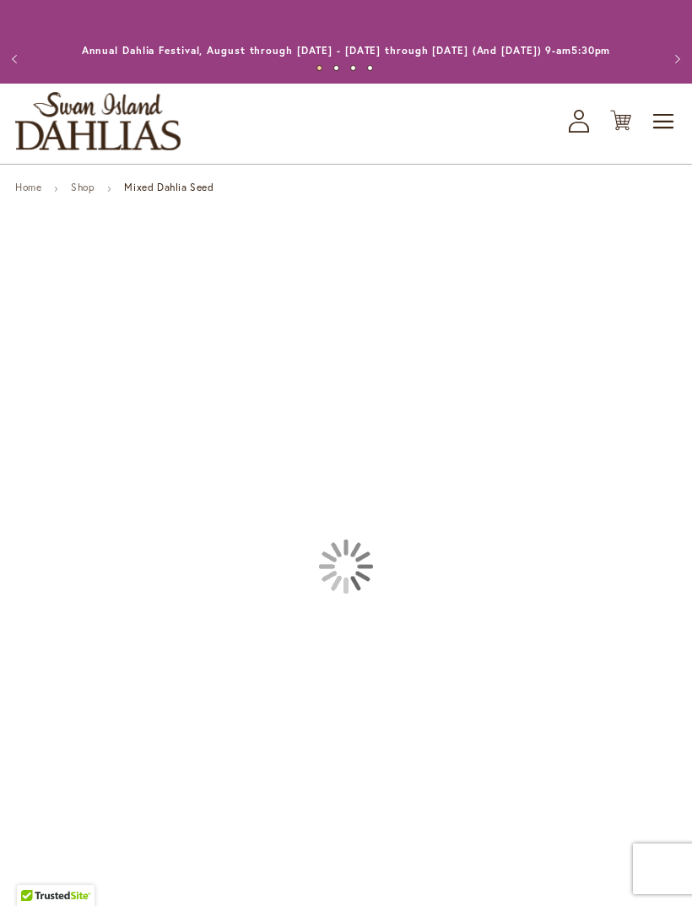
type input "****"
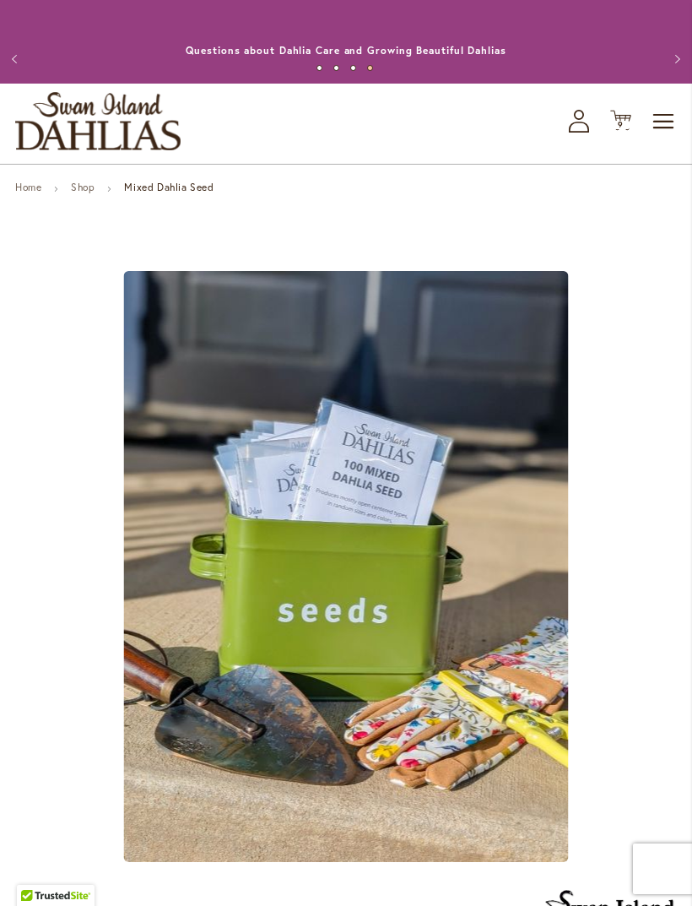
click at [620, 130] on span "9" at bounding box center [621, 124] width 6 height 11
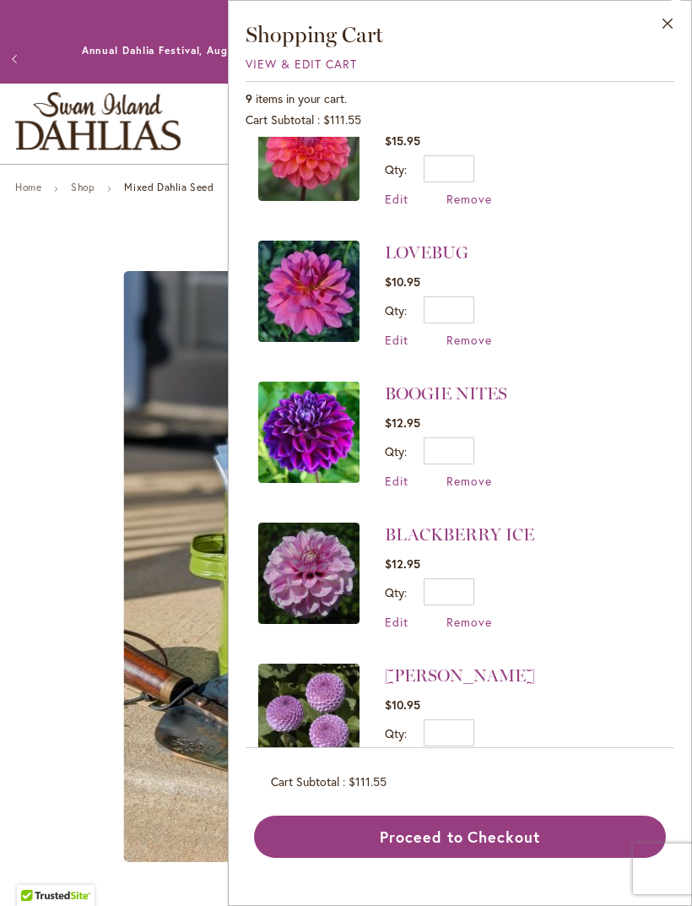
scroll to position [472, 0]
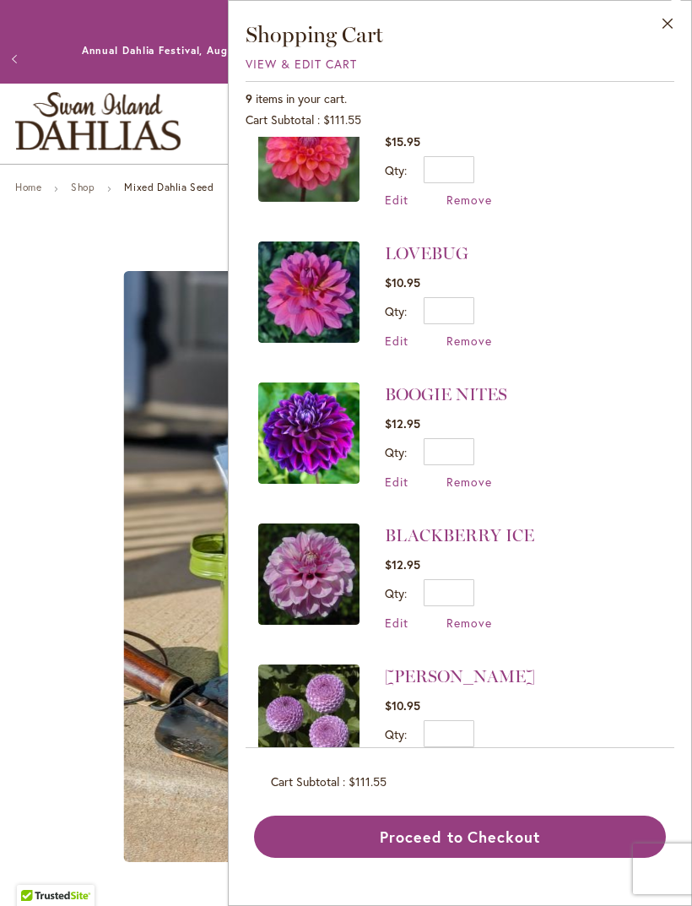
click at [555, 858] on button "Proceed to Checkout" at bounding box center [460, 836] width 412 height 42
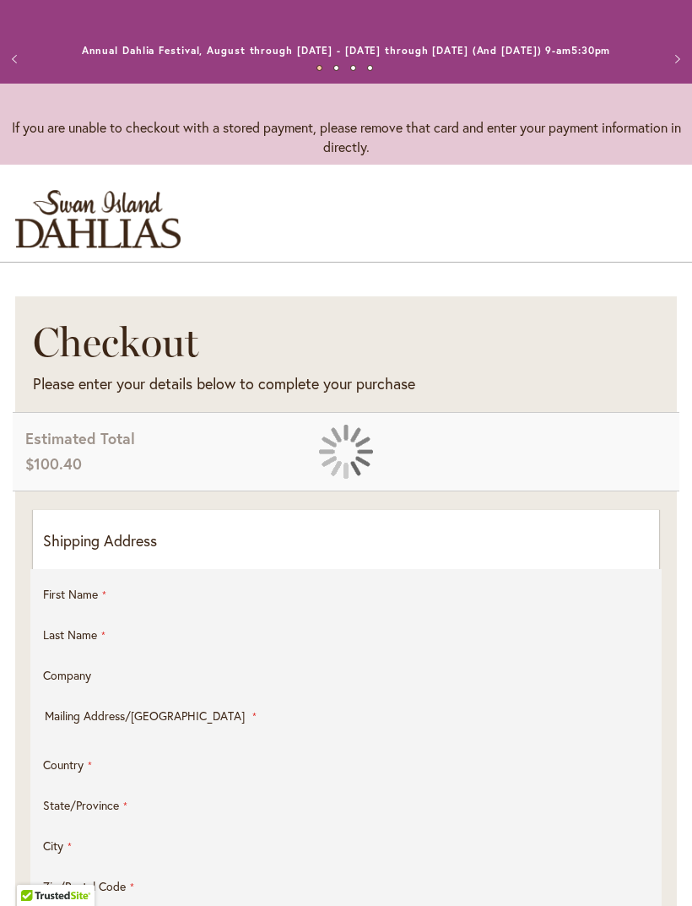
select select "**"
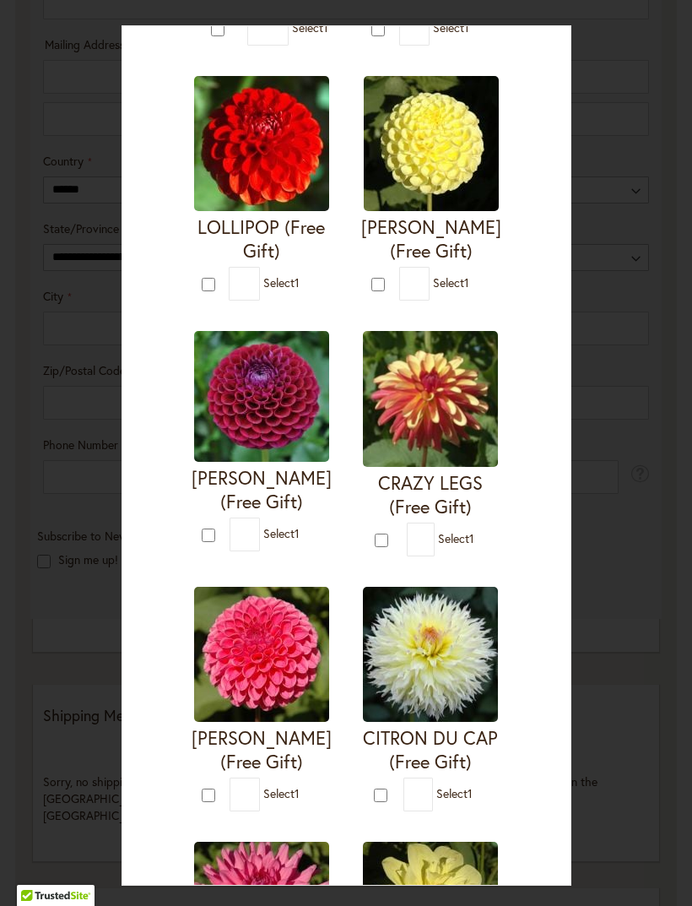
scroll to position [588, 0]
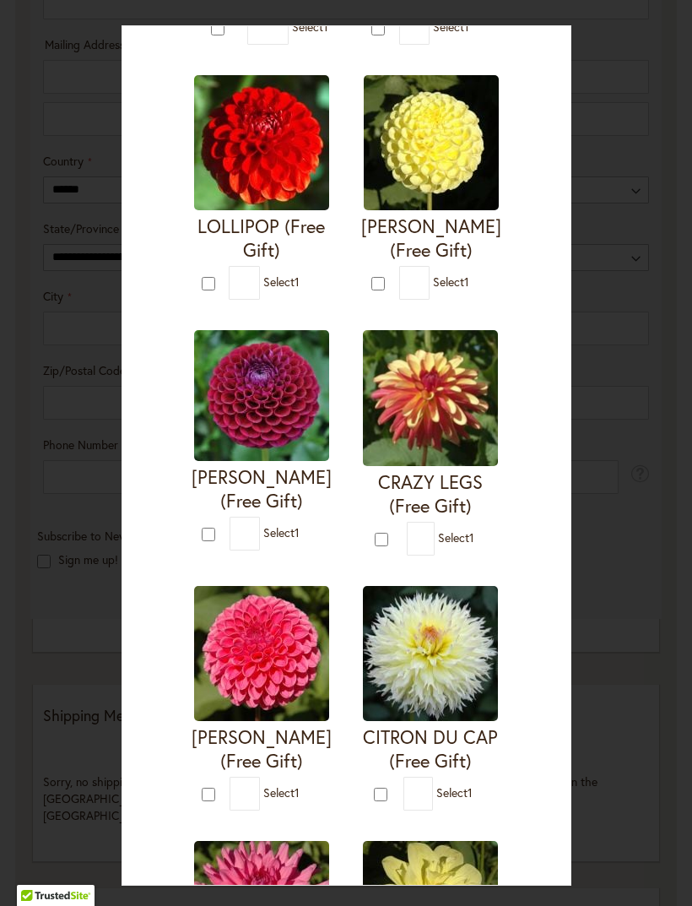
click at [194, 799] on form "[PERSON_NAME] (Free Gift) * 1" at bounding box center [261, 698] width 139 height 225
type input "*"
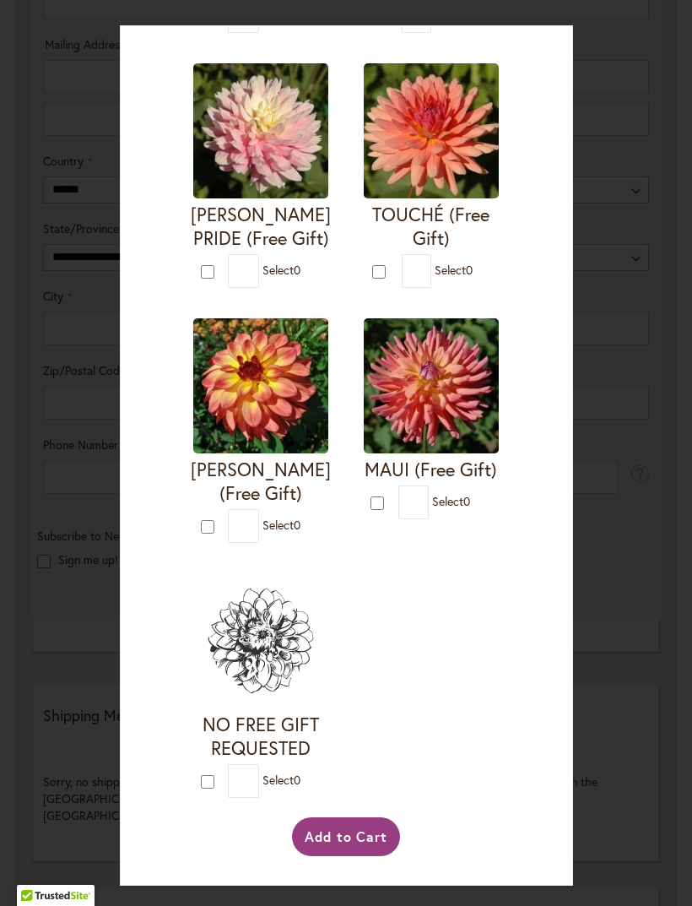
scroll to position [3565, 0]
click at [348, 856] on button "Add to Cart" at bounding box center [346, 836] width 109 height 39
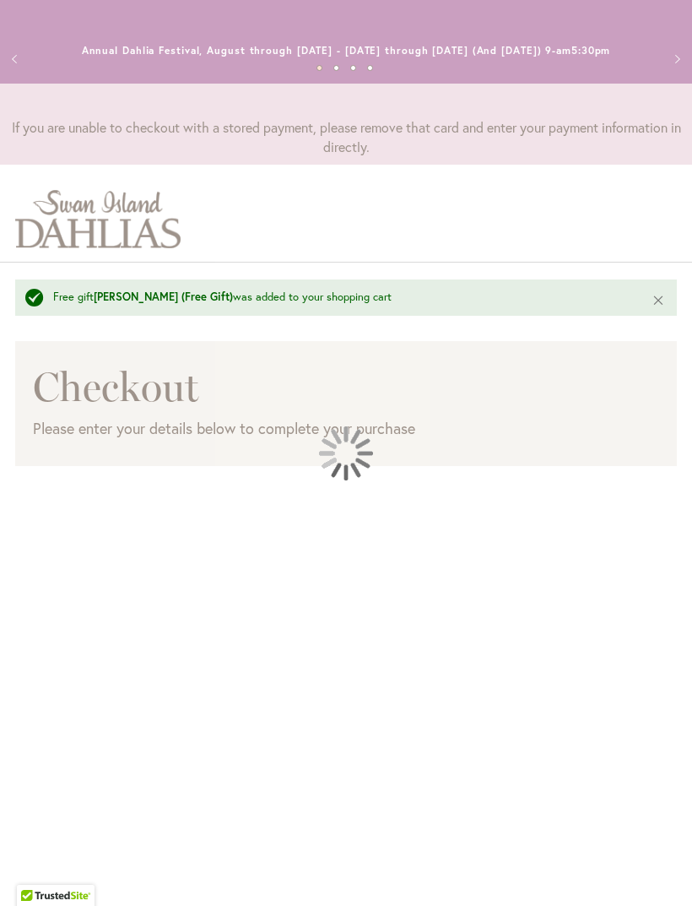
select select "**"
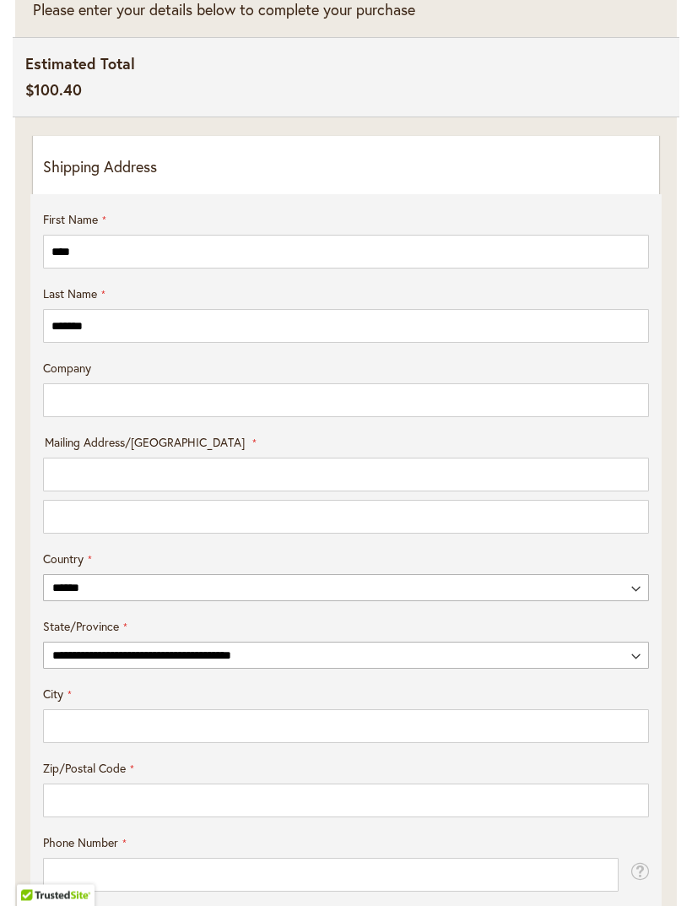
scroll to position [419, 0]
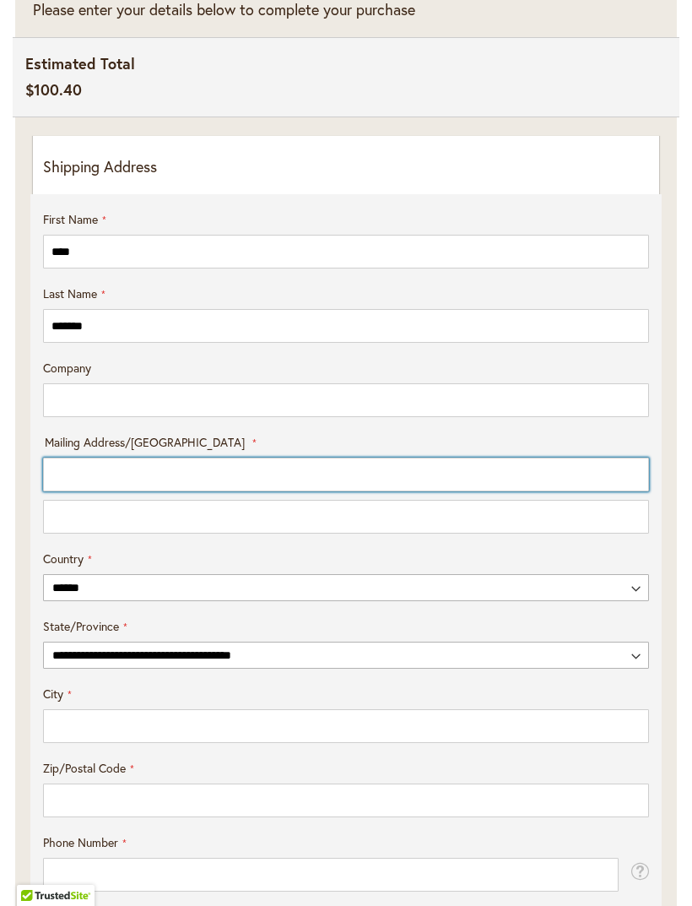
click at [116, 491] on input "Mailing Address/PO BOX: Line 1" at bounding box center [346, 474] width 606 height 34
type input "**********"
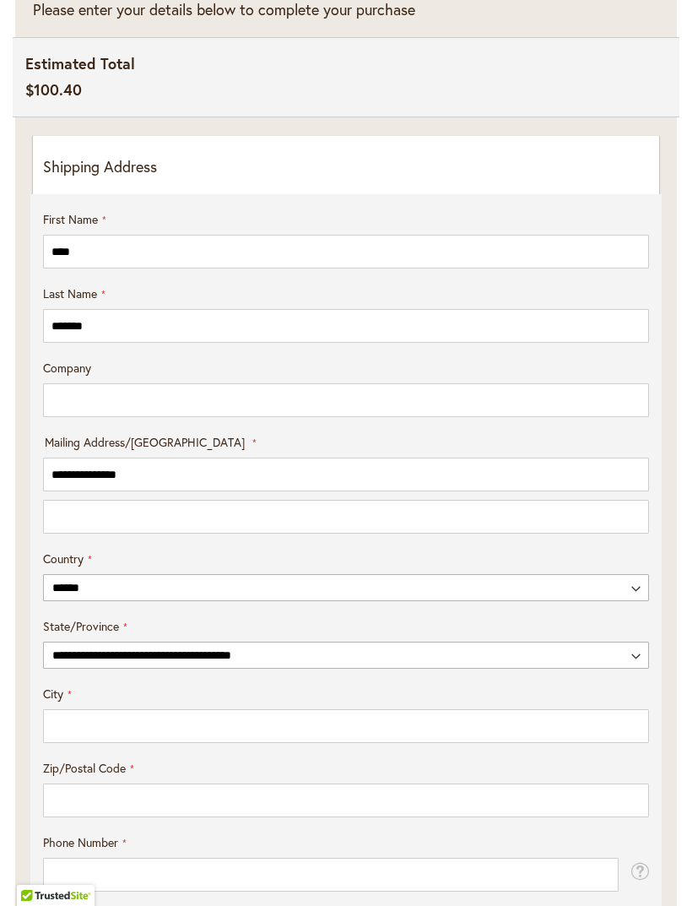
select select "**"
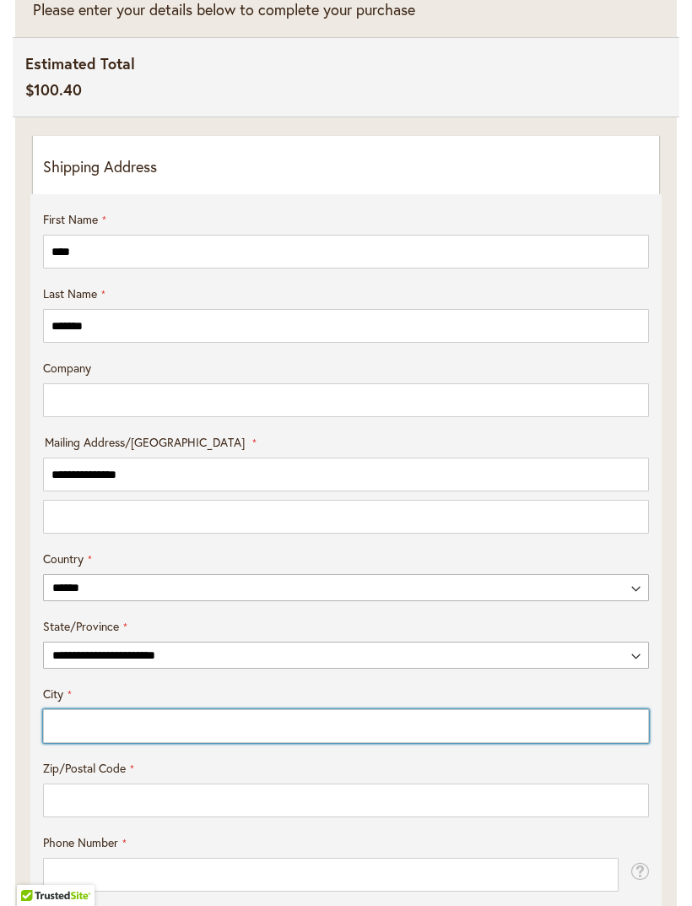
type input "*******"
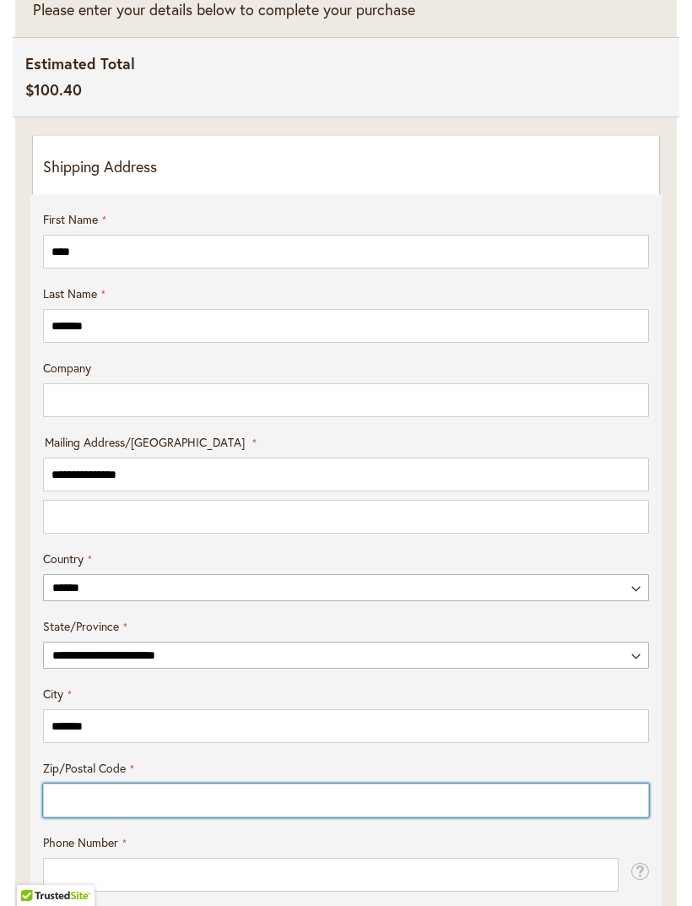
type input "*****"
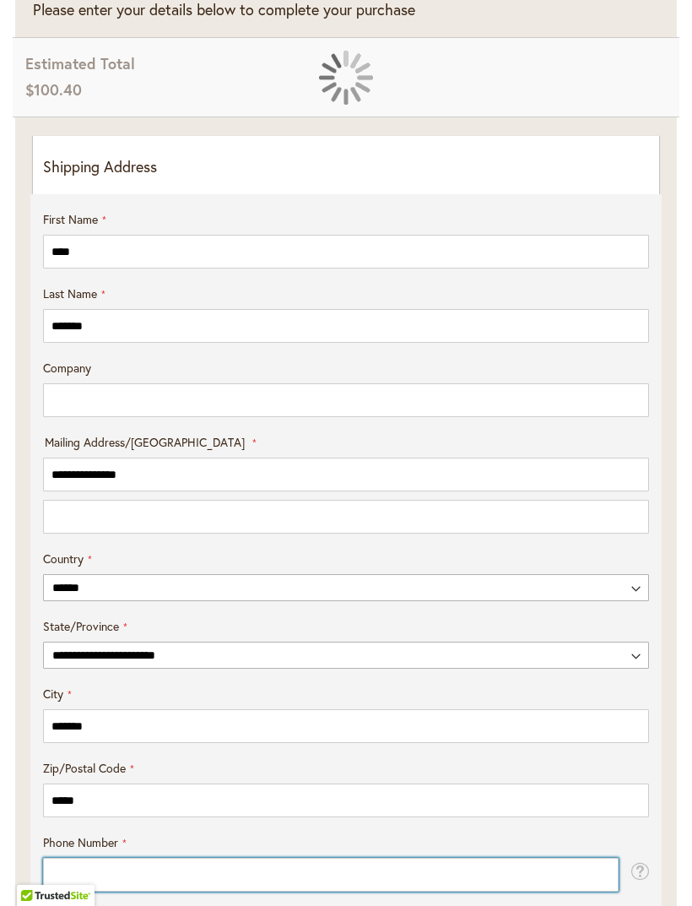
type input "**********"
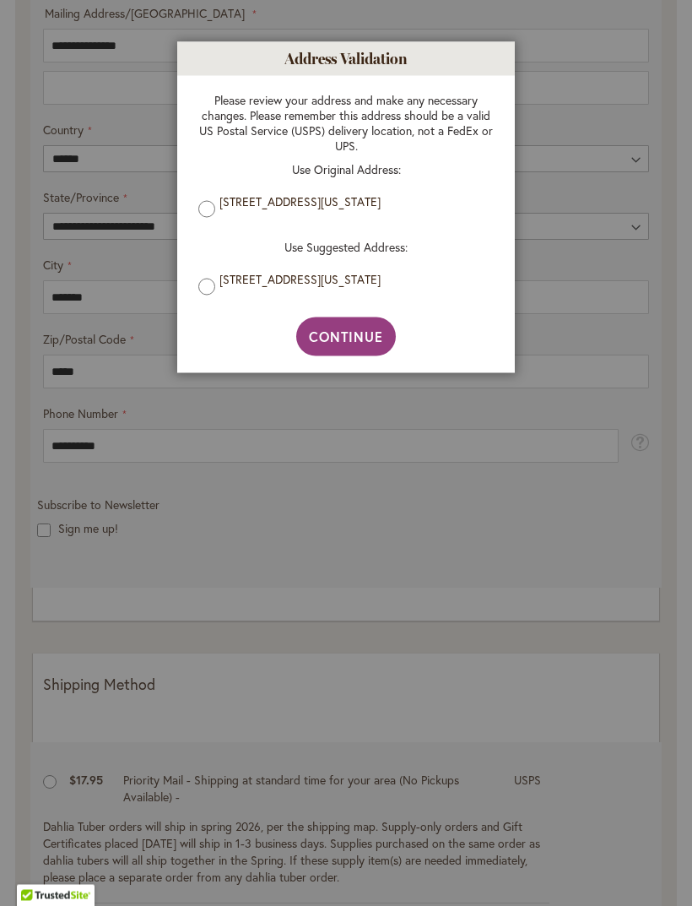
scroll to position [847, 0]
click at [353, 341] on span "Continue" at bounding box center [346, 336] width 75 height 18
type input "**********"
type input "*******"
type input "**********"
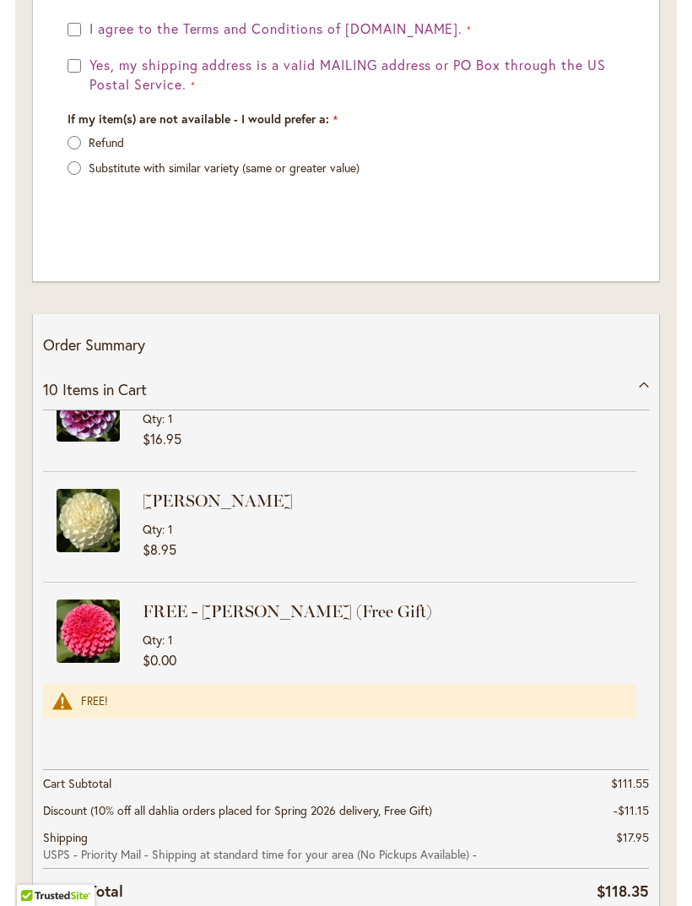
scroll to position [2733, 0]
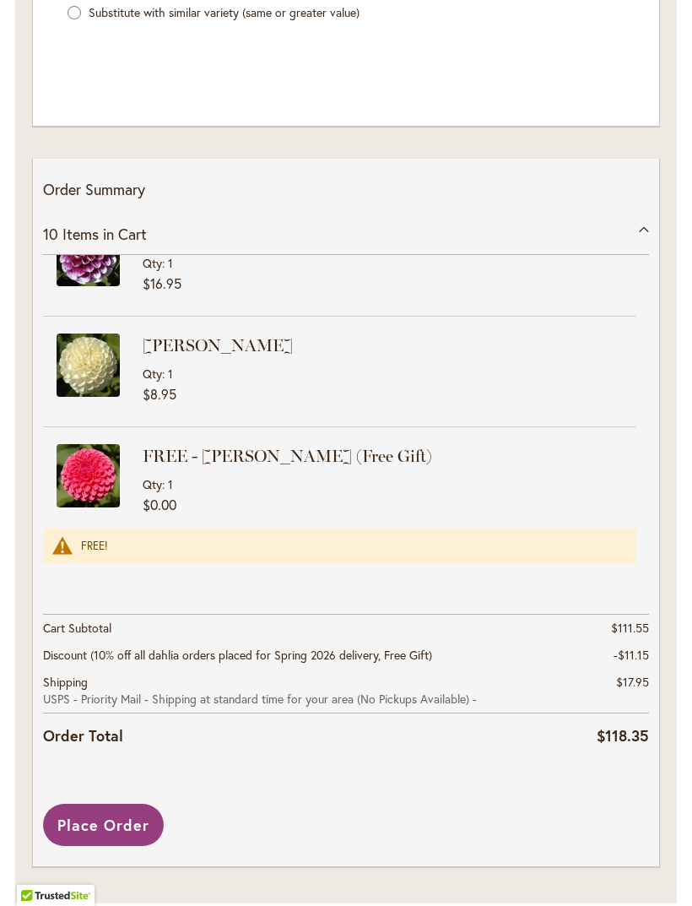
click at [116, 825] on span "Place Order" at bounding box center [103, 825] width 92 height 20
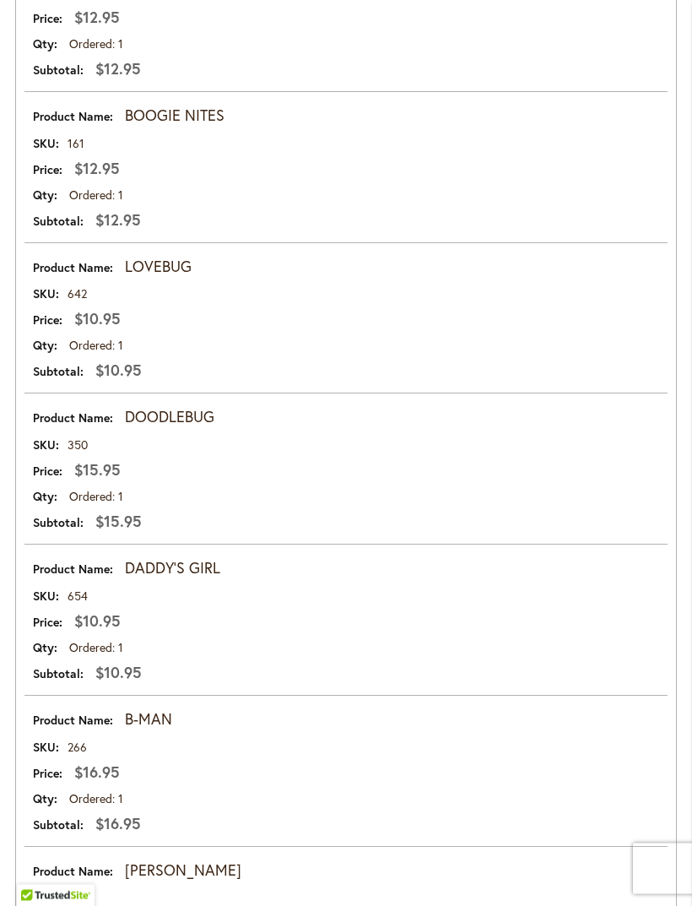
scroll to position [1250, 0]
